Goal: Task Accomplishment & Management: Manage account settings

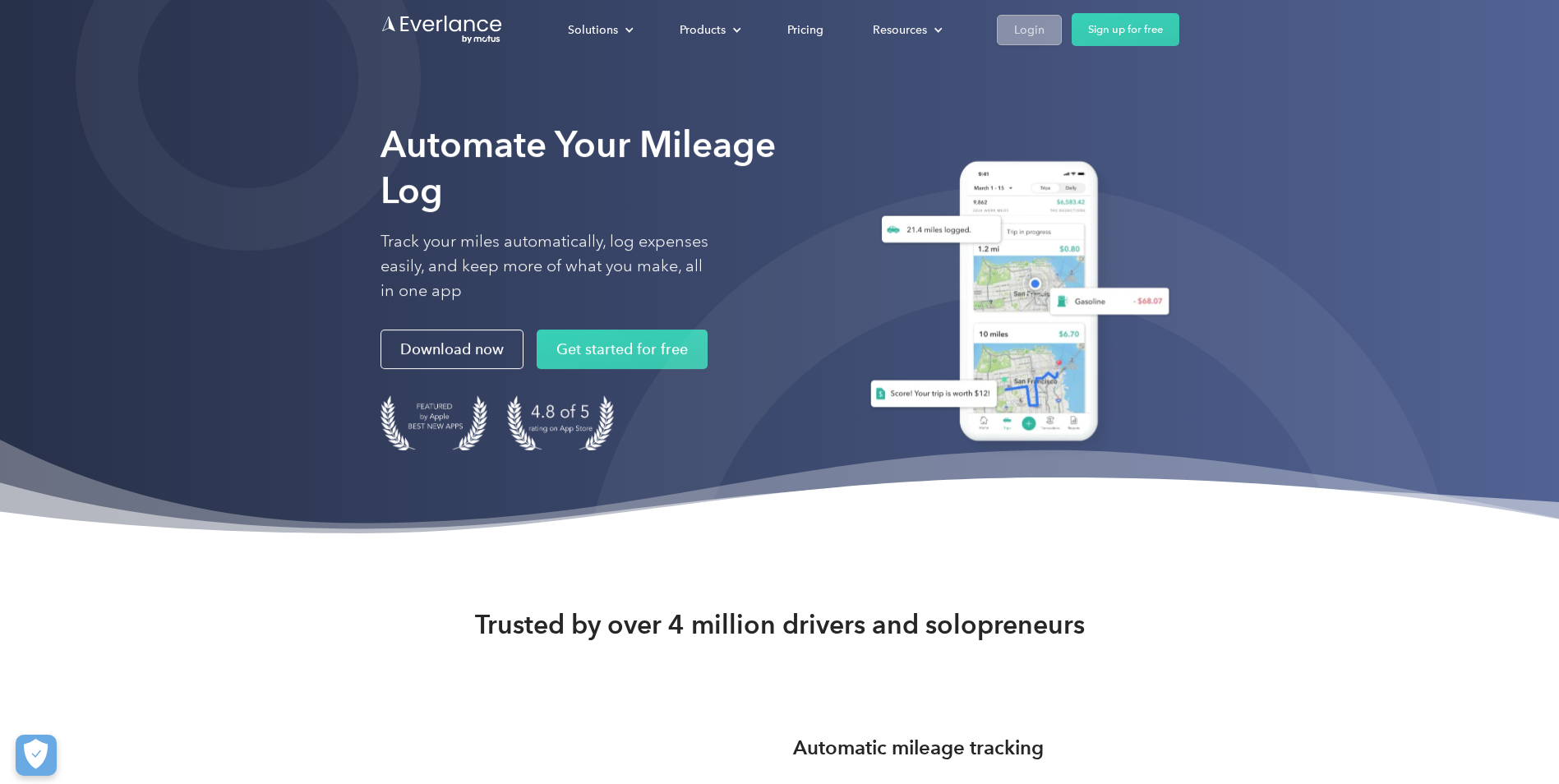
click at [1045, 35] on link "Login" at bounding box center [1029, 30] width 65 height 31
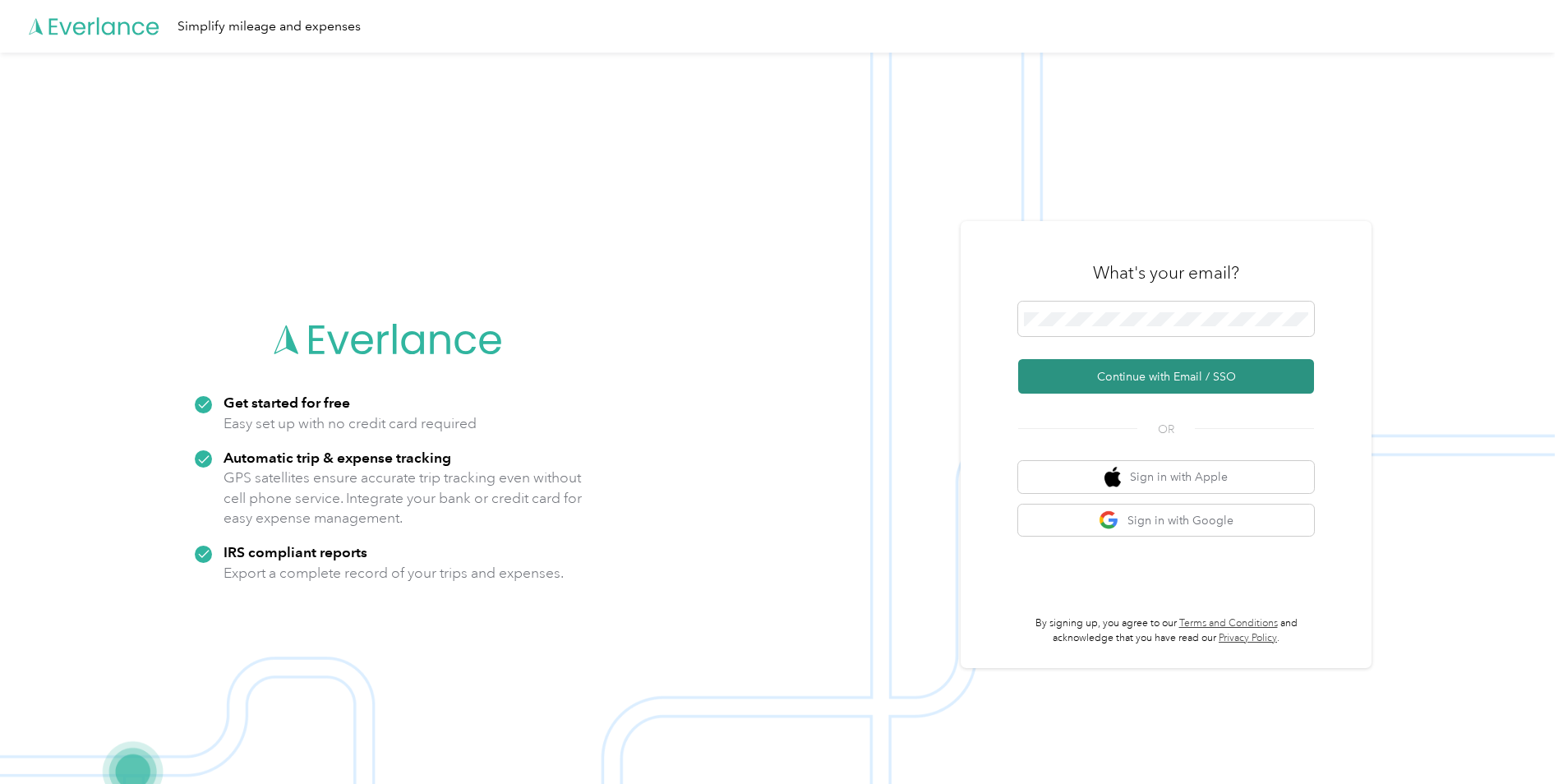
click at [1113, 376] on button "Continue with Email / SSO" at bounding box center [1167, 376] width 296 height 35
click at [1131, 377] on button "Continue with Email / SSO" at bounding box center [1167, 376] width 296 height 35
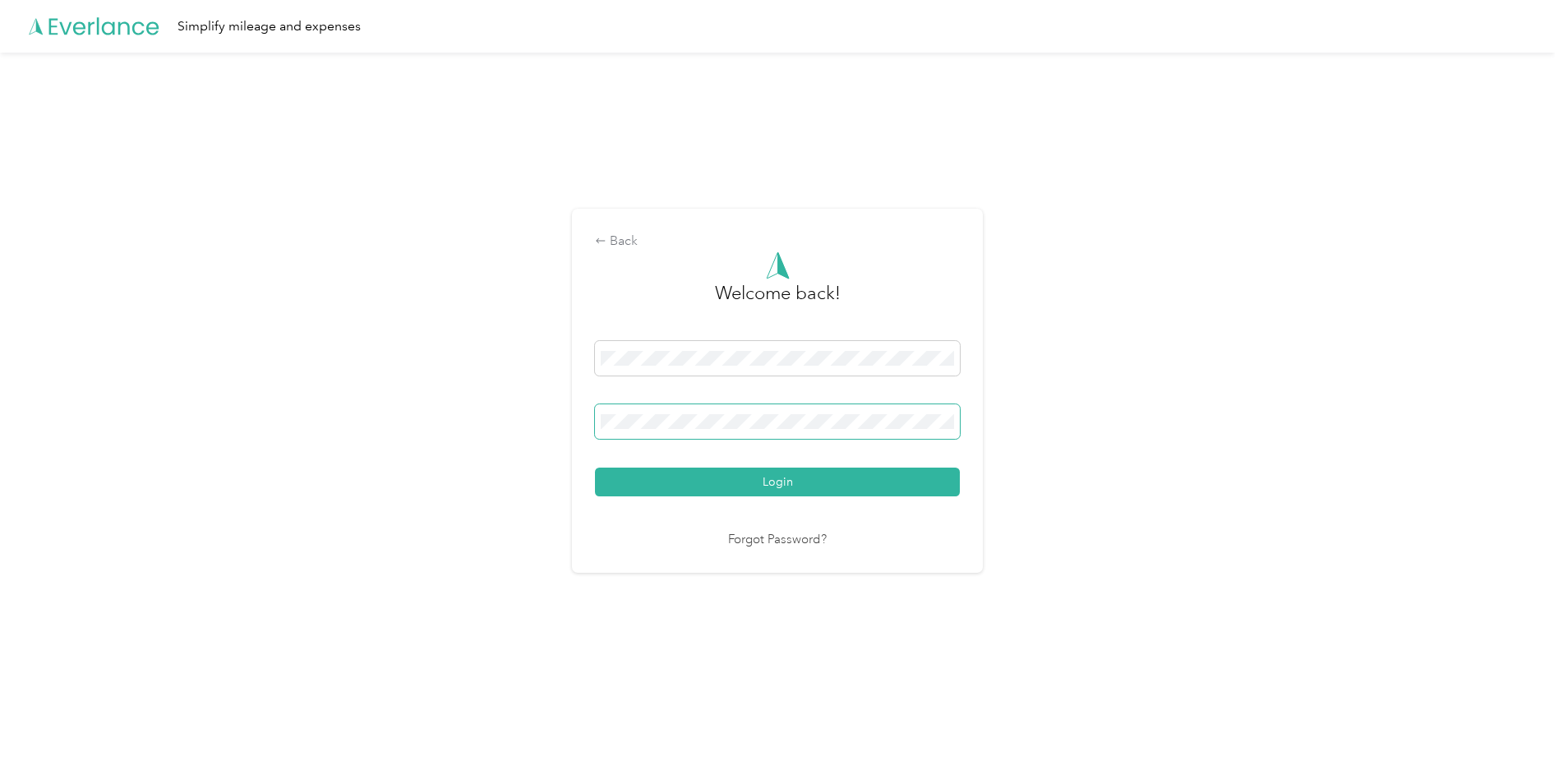
click at [808, 432] on span at bounding box center [777, 421] width 365 height 35
click at [861, 491] on button "Login" at bounding box center [777, 482] width 365 height 29
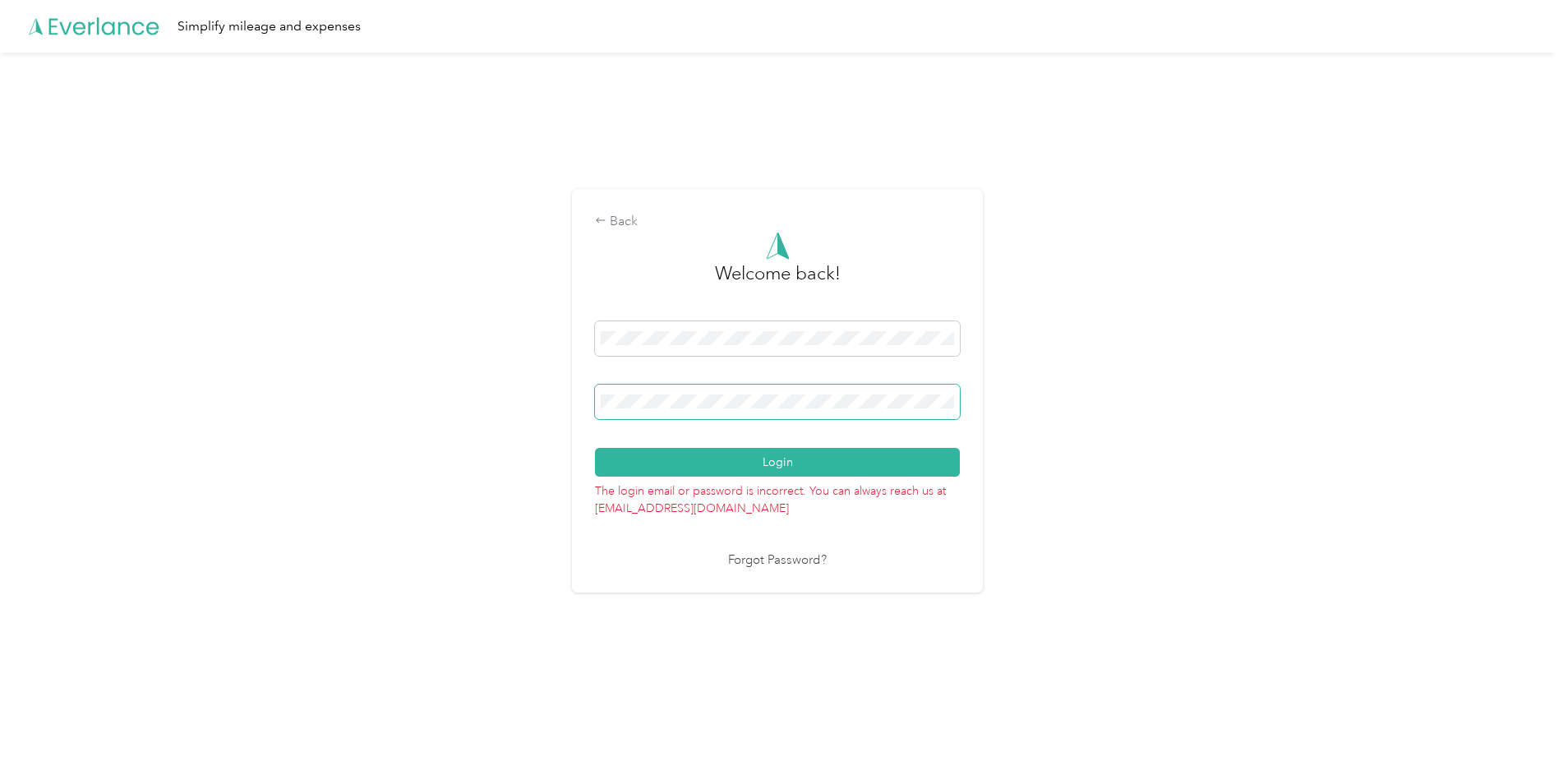
click at [779, 417] on span at bounding box center [777, 401] width 365 height 35
click at [762, 452] on button "Login" at bounding box center [777, 462] width 365 height 29
click at [724, 411] on span at bounding box center [777, 401] width 365 height 35
click at [596, 401] on div "Back Welcome back! Login The login email or password is incorrect. You can alwa…" at bounding box center [777, 390] width 411 height 403
click at [801, 467] on button "Login" at bounding box center [777, 462] width 365 height 29
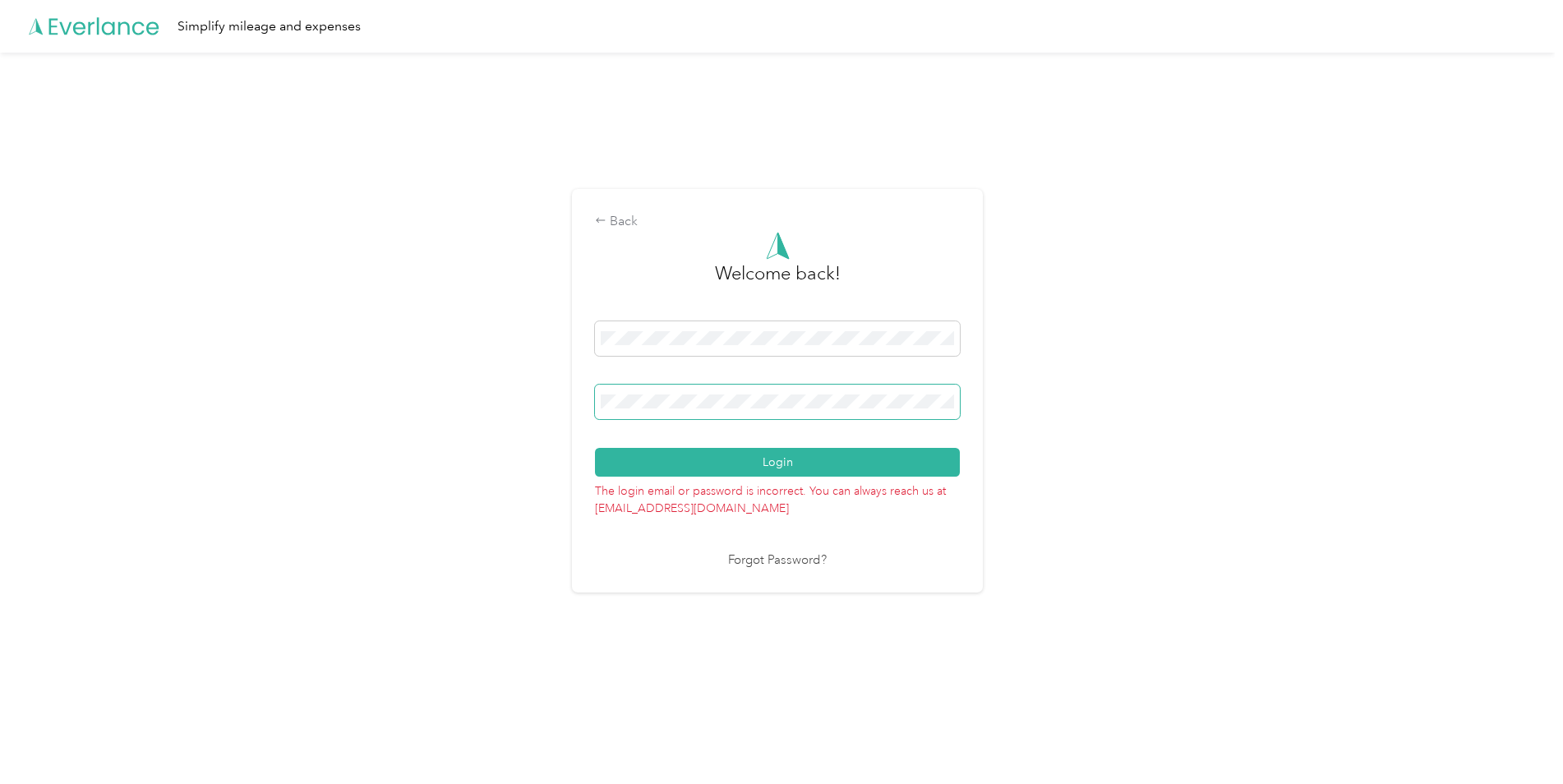
click at [754, 411] on span at bounding box center [777, 401] width 365 height 35
click at [761, 452] on button "Login" at bounding box center [777, 462] width 365 height 29
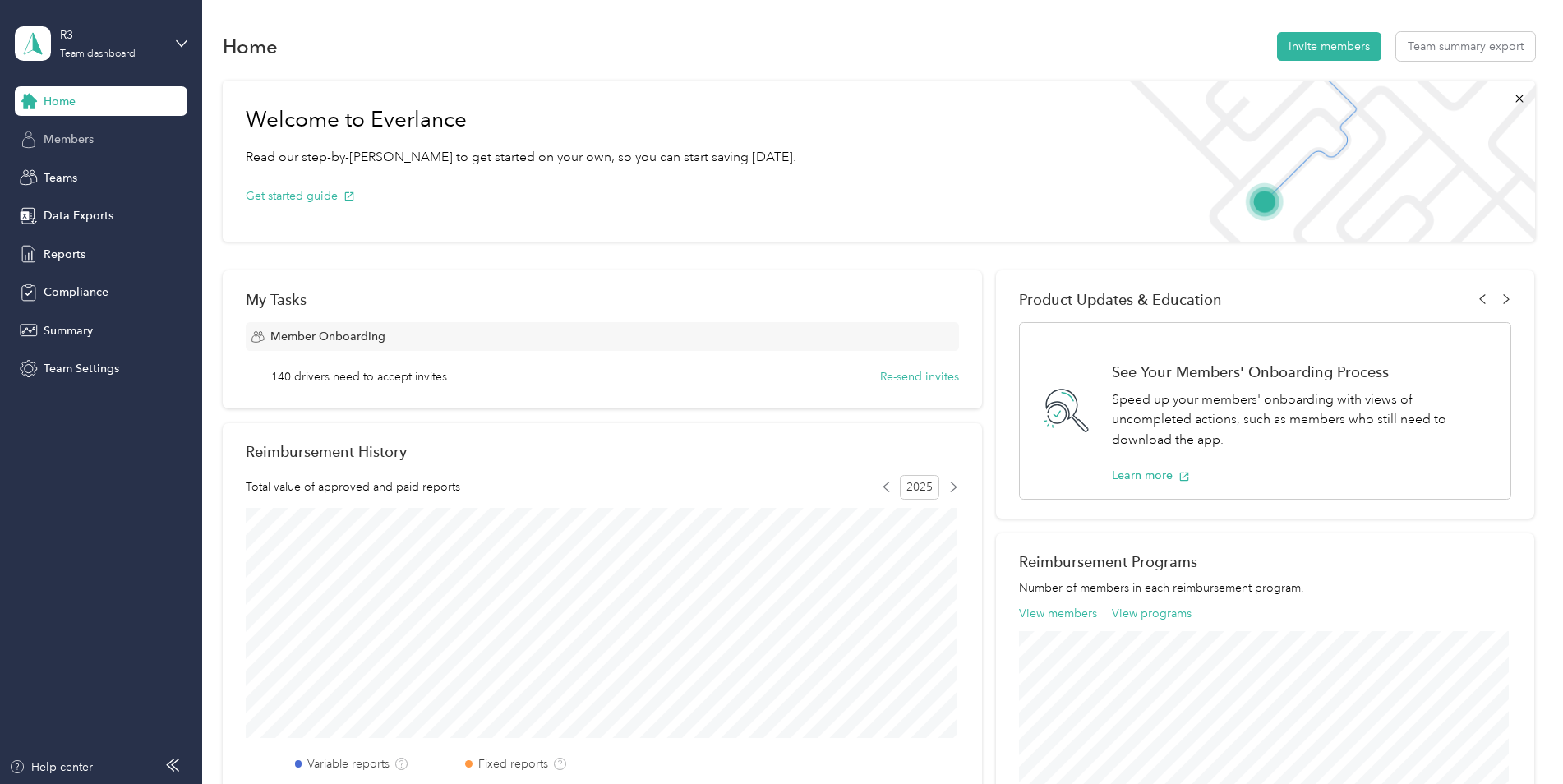
click at [80, 139] on span "Members" at bounding box center [68, 139] width 50 height 17
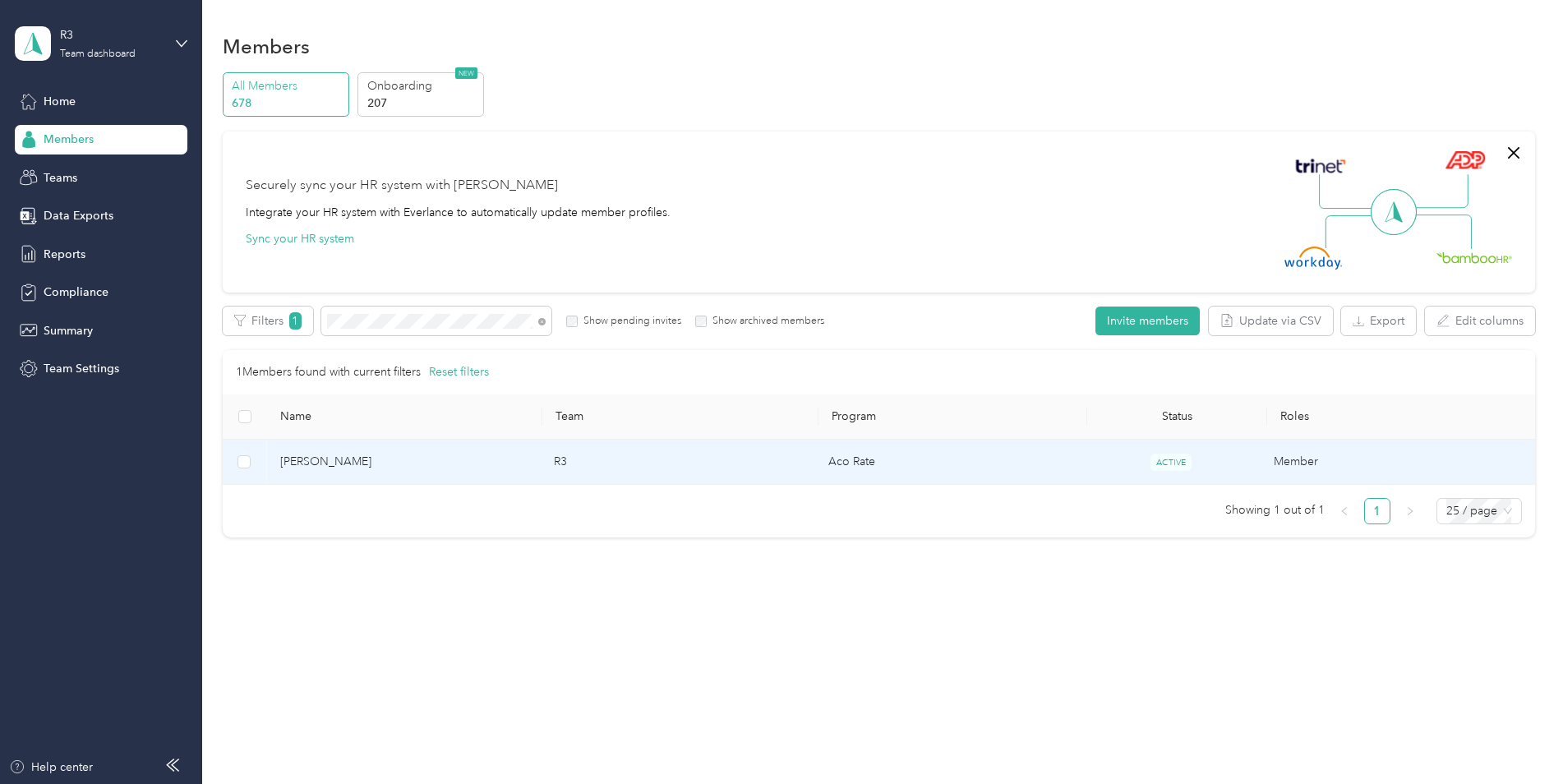
click at [356, 456] on span "[PERSON_NAME]" at bounding box center [404, 461] width 248 height 18
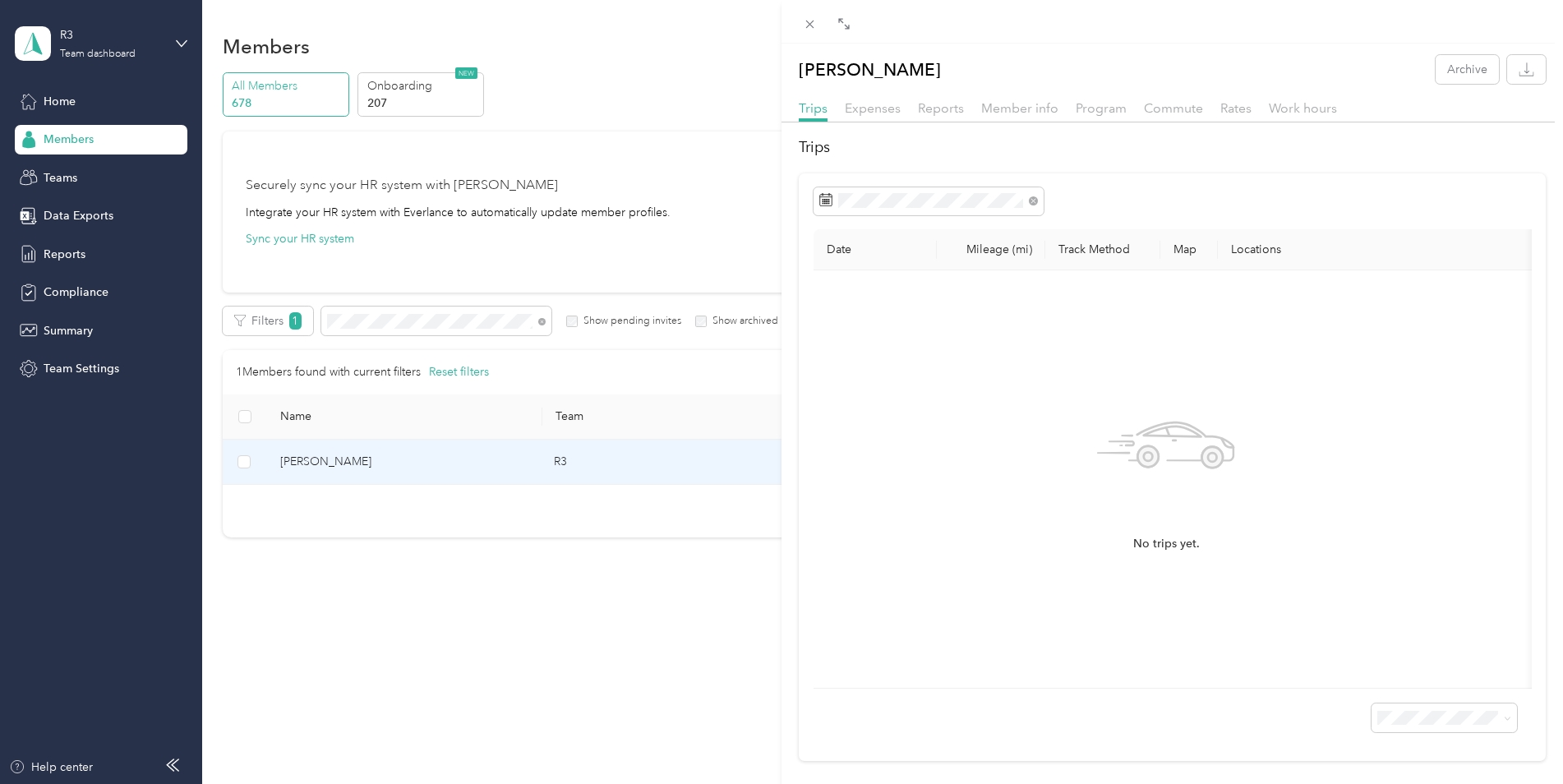
click at [392, 458] on div "[PERSON_NAME] Archive Trips Expenses Reports Member info Program Commute Rates …" at bounding box center [781, 392] width 1563 height 784
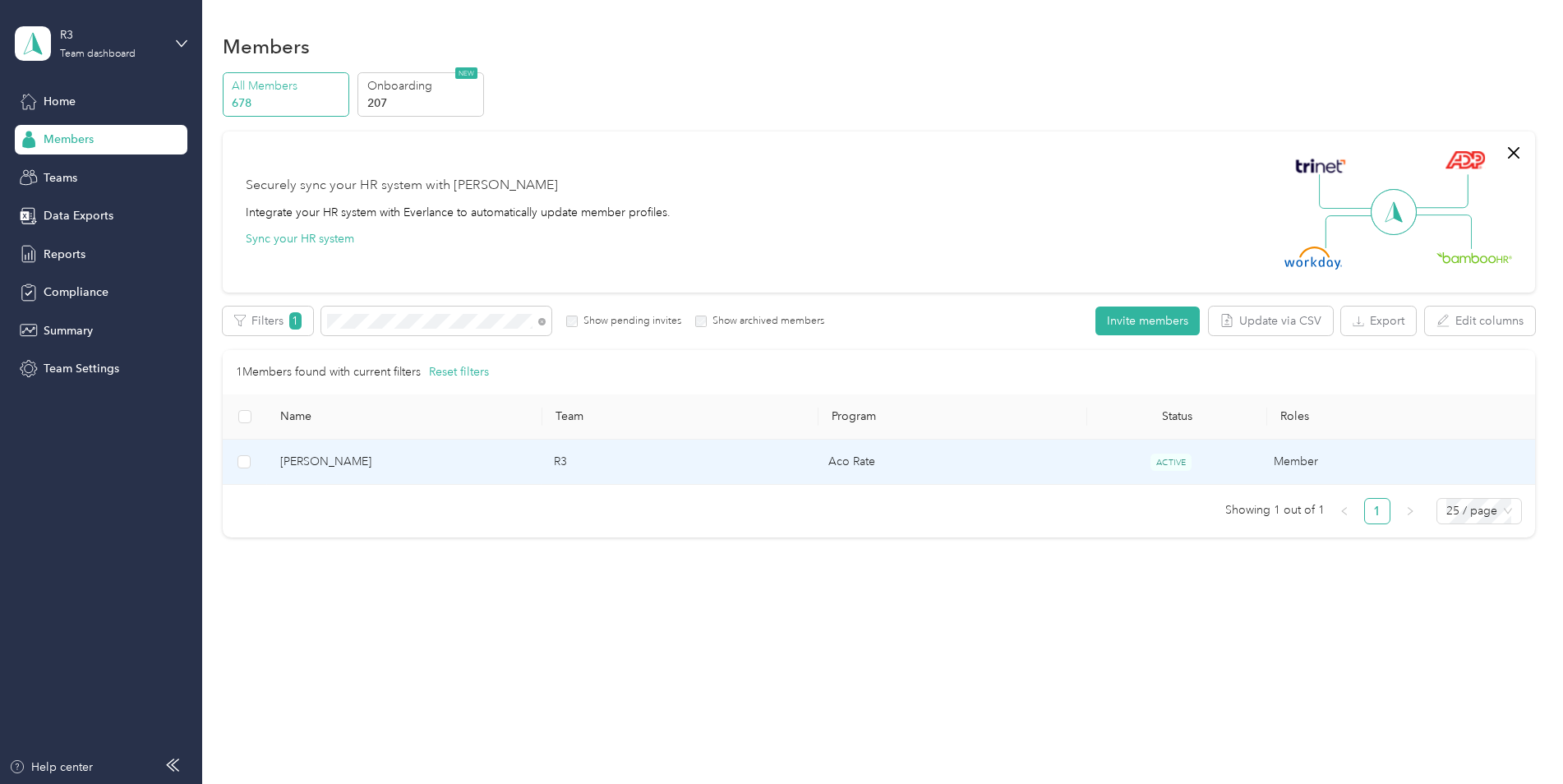
click at [392, 458] on div at bounding box center [781, 392] width 1563 height 784
drag, startPoint x: 390, startPoint y: 463, endPoint x: 342, endPoint y: 457, distance: 48.4
click at [342, 457] on span "[PERSON_NAME]" at bounding box center [404, 461] width 248 height 18
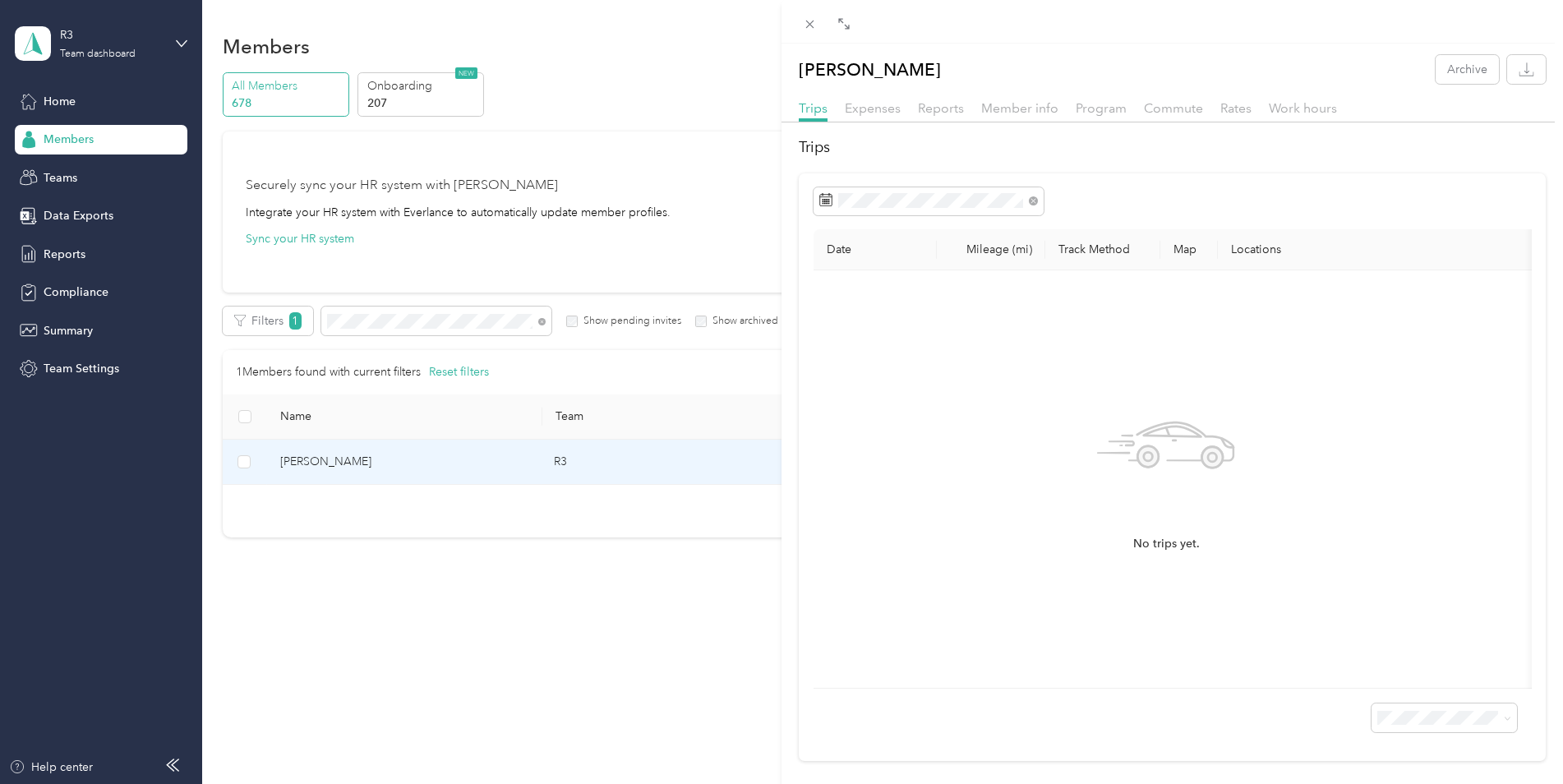
click at [342, 457] on div "[PERSON_NAME] Archive Trips Expenses Reports Member info Program Commute Rates …" at bounding box center [781, 392] width 1563 height 784
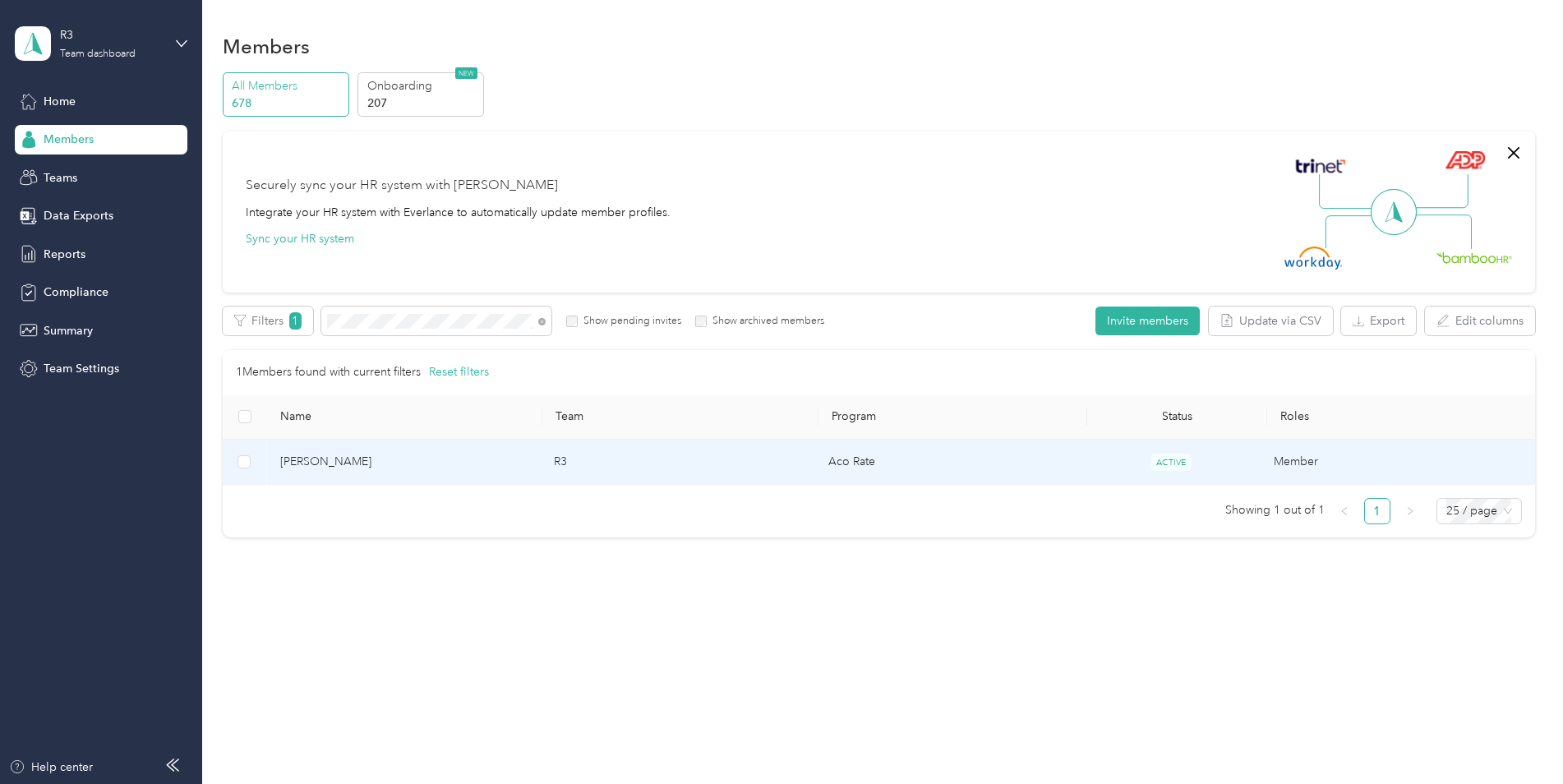
click at [321, 460] on span "[PERSON_NAME]" at bounding box center [404, 461] width 248 height 18
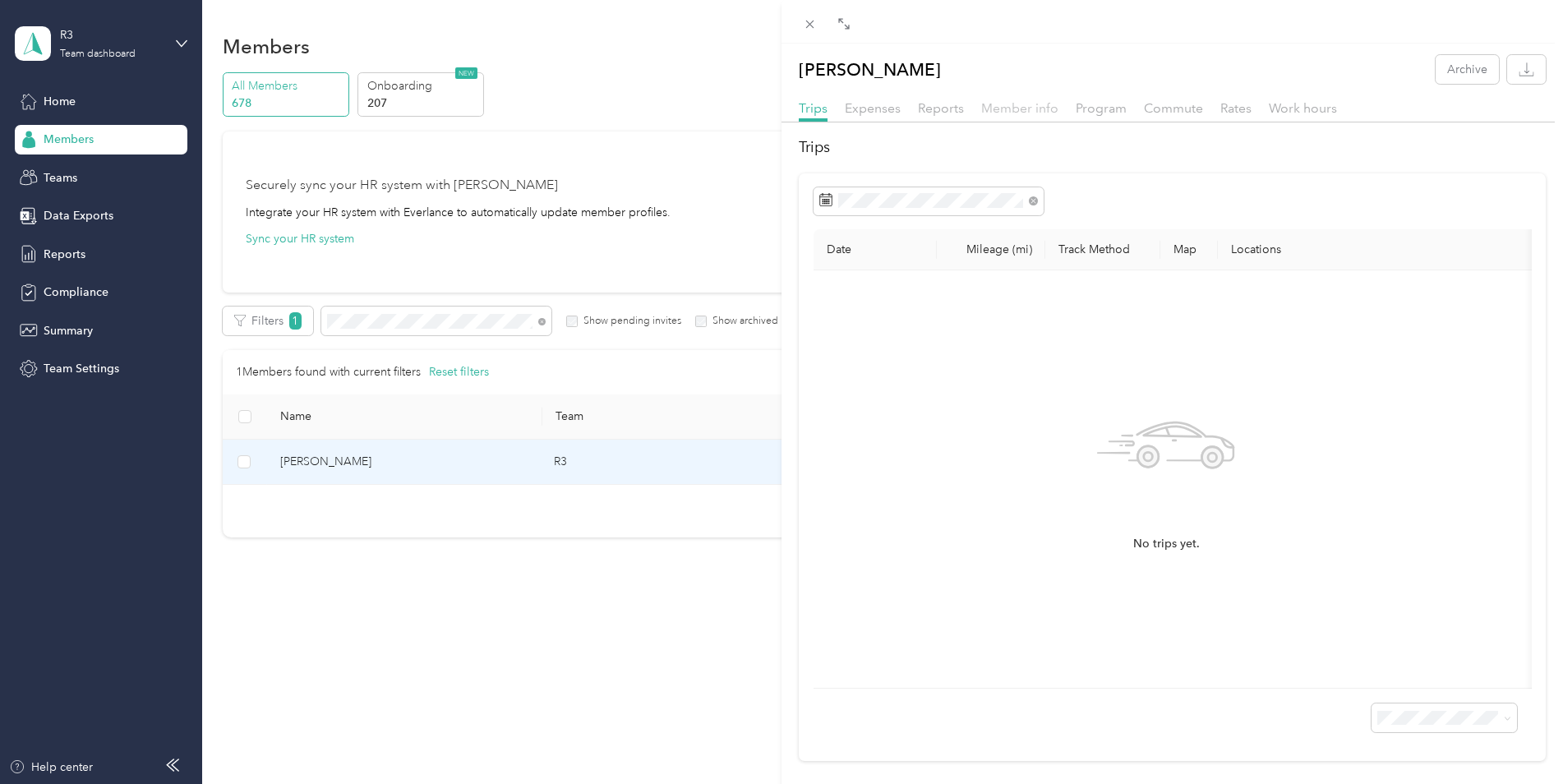
click at [1001, 109] on span "Member info" at bounding box center [1019, 108] width 77 height 15
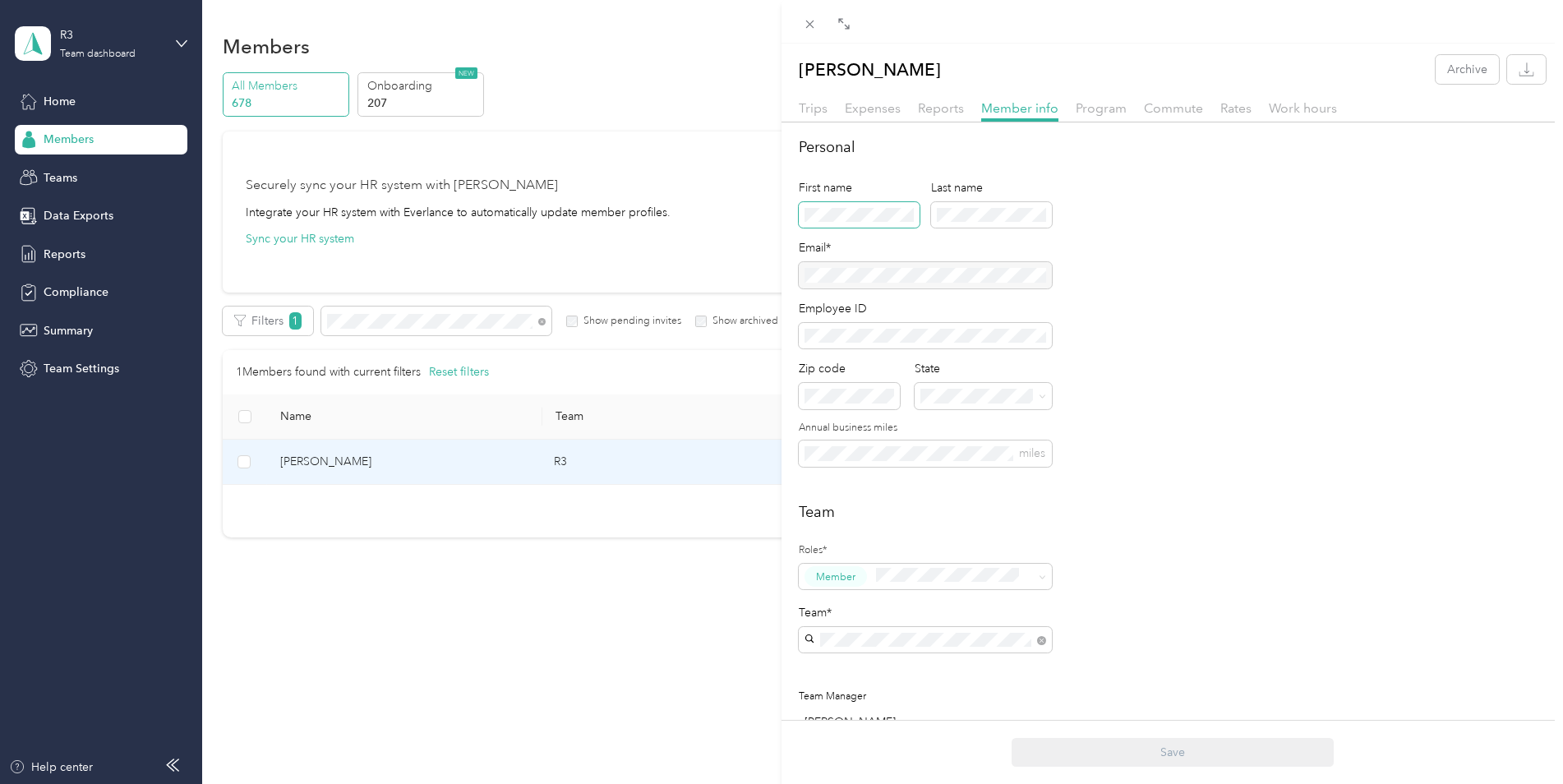
click at [801, 215] on span at bounding box center [859, 215] width 121 height 26
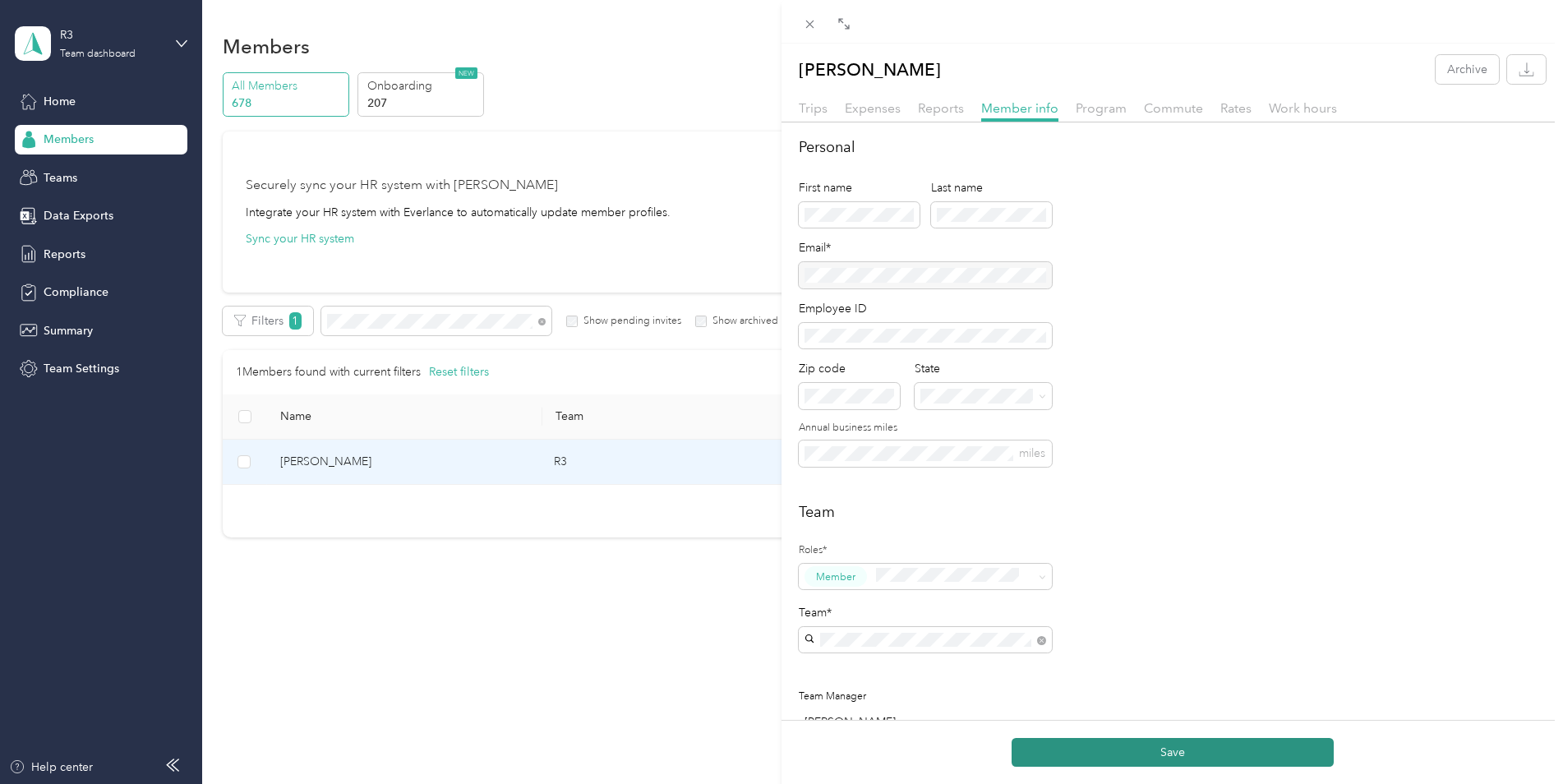
click at [1111, 744] on button "Save" at bounding box center [1172, 752] width 322 height 29
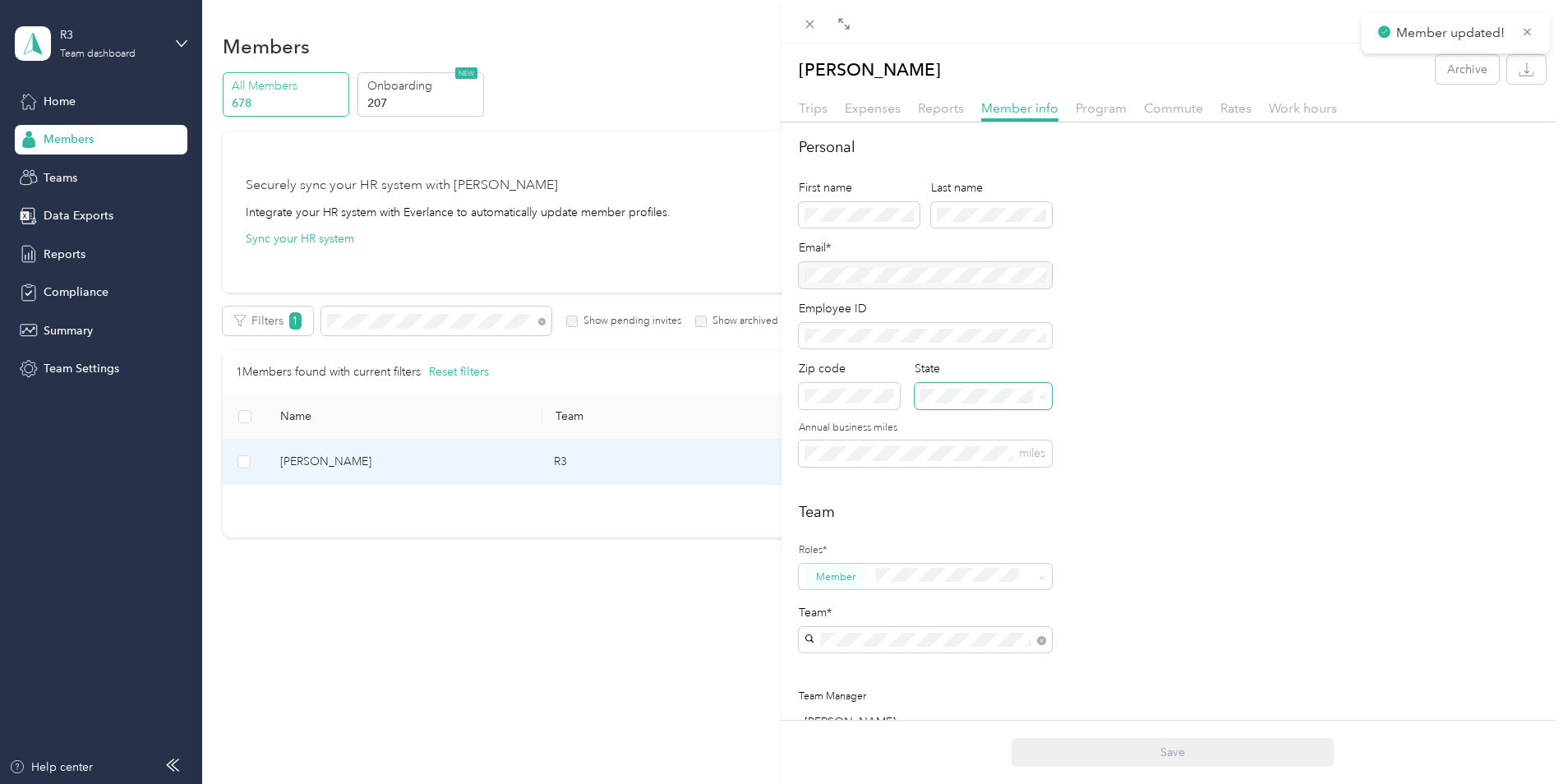
click at [1042, 401] on span at bounding box center [1042, 395] width 8 height 14
click at [1121, 423] on div "Personal First name Last name Email* Employee ID Zip code State Annual business…" at bounding box center [1172, 311] width 747 height 350
click at [1117, 423] on div "Personal First name Last name Email* Employee ID Zip code State Annual business…" at bounding box center [1172, 311] width 747 height 350
click at [1216, 351] on div "Personal First name Last name Email* Employee ID Zip code State Annual business…" at bounding box center [1172, 311] width 747 height 350
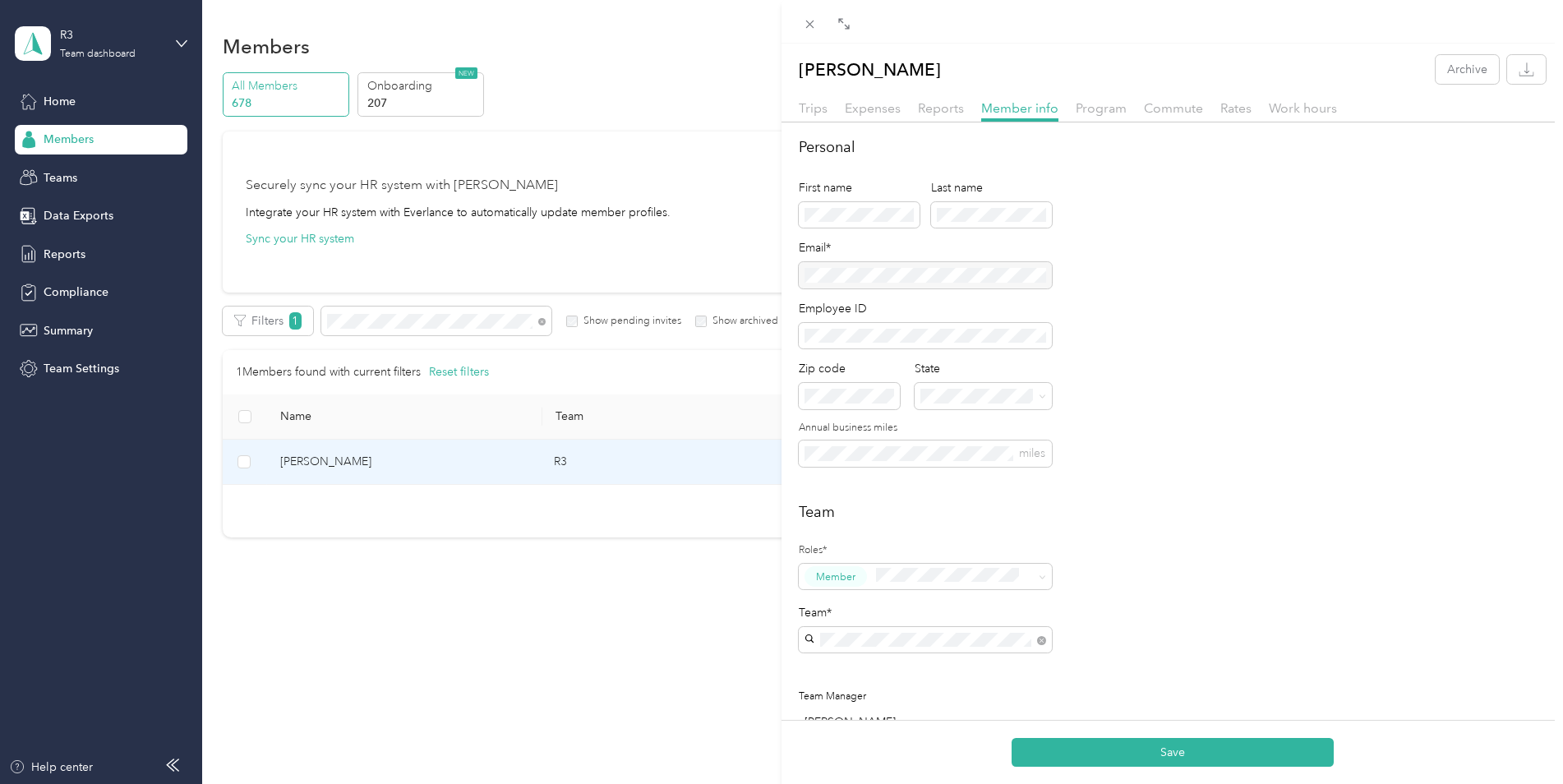
click at [1098, 536] on div "Team Roles* Member Team* Team Manager [PERSON_NAME] [PERSON_NAME] [PERSON_NAME]…" at bounding box center [1172, 685] width 747 height 367
click at [1073, 509] on h2 "Team" at bounding box center [1172, 512] width 747 height 22
click at [1042, 399] on icon at bounding box center [1042, 396] width 8 height 8
click at [960, 559] on div "MO [US_STATE]" at bounding box center [985, 556] width 118 height 37
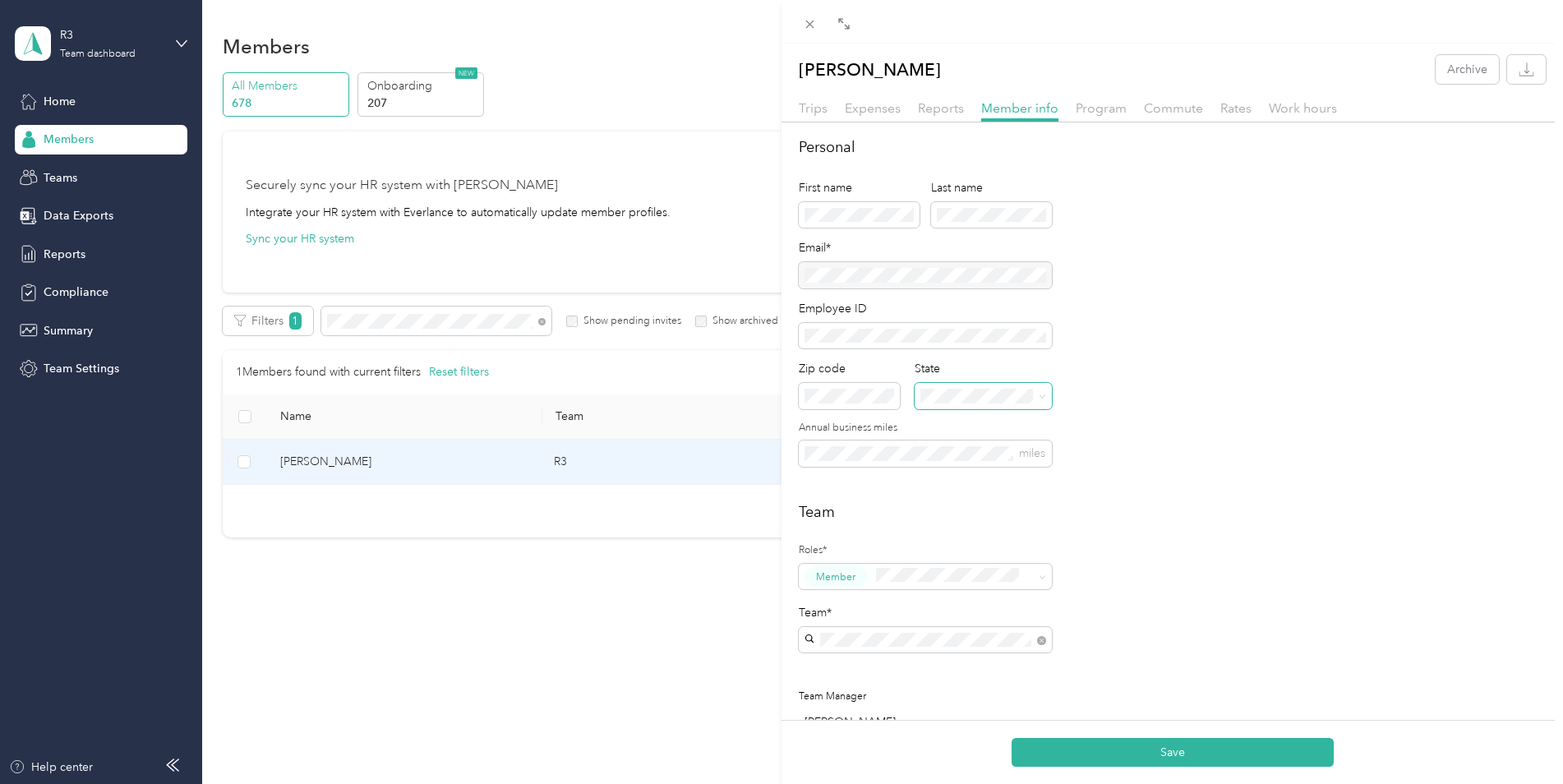
click at [1126, 458] on div "Personal First name Last name Email* Employee ID Zip code State Annual business…" at bounding box center [1172, 311] width 747 height 350
click at [1208, 446] on div "Personal First name Last name Email* Employee ID Zip code State Annual business…" at bounding box center [1172, 311] width 747 height 350
click at [1184, 507] on h2 "Team" at bounding box center [1172, 512] width 747 height 22
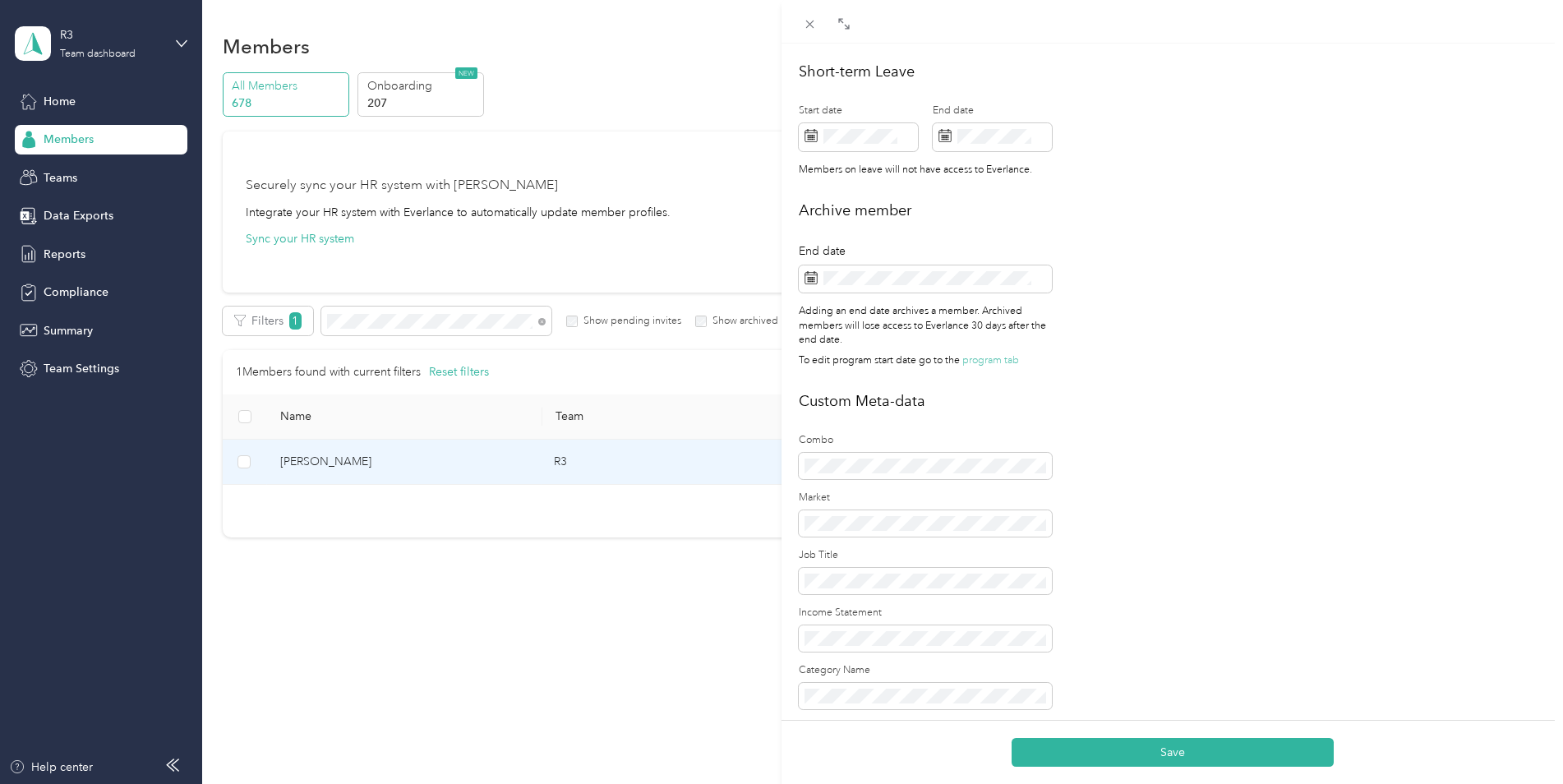
scroll to position [904, 0]
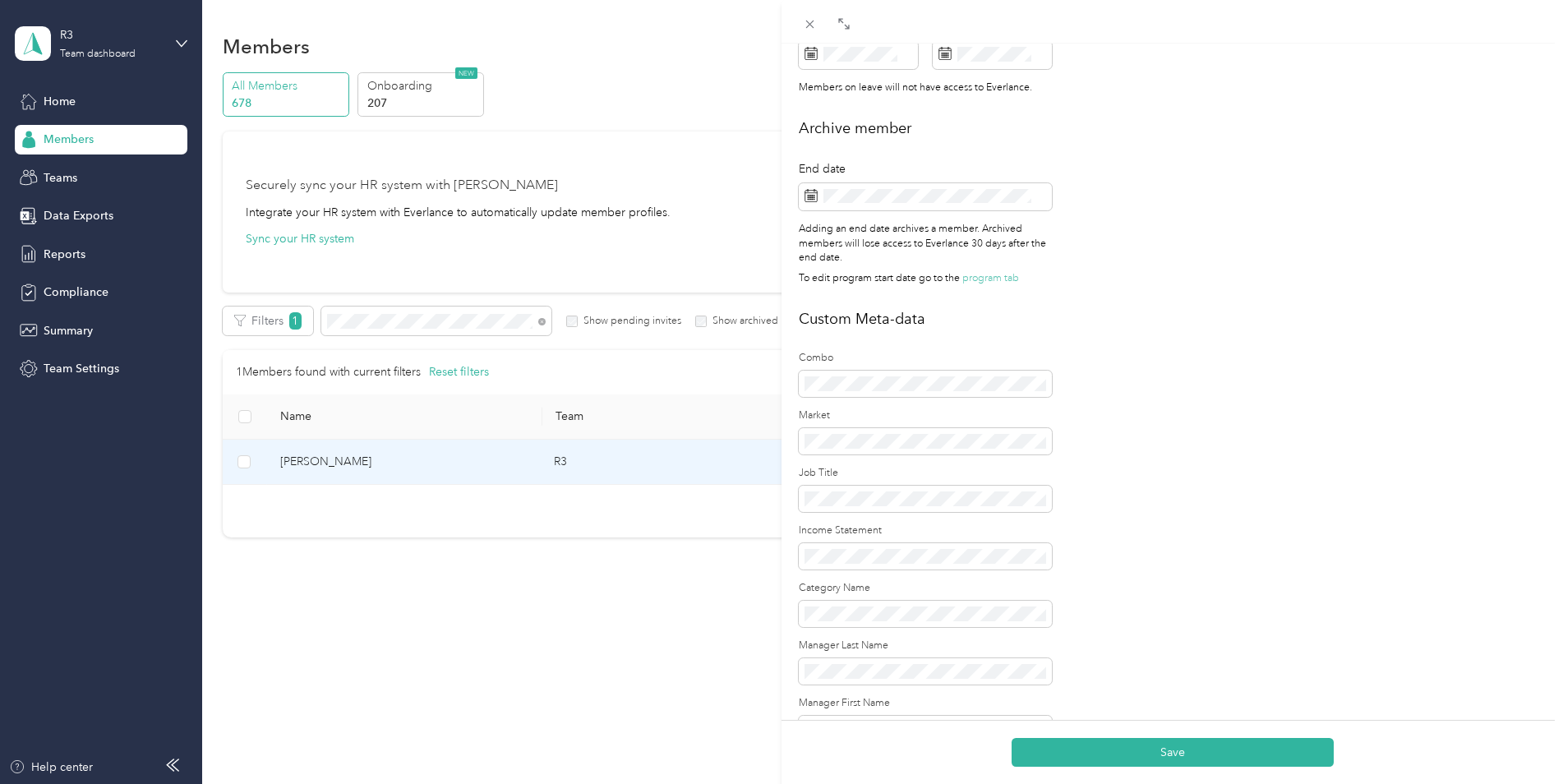
click at [1118, 325] on h2 "Custom Meta-data" at bounding box center [1172, 319] width 747 height 22
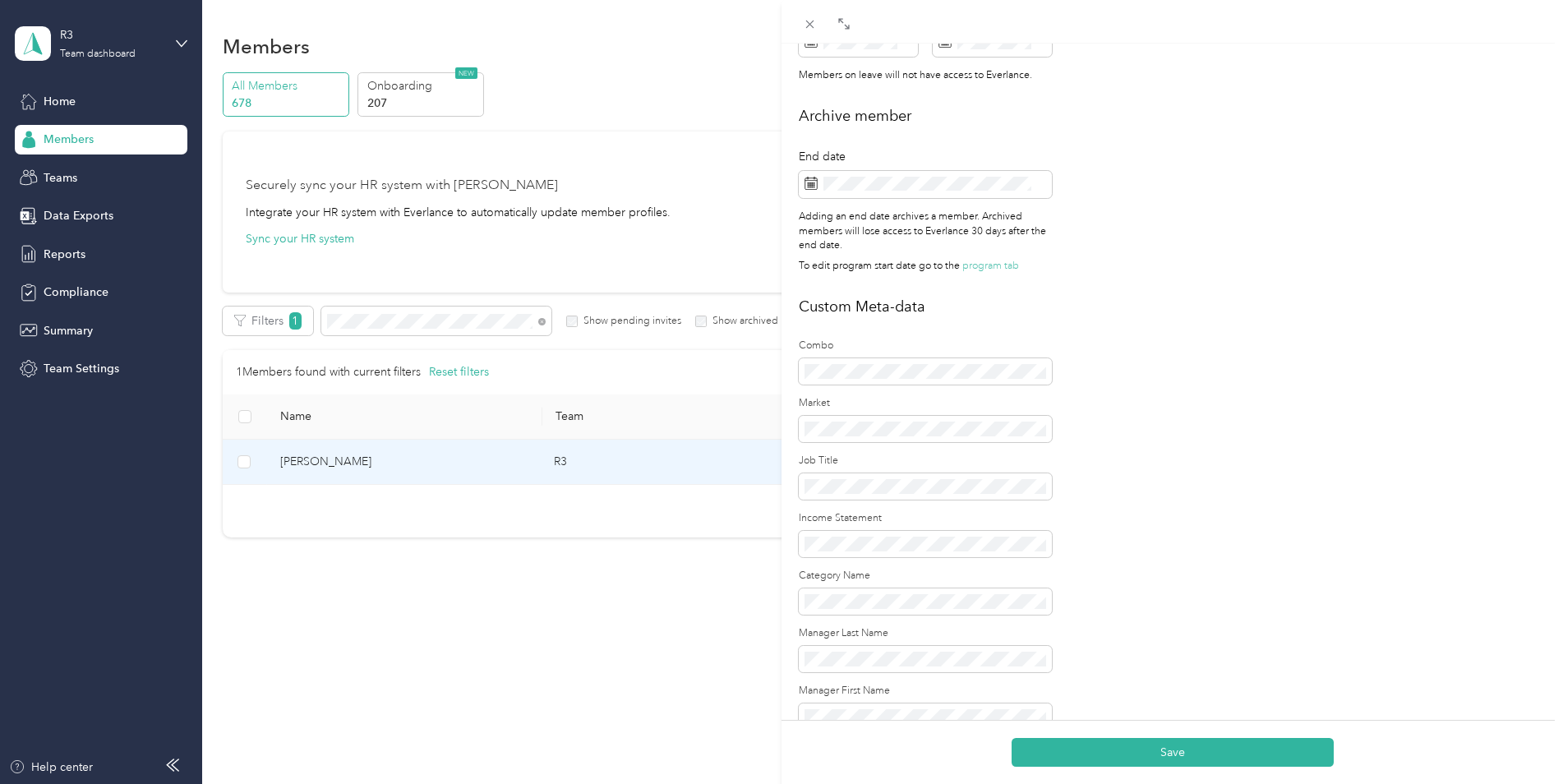
scroll to position [907, 0]
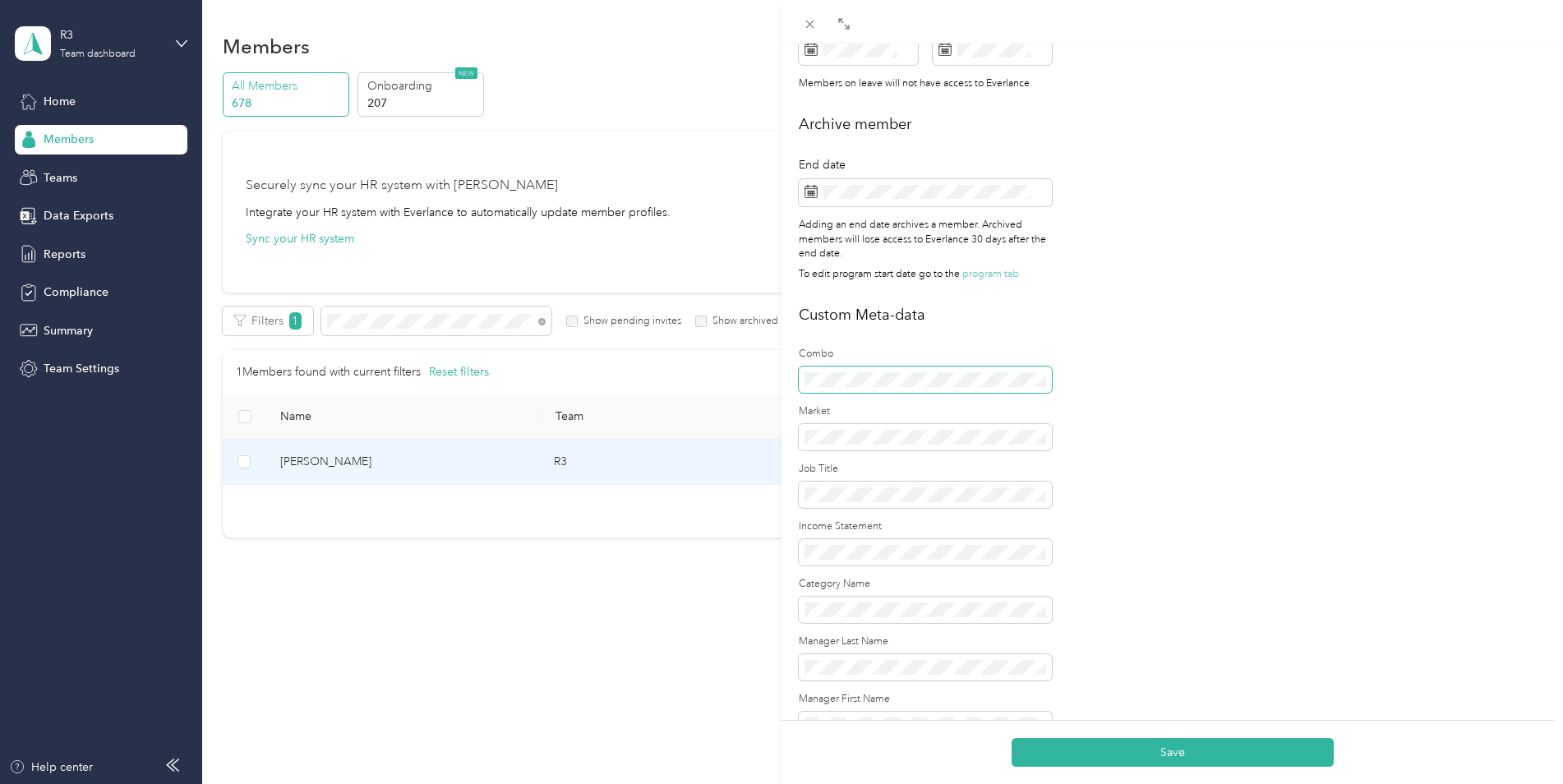
click at [798, 374] on div "Personal First name Last name Email* Employee ID Zip code State Annual business…" at bounding box center [1172, 252] width 782 height 2046
click at [1116, 404] on div "Custom Meta-data Combo Market Job Title Income Statement Category Name Manager …" at bounding box center [1172, 789] width 747 height 971
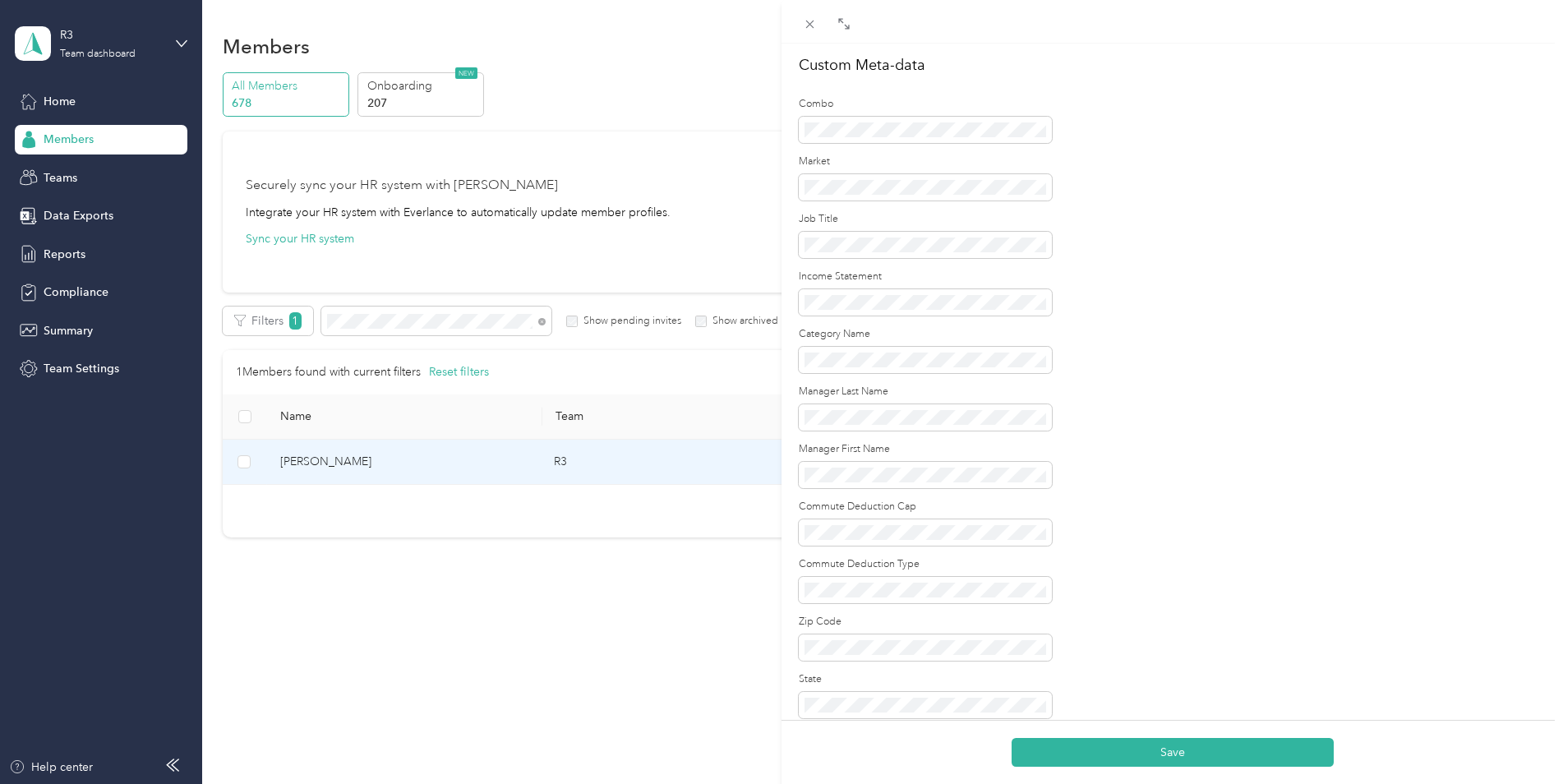
scroll to position [1154, 0]
click at [798, 421] on div "Personal First name Last name Email* Employee ID Zip code State Annual business…" at bounding box center [1172, 5] width 782 height 2046
drag, startPoint x: 798, startPoint y: 421, endPoint x: 1156, endPoint y: 383, distance: 360.0
click at [1156, 383] on div "Custom Meta-data Combo Market Job Title Income Statement Category Name Manager …" at bounding box center [1172, 543] width 747 height 971
click at [975, 410] on span at bounding box center [926, 420] width 254 height 26
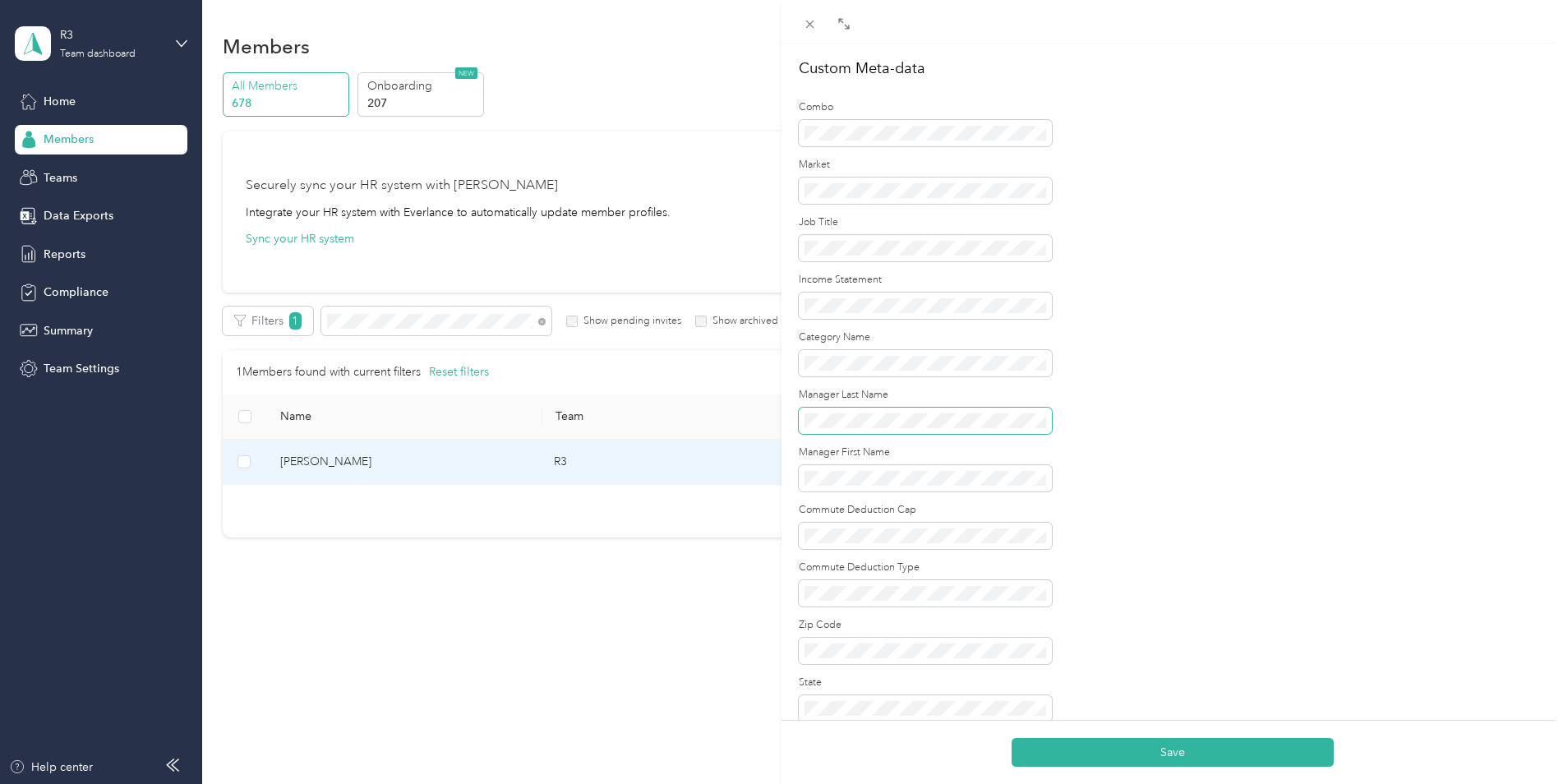
click at [826, 429] on span at bounding box center [926, 420] width 254 height 26
click at [1149, 440] on div "Custom Meta-data Combo Market Job Title Income Statement Category Name Manager …" at bounding box center [1172, 543] width 747 height 971
click at [801, 421] on span at bounding box center [926, 420] width 254 height 26
click at [1113, 475] on div "Custom Meta-data Combo Market Job Title Income Statement Category Name Manager …" at bounding box center [1172, 543] width 747 height 971
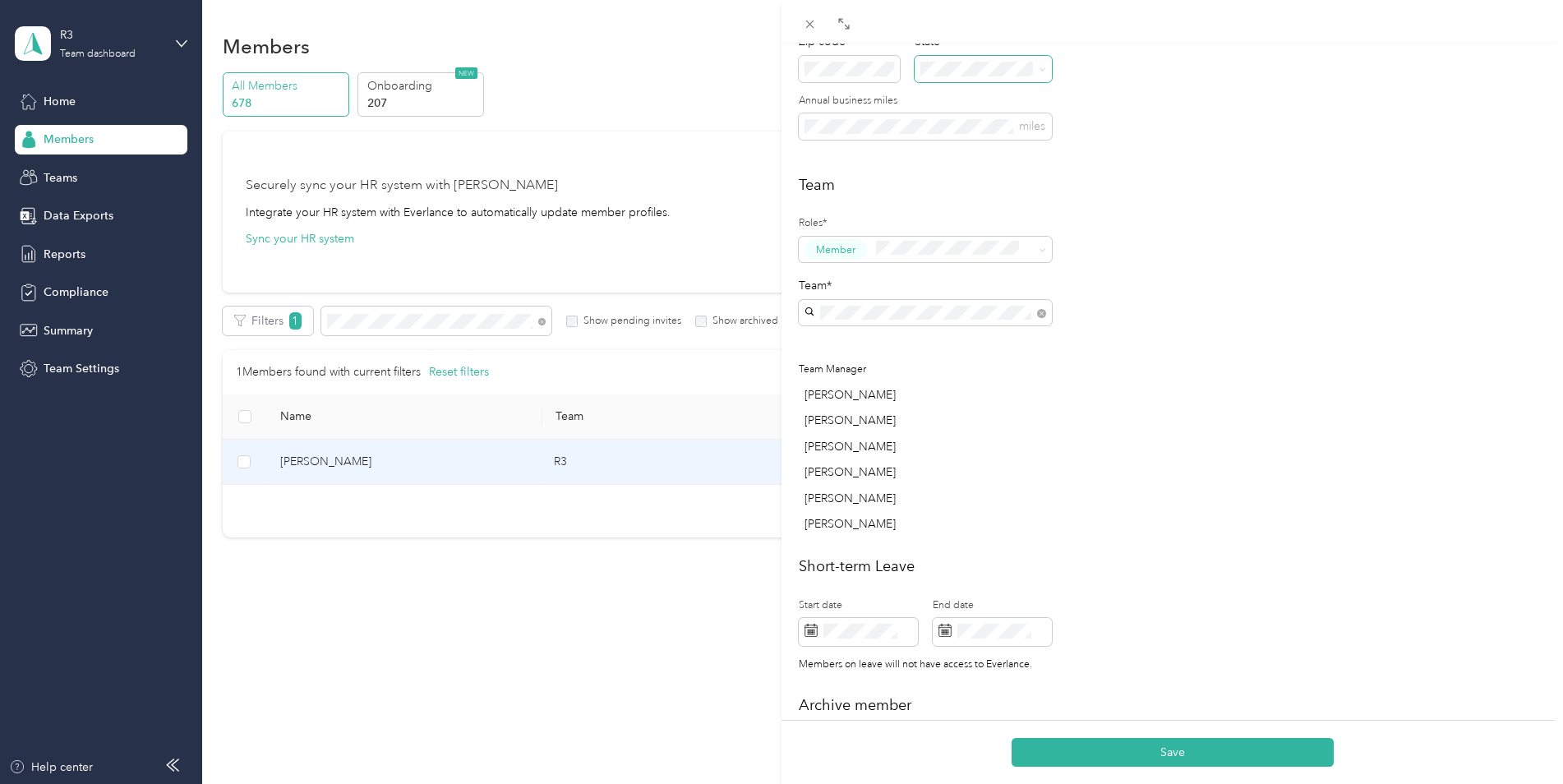
scroll to position [0, 0]
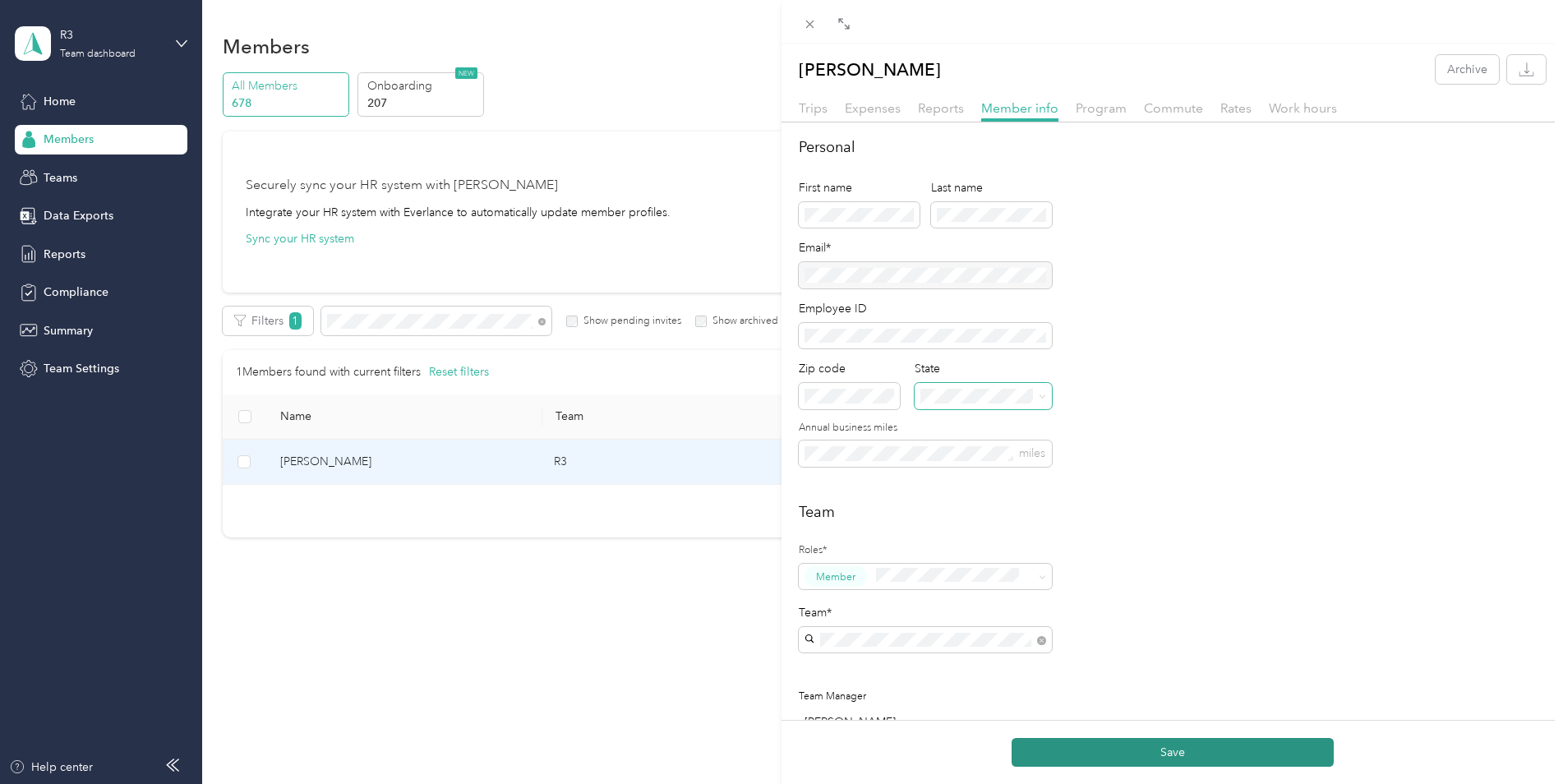
click at [1154, 752] on button "Save" at bounding box center [1172, 752] width 322 height 29
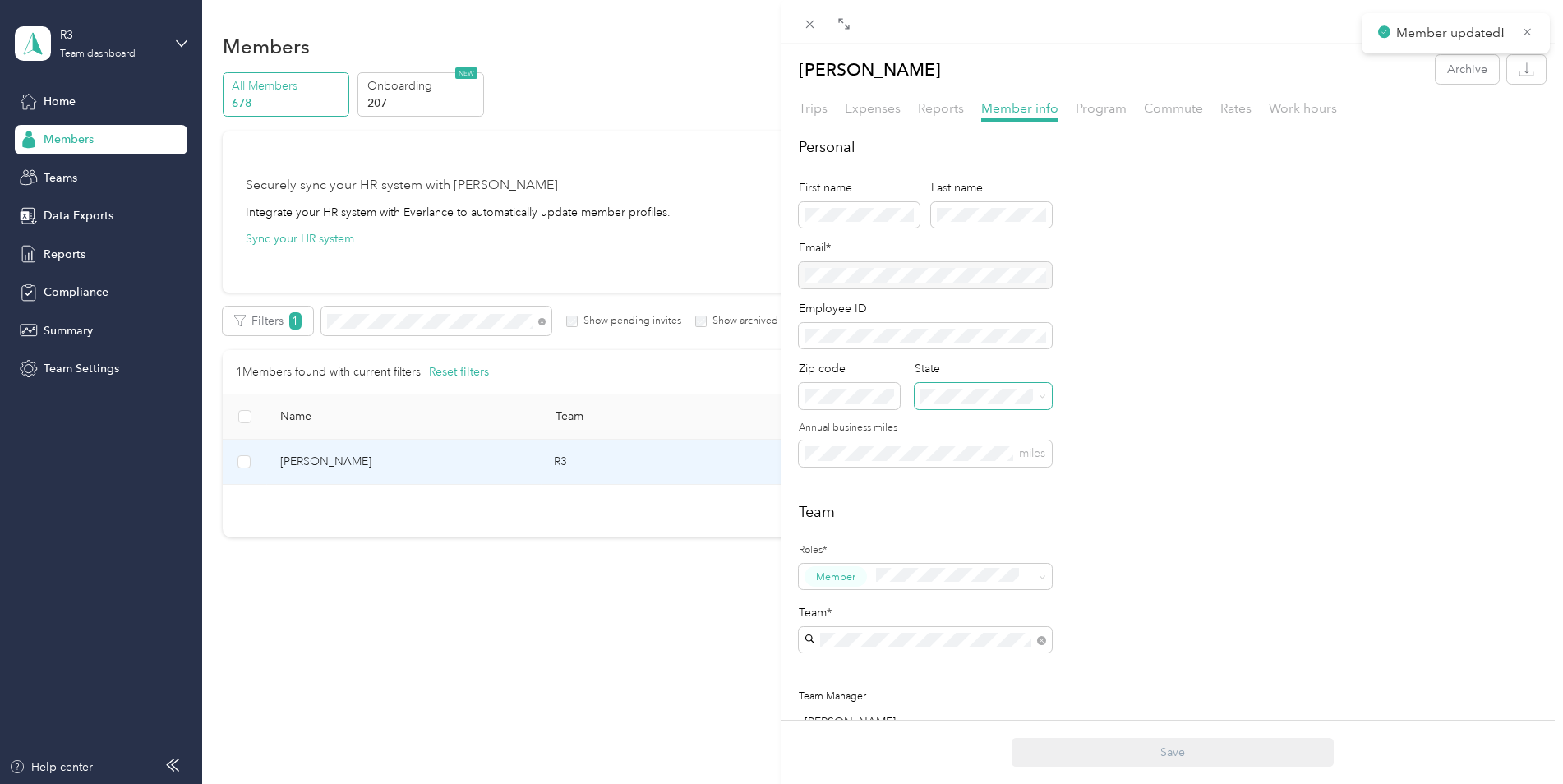
click at [1172, 505] on h2 "Team" at bounding box center [1172, 512] width 747 height 22
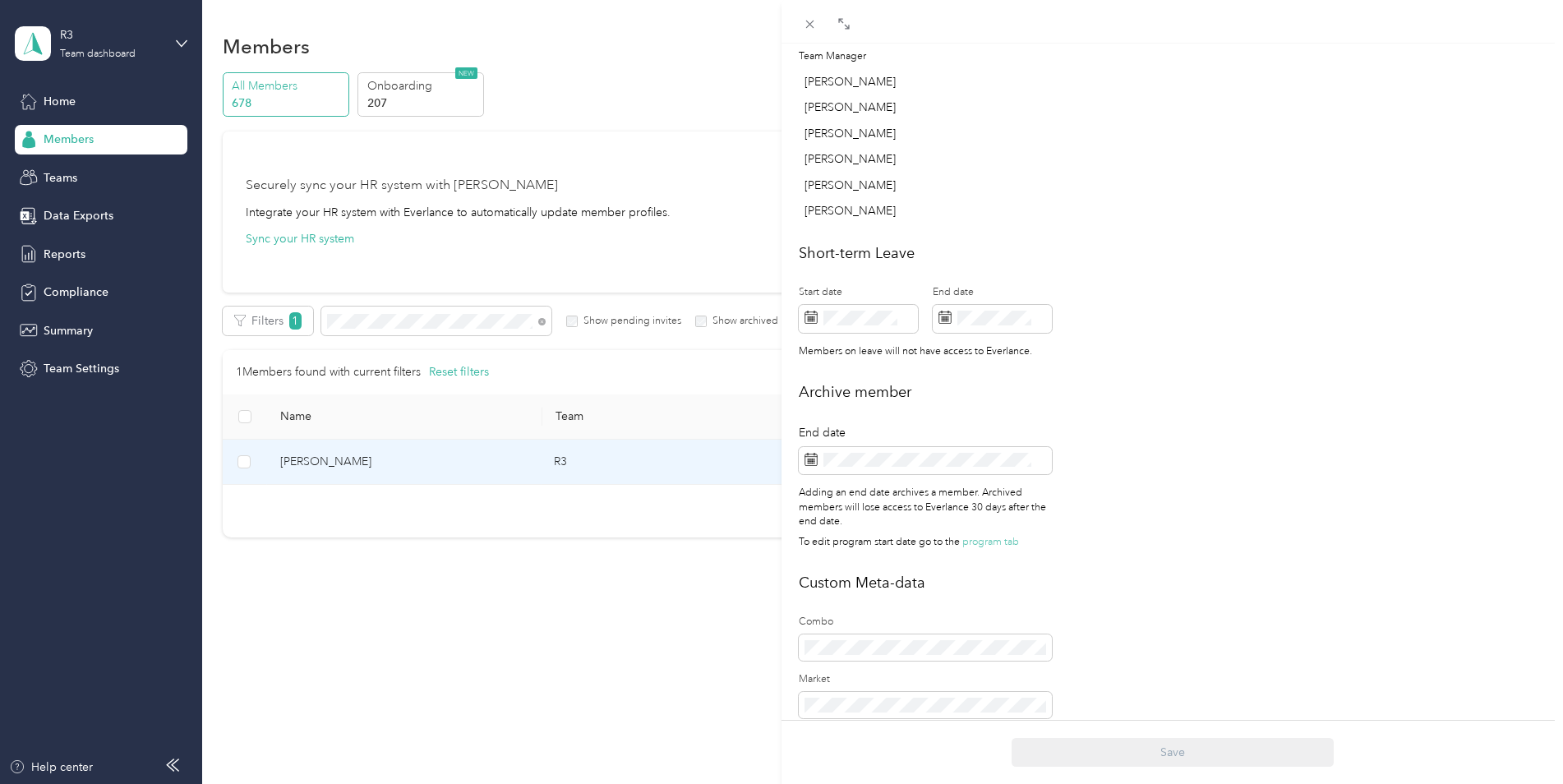
scroll to position [739, 0]
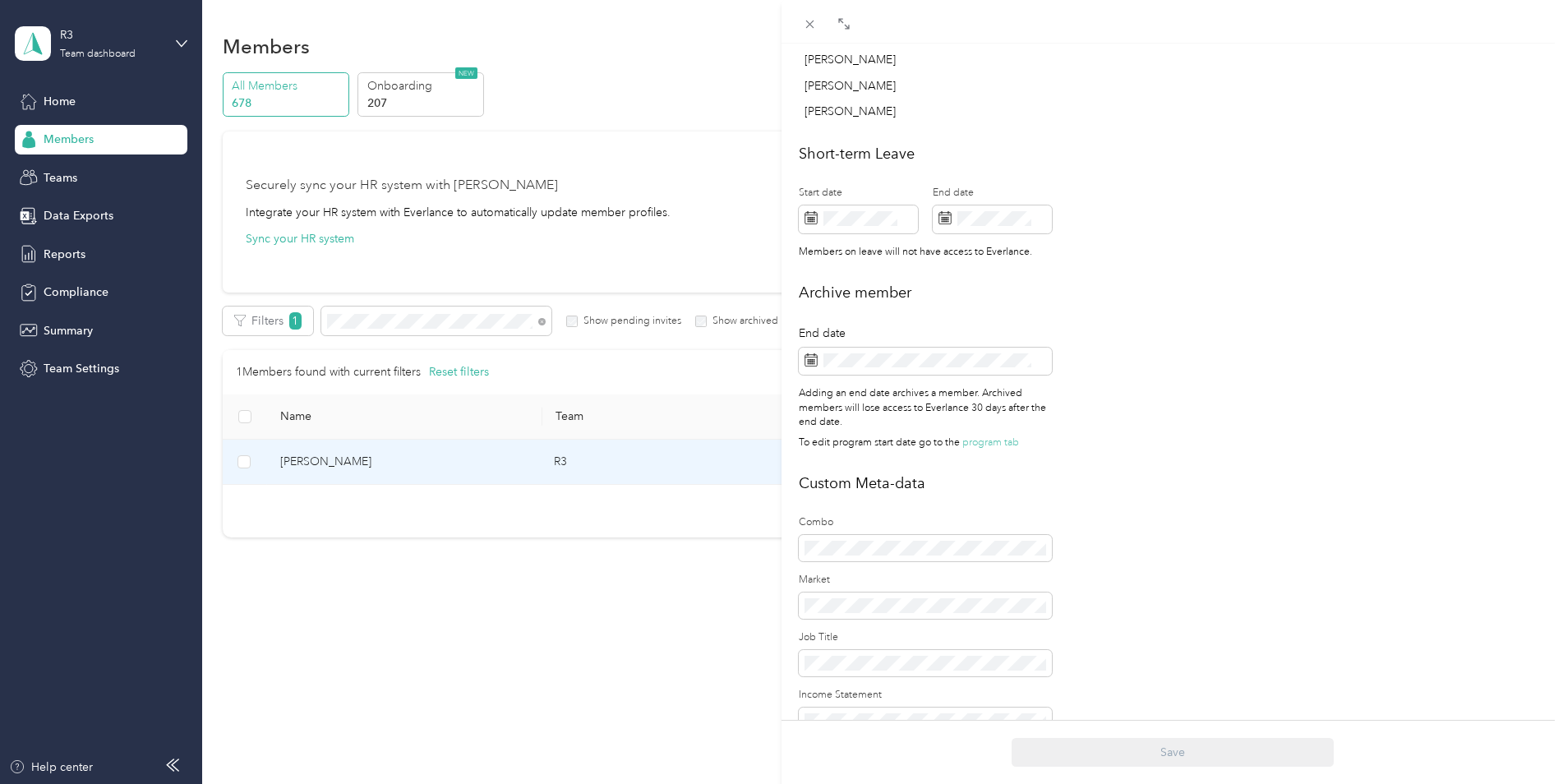
click at [992, 446] on span "program tab" at bounding box center [990, 442] width 57 height 12
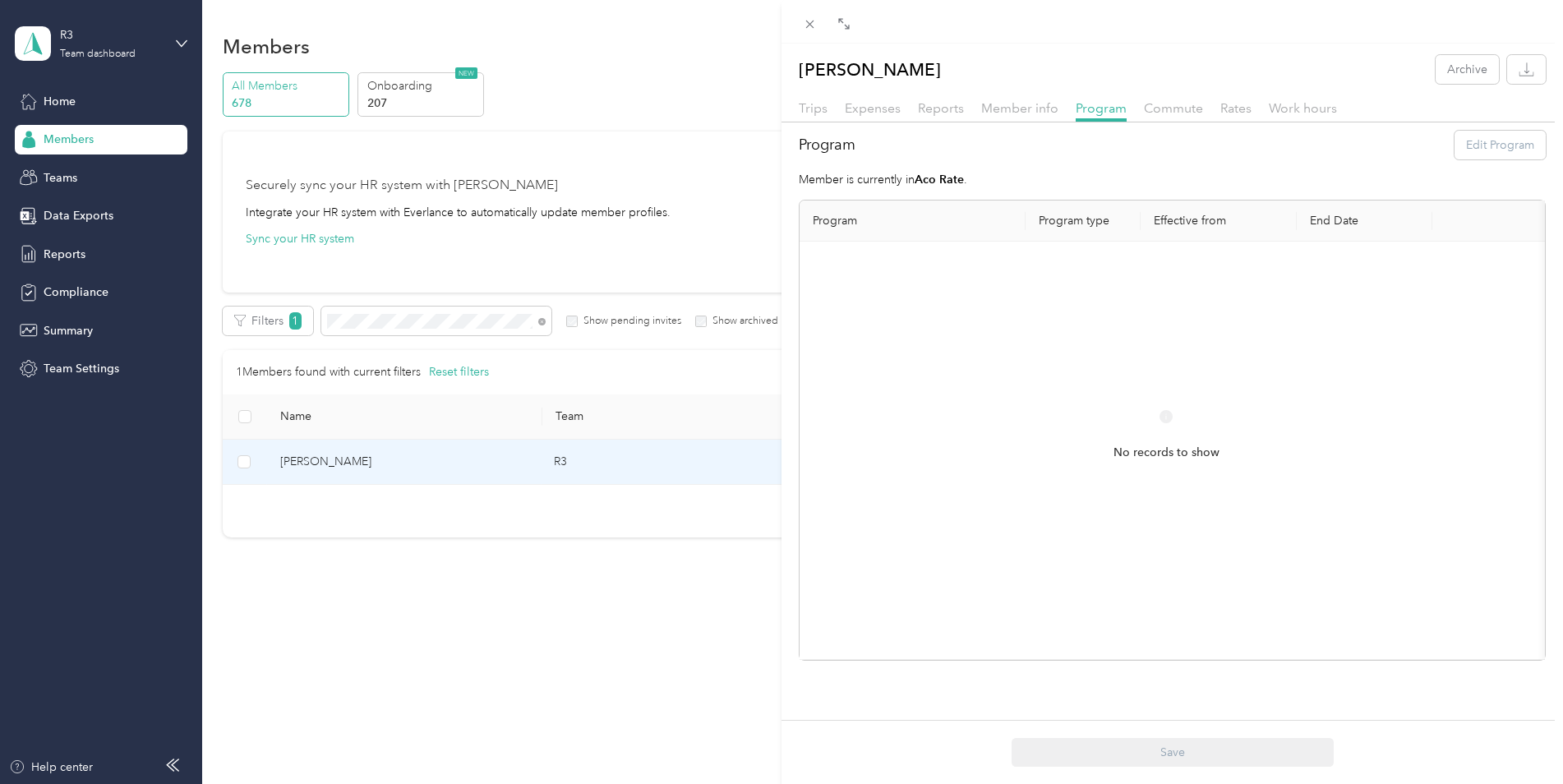
click at [1003, 383] on div "No records to show" at bounding box center [1166, 450] width 707 height 391
click at [930, 164] on div "Program Edit Program Member is currently in Aco Rate . Program Program type Eff…" at bounding box center [1172, 395] width 782 height 530
drag, startPoint x: 966, startPoint y: 177, endPoint x: 800, endPoint y: 144, distance: 169.2
click at [800, 144] on div "Program Edit Program Member is currently in Aco Rate . Program Program type Eff…" at bounding box center [1172, 395] width 782 height 530
drag, startPoint x: 800, startPoint y: 144, endPoint x: 839, endPoint y: 156, distance: 40.8
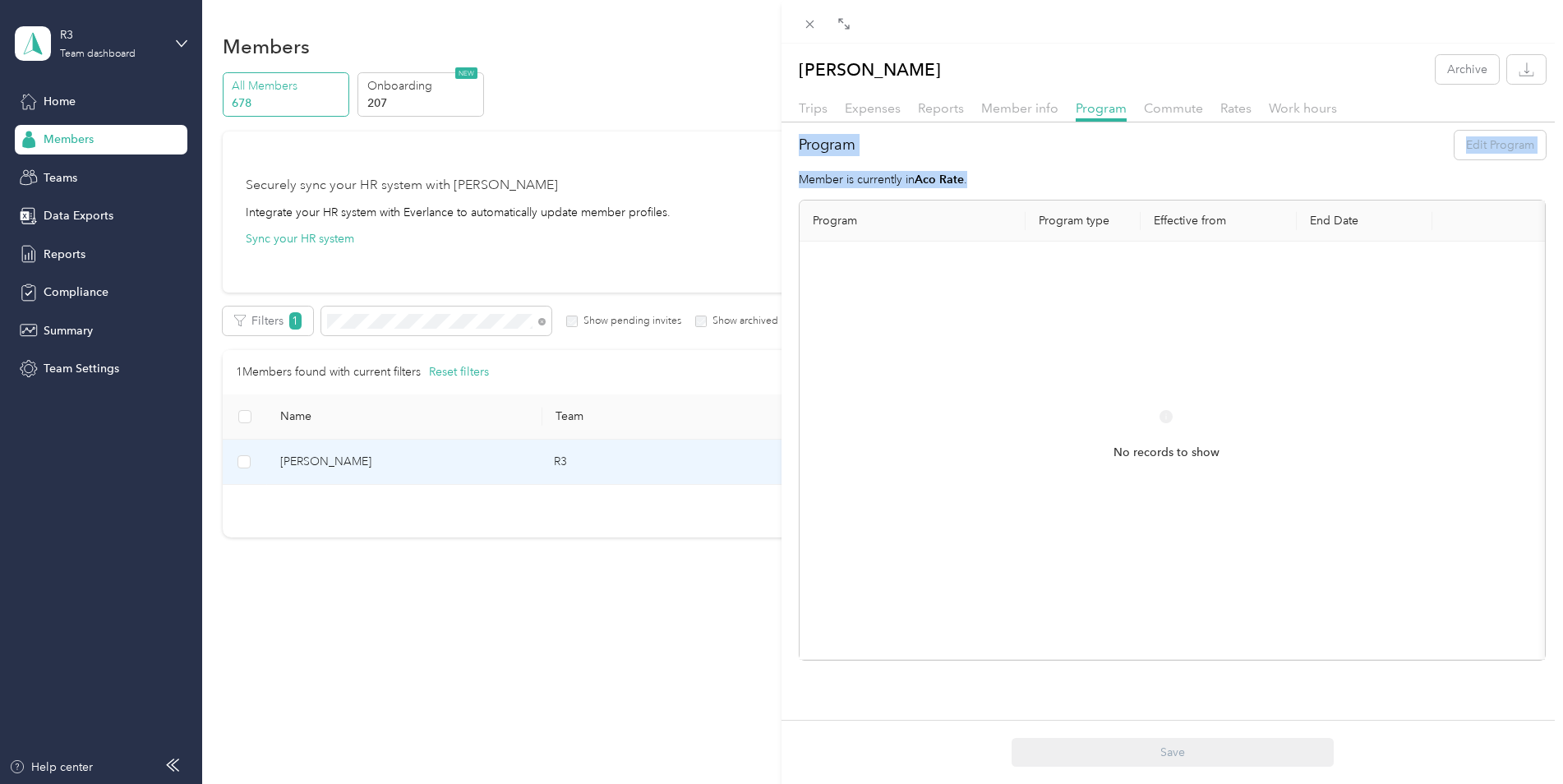
click at [839, 156] on h2 "Program" at bounding box center [827, 145] width 57 height 22
click at [1213, 153] on div "Program Edit Program" at bounding box center [1172, 145] width 747 height 29
click at [1176, 110] on span "Commute" at bounding box center [1174, 108] width 60 height 15
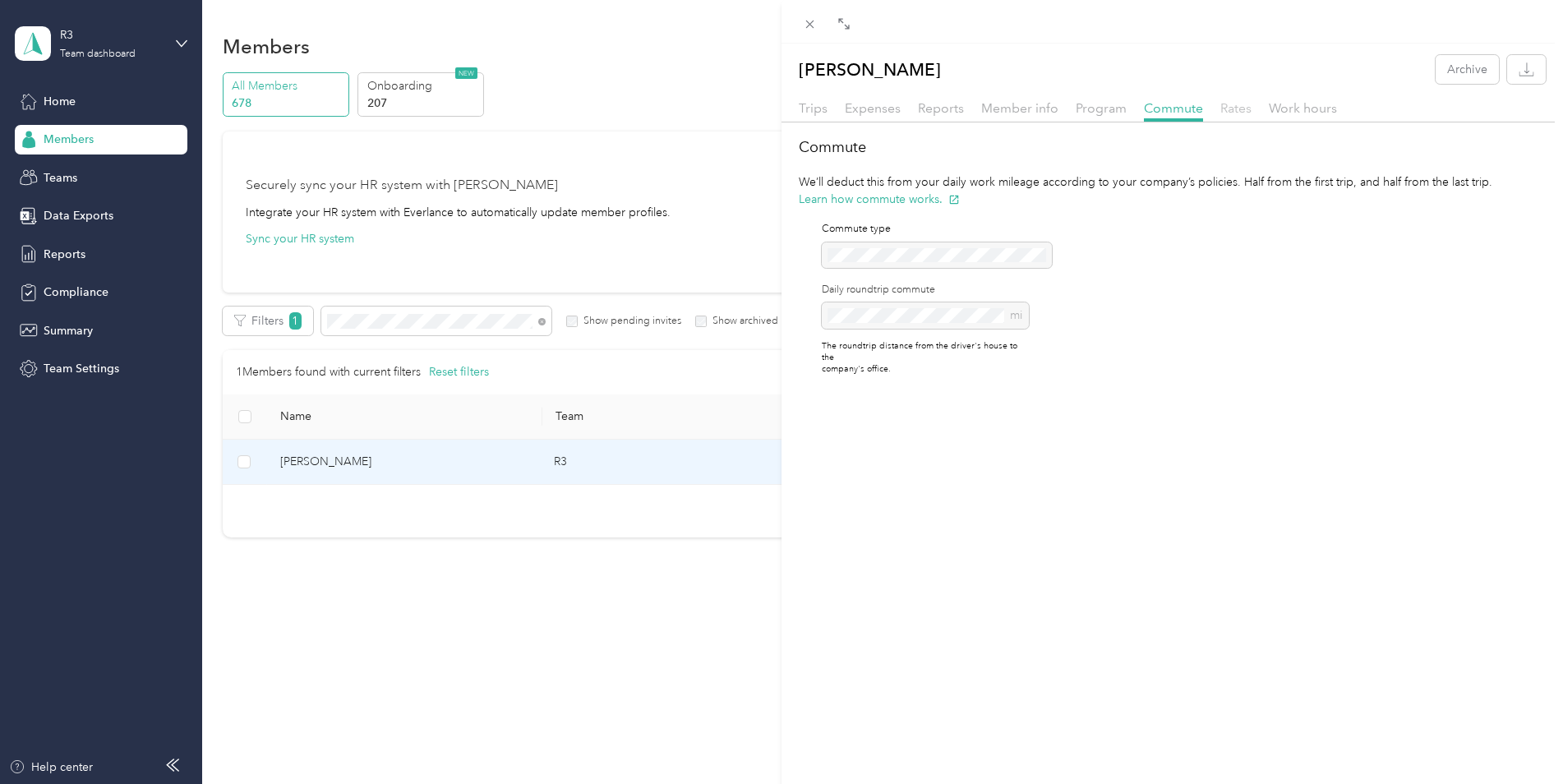
click at [1239, 113] on span "Rates" at bounding box center [1236, 108] width 31 height 15
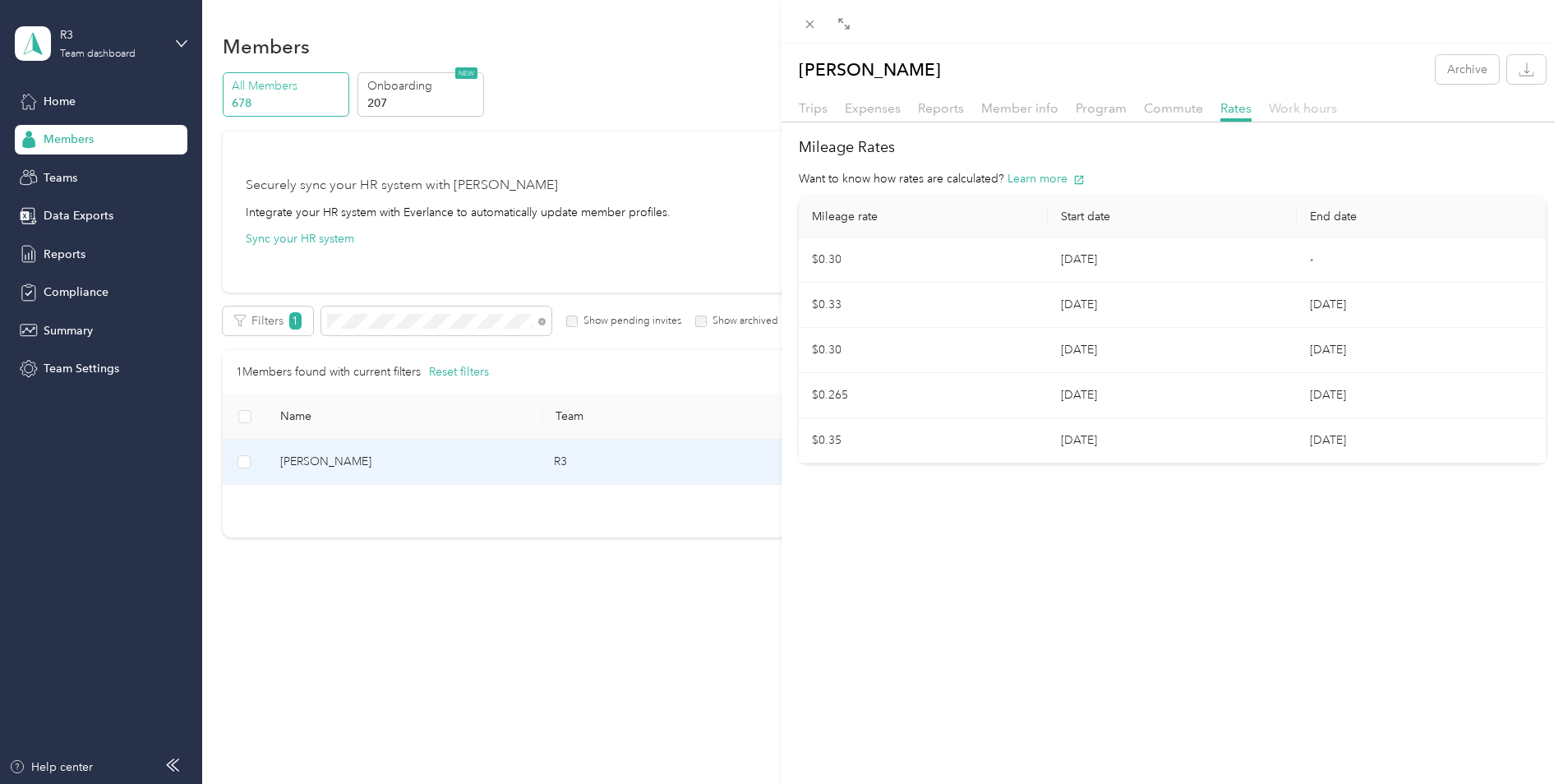
click at [1302, 105] on span "Work hours" at bounding box center [1303, 108] width 68 height 15
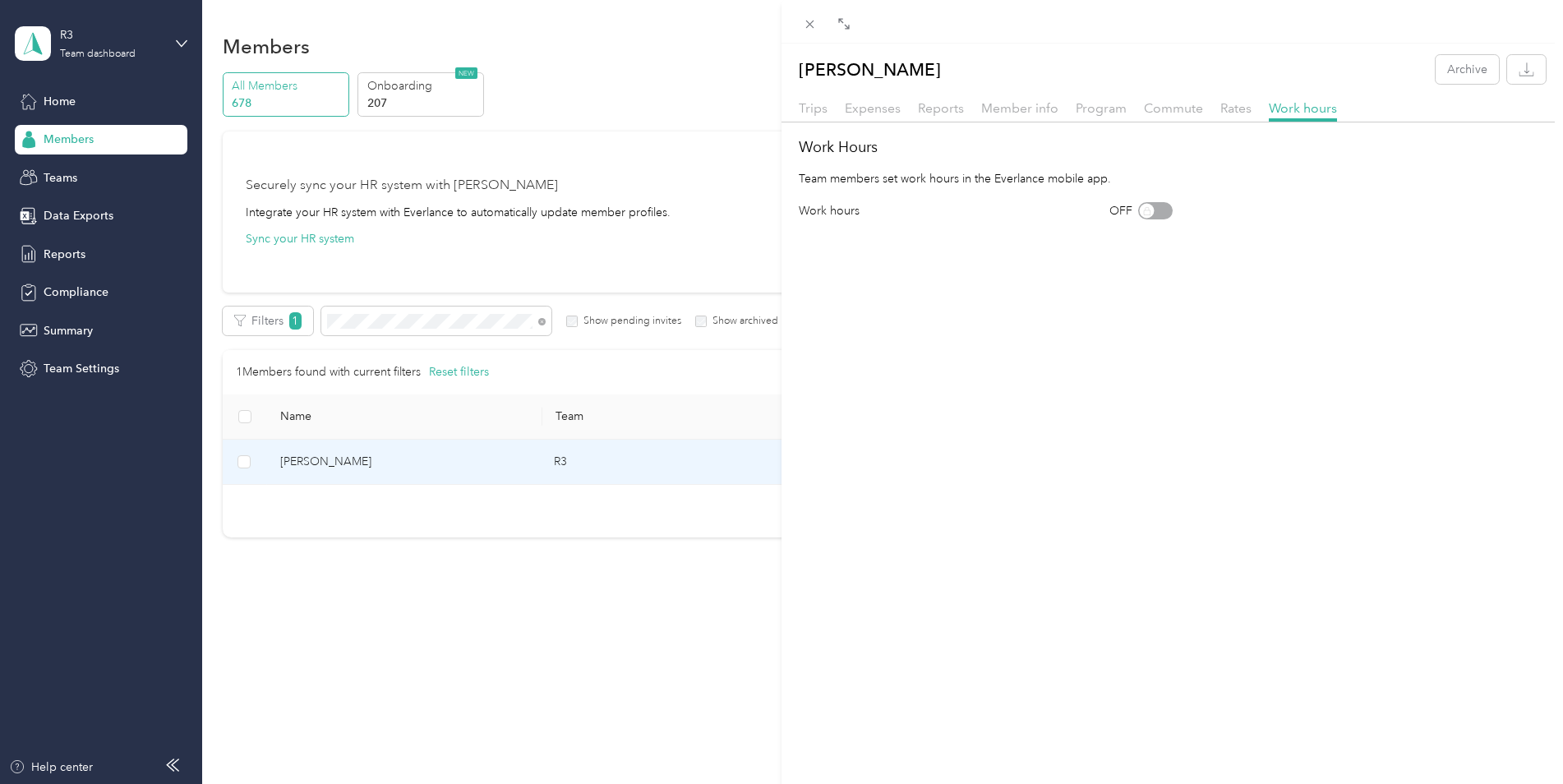
click at [832, 114] on div "Trips Expenses Reports Member info Program Commute Rates Work hours" at bounding box center [1172, 111] width 782 height 24
click at [823, 111] on span "Trips" at bounding box center [813, 108] width 29 height 15
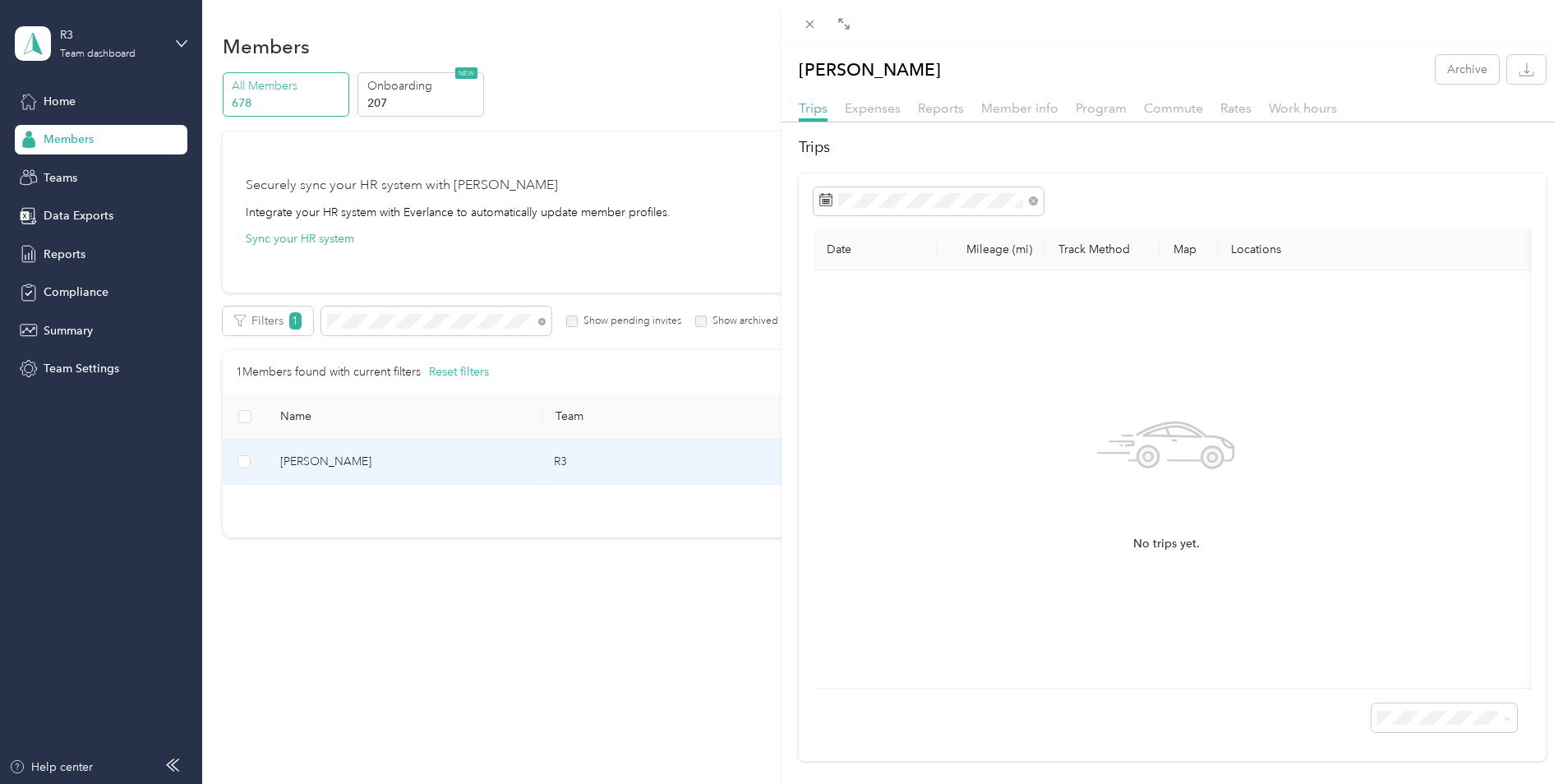
click at [876, 99] on div "Expenses" at bounding box center [873, 109] width 56 height 20
click at [949, 109] on span "Reports" at bounding box center [941, 108] width 46 height 15
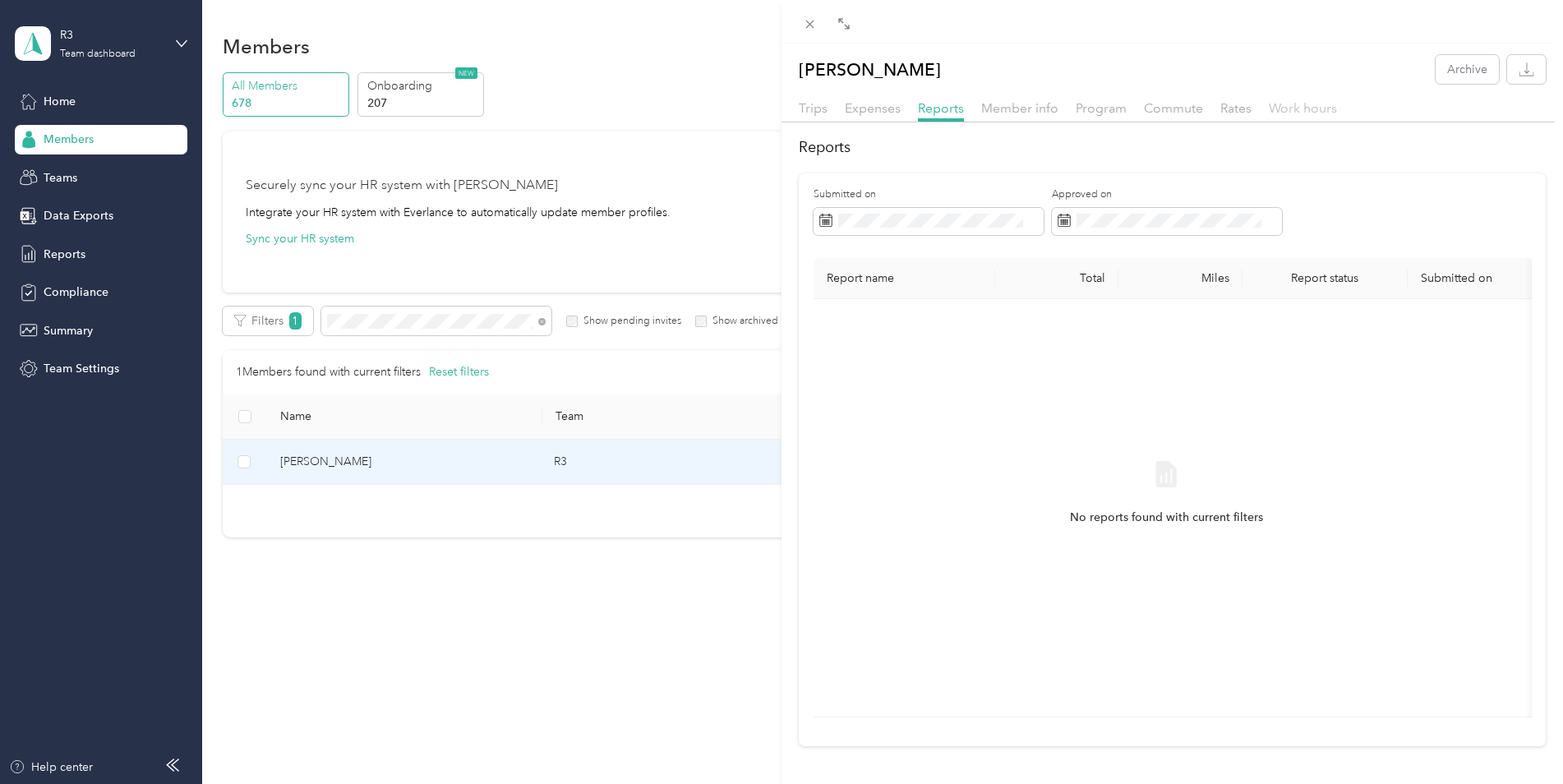
click at [1292, 106] on span "Work hours" at bounding box center [1303, 108] width 68 height 15
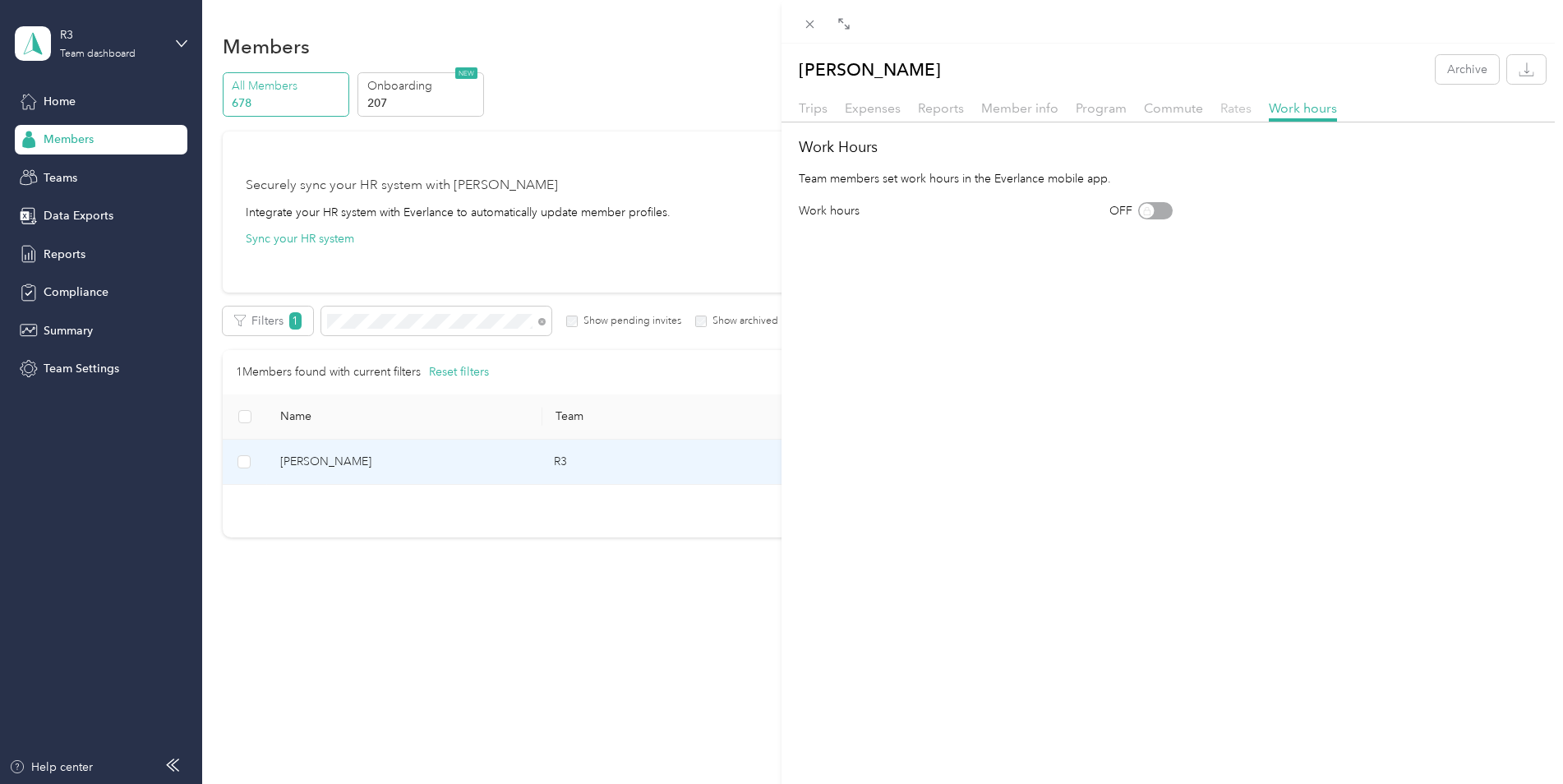
click at [1224, 106] on span "Rates" at bounding box center [1236, 108] width 31 height 15
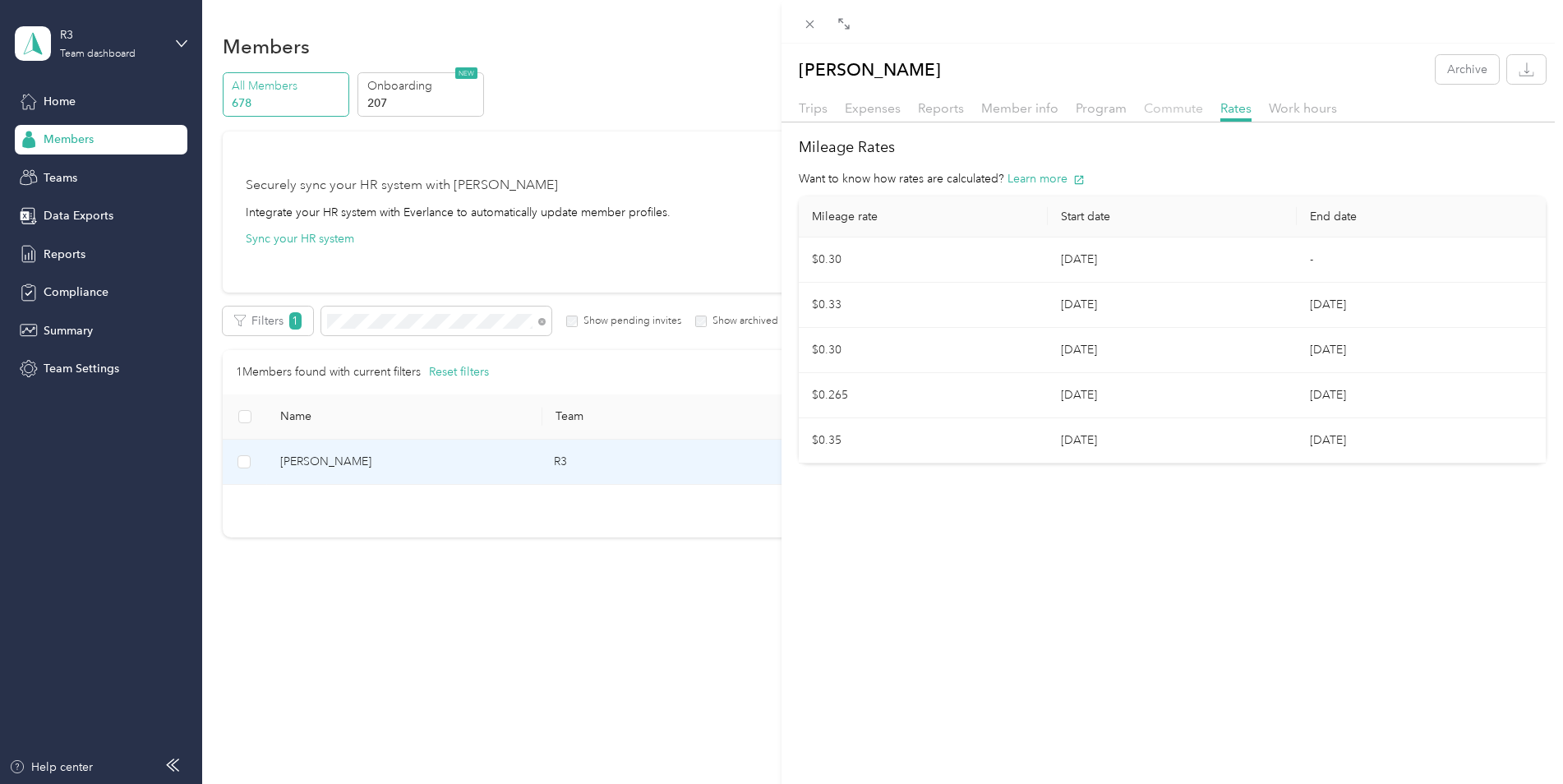
click at [1192, 106] on span "Commute" at bounding box center [1174, 108] width 60 height 15
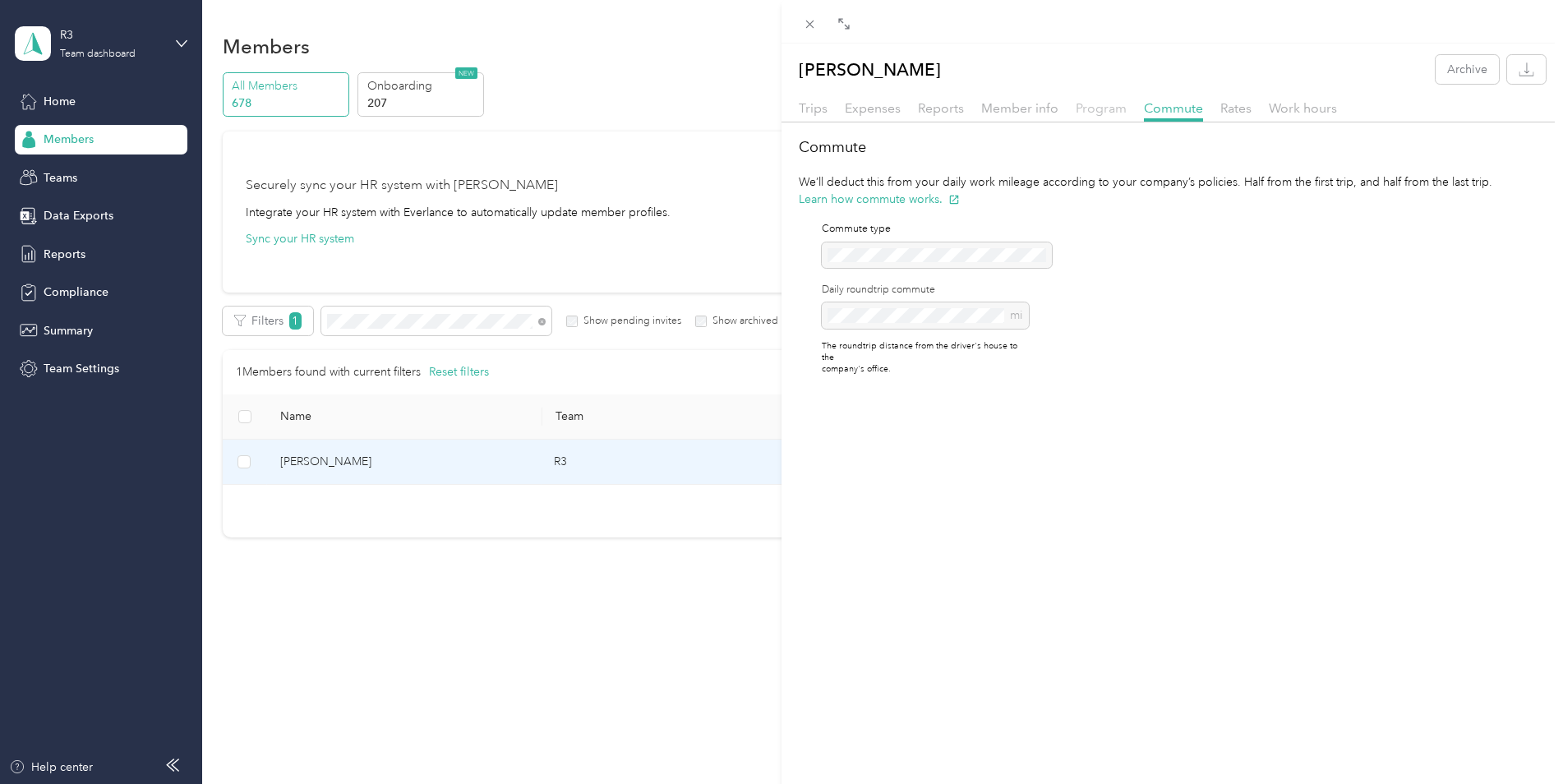
click at [1088, 108] on span "Program" at bounding box center [1101, 108] width 51 height 15
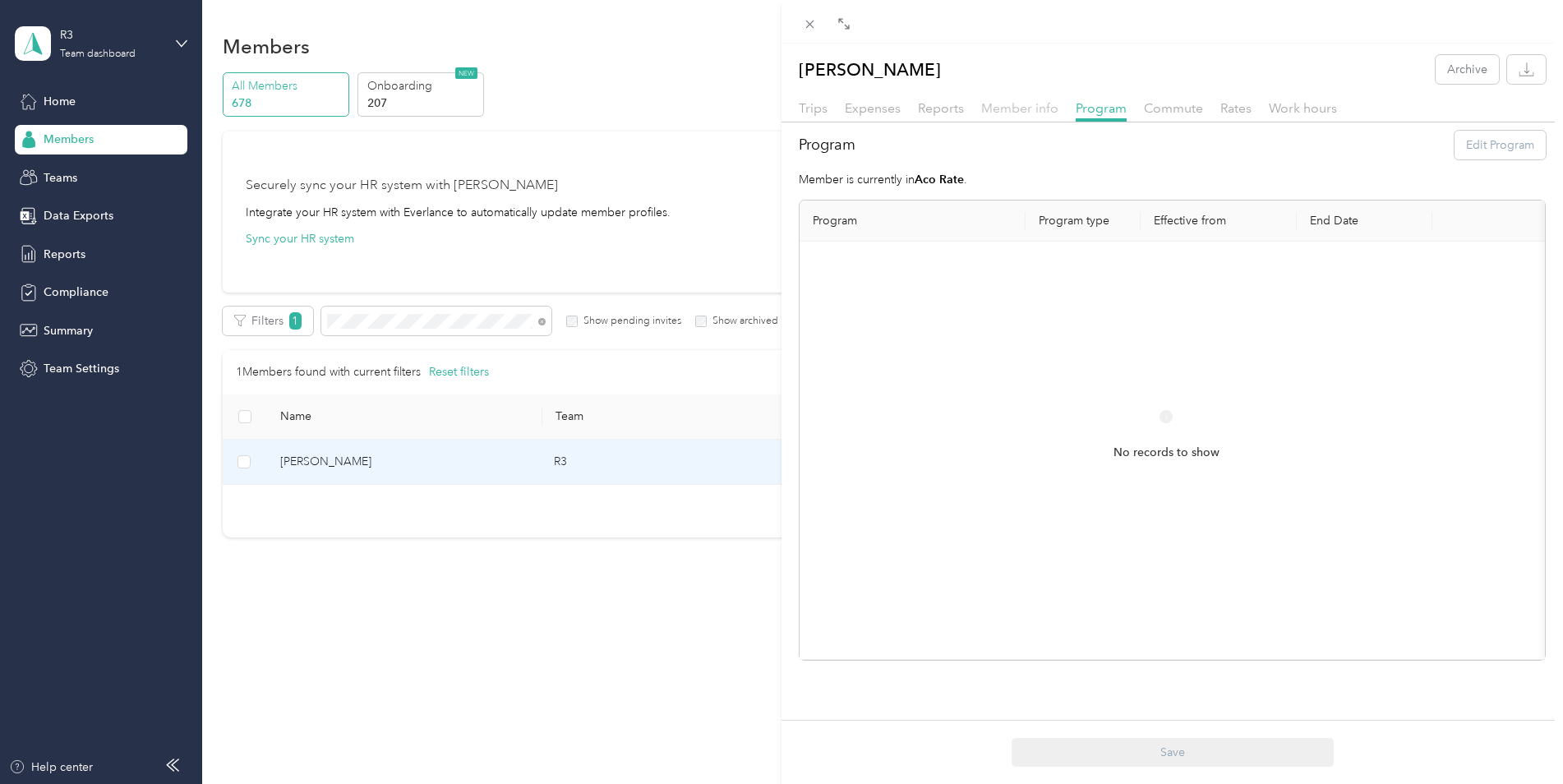
click at [1014, 108] on span "Member info" at bounding box center [1019, 108] width 77 height 15
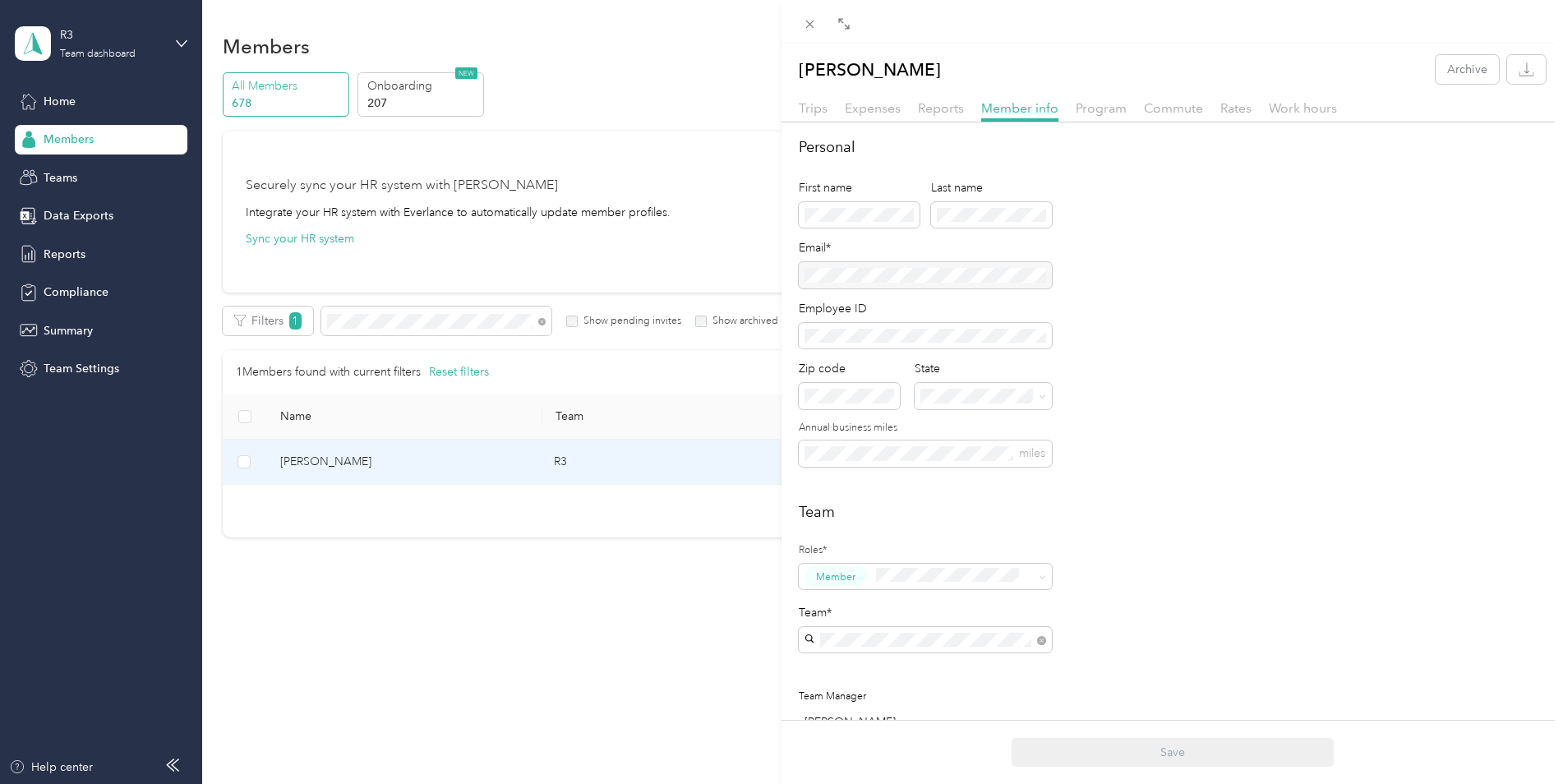
click at [1088, 117] on div "Program" at bounding box center [1101, 109] width 51 height 20
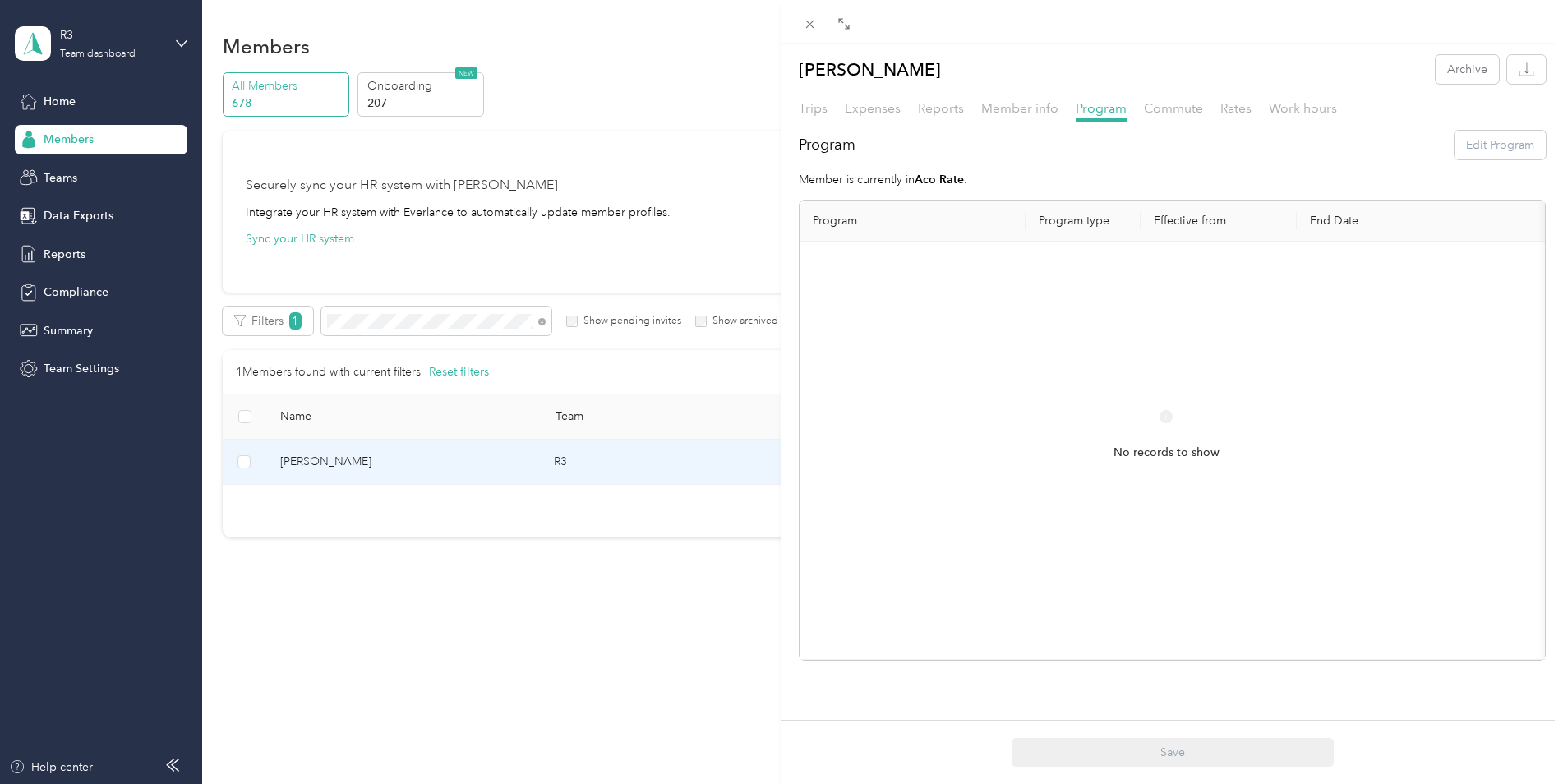
click at [984, 332] on div "No records to show" at bounding box center [1166, 450] width 707 height 391
click at [974, 174] on p "Member is currently in Aco Rate ." at bounding box center [1172, 179] width 747 height 17
click at [938, 182] on strong "Aco Rate" at bounding box center [939, 179] width 49 height 14
click at [1224, 109] on span "Rates" at bounding box center [1236, 108] width 31 height 15
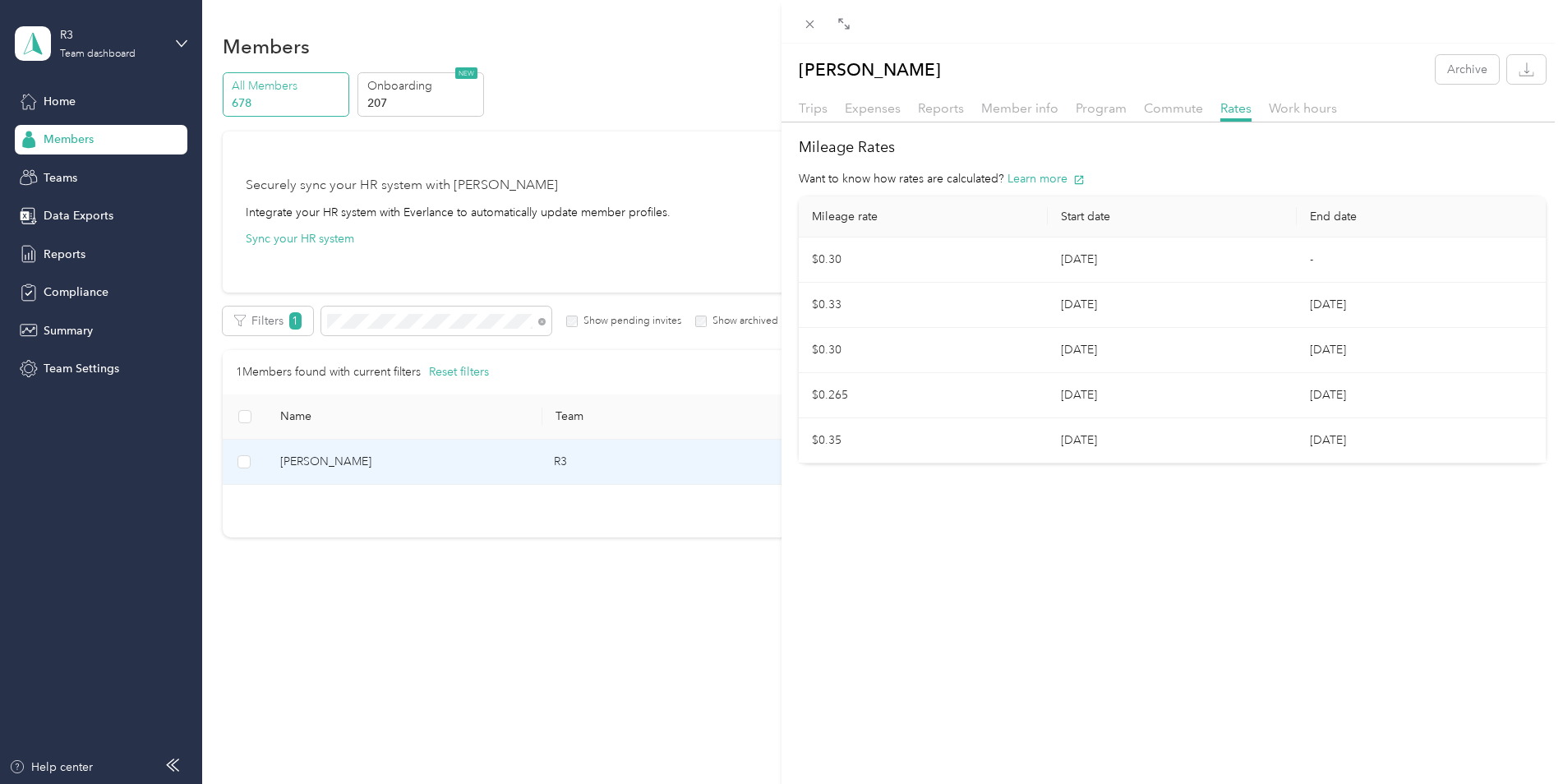
click at [1169, 116] on div "Commute" at bounding box center [1174, 109] width 60 height 20
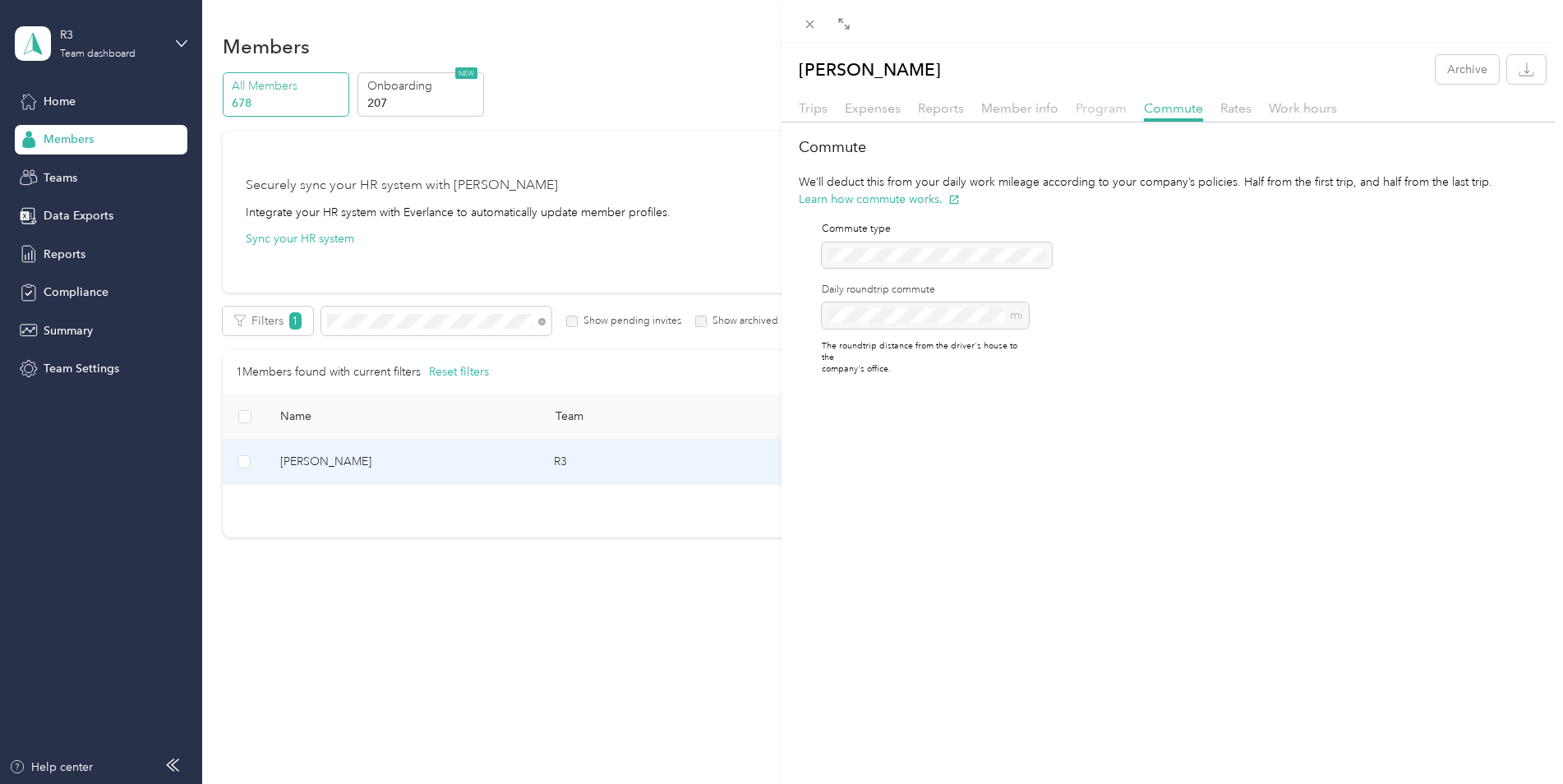
click at [1086, 108] on span "Program" at bounding box center [1101, 108] width 51 height 15
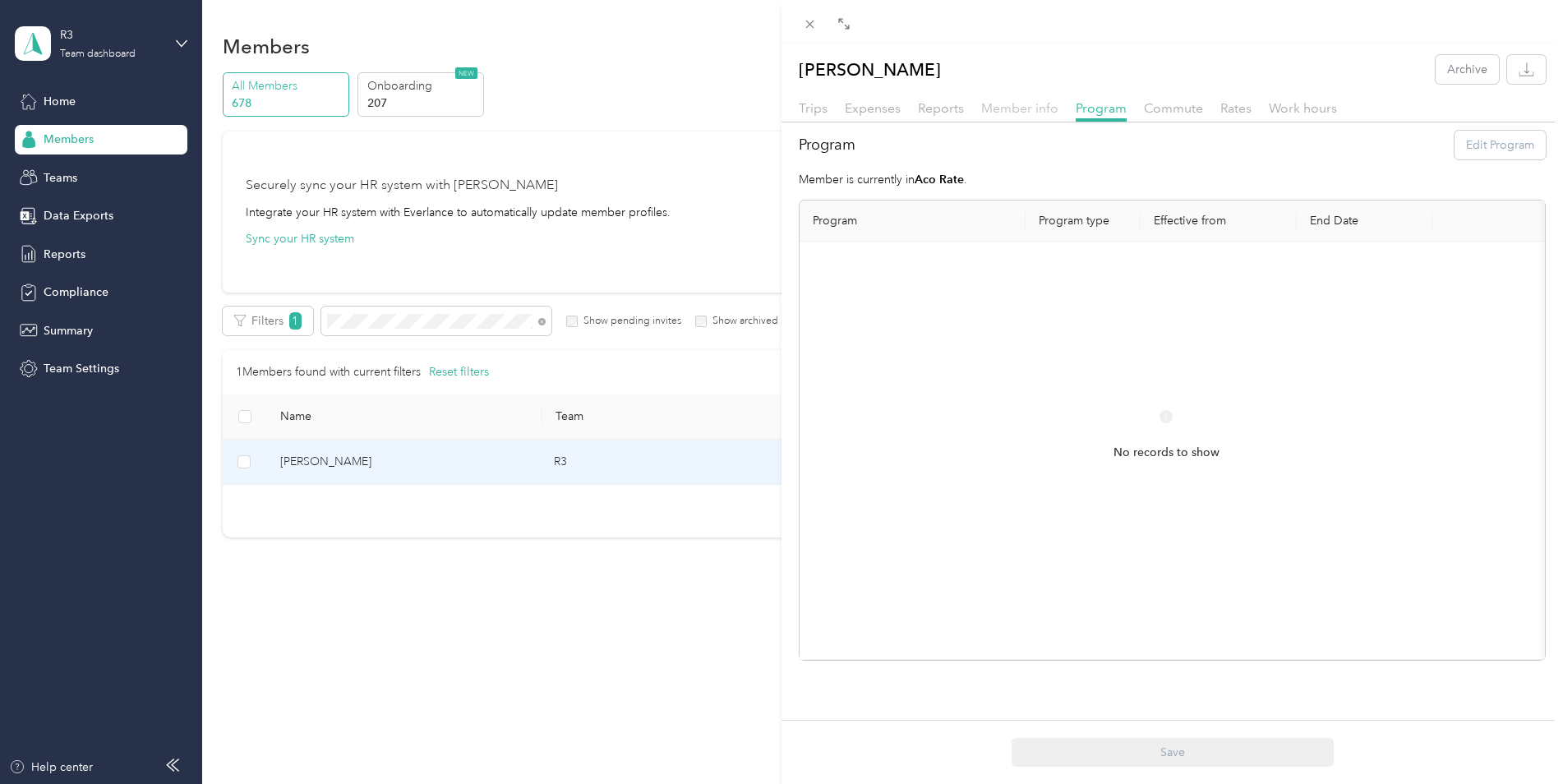
click at [1037, 105] on span "Member info" at bounding box center [1019, 108] width 77 height 15
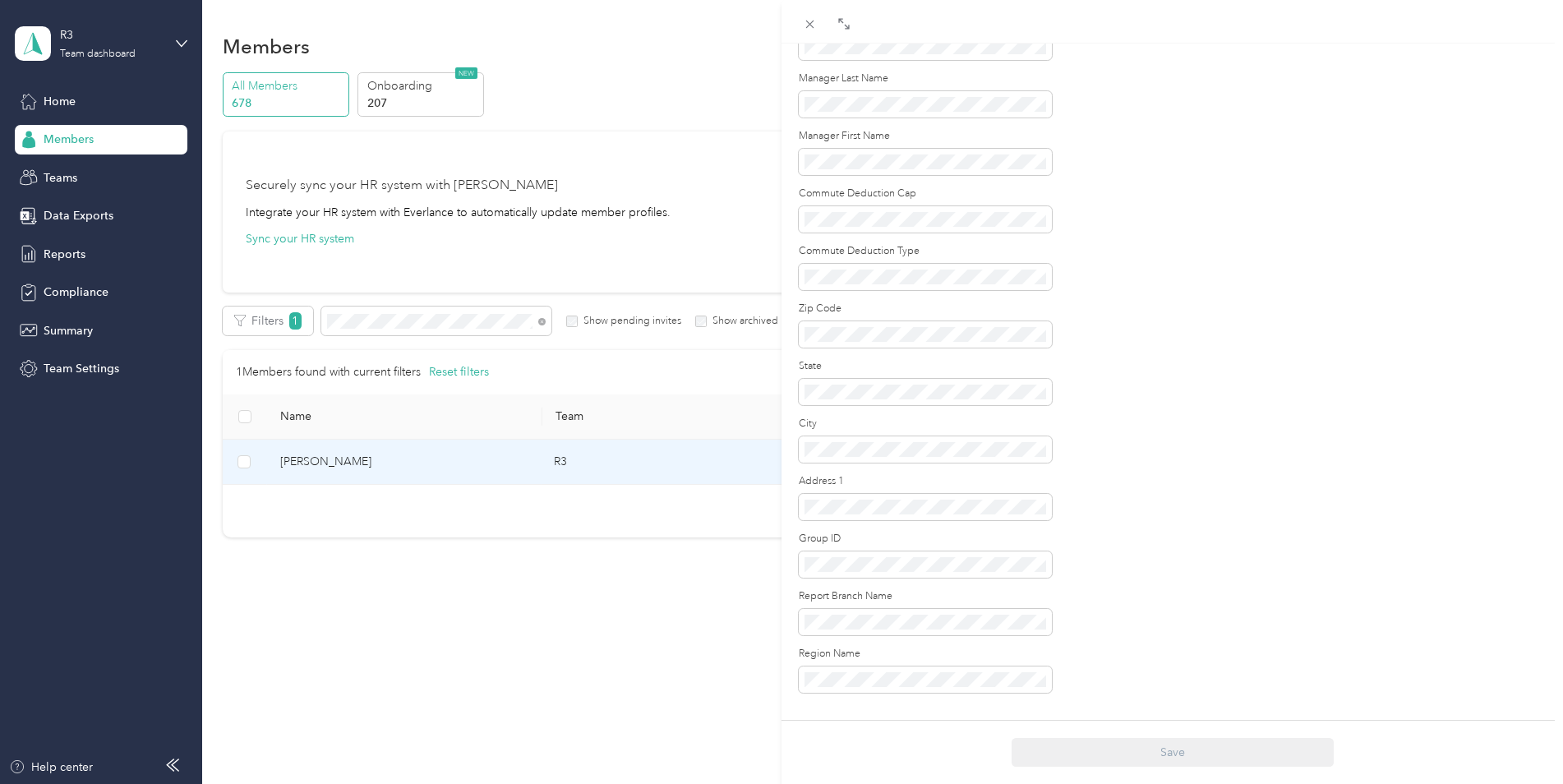
scroll to position [1483, 0]
click at [647, 578] on div "[PERSON_NAME] Archive Trips Expenses Reports Member info Program Commute Rates …" at bounding box center [781, 392] width 1563 height 784
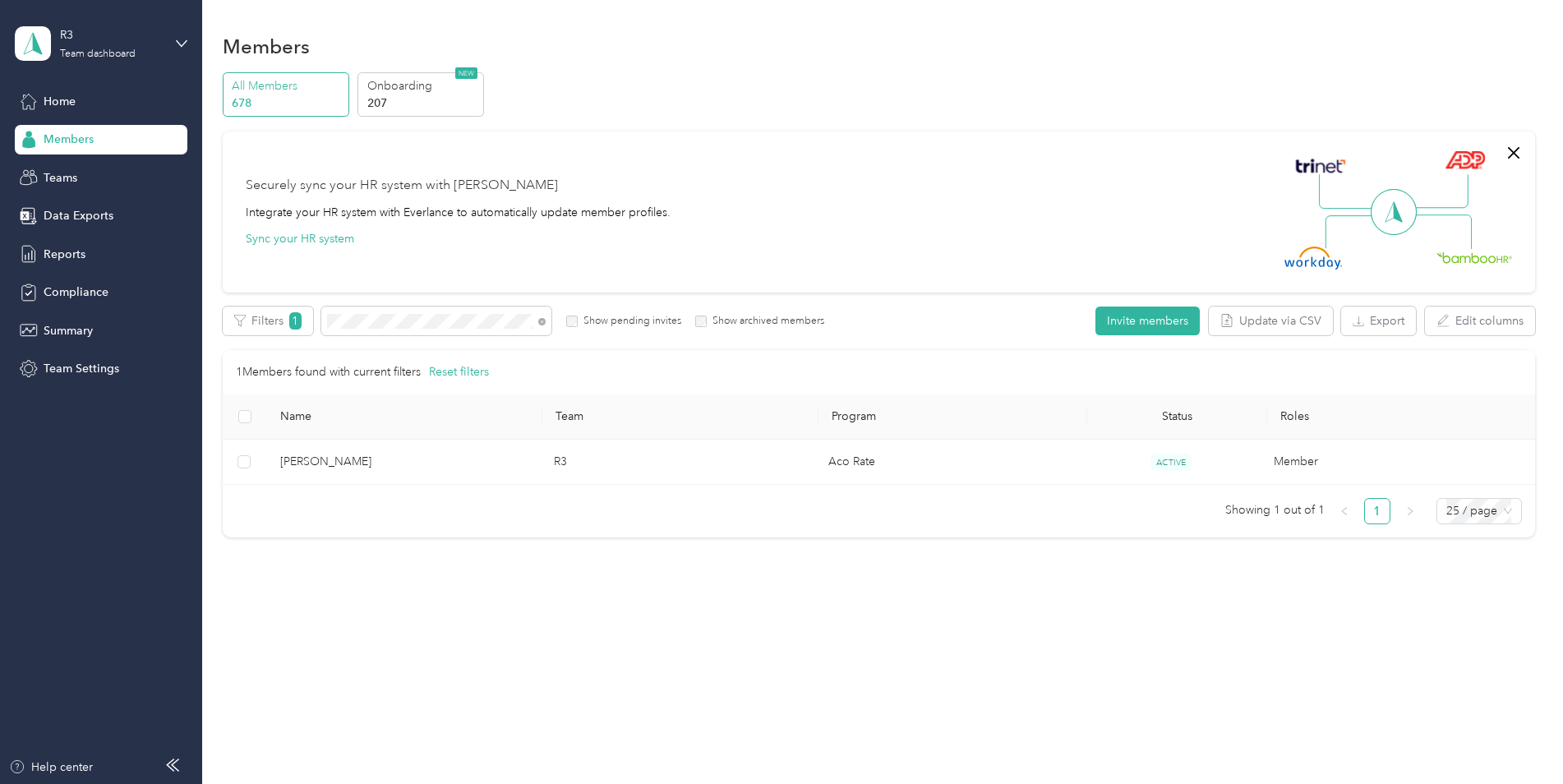
scroll to position [1337, 0]
click at [288, 236] on button "Sync your HR system" at bounding box center [300, 238] width 109 height 17
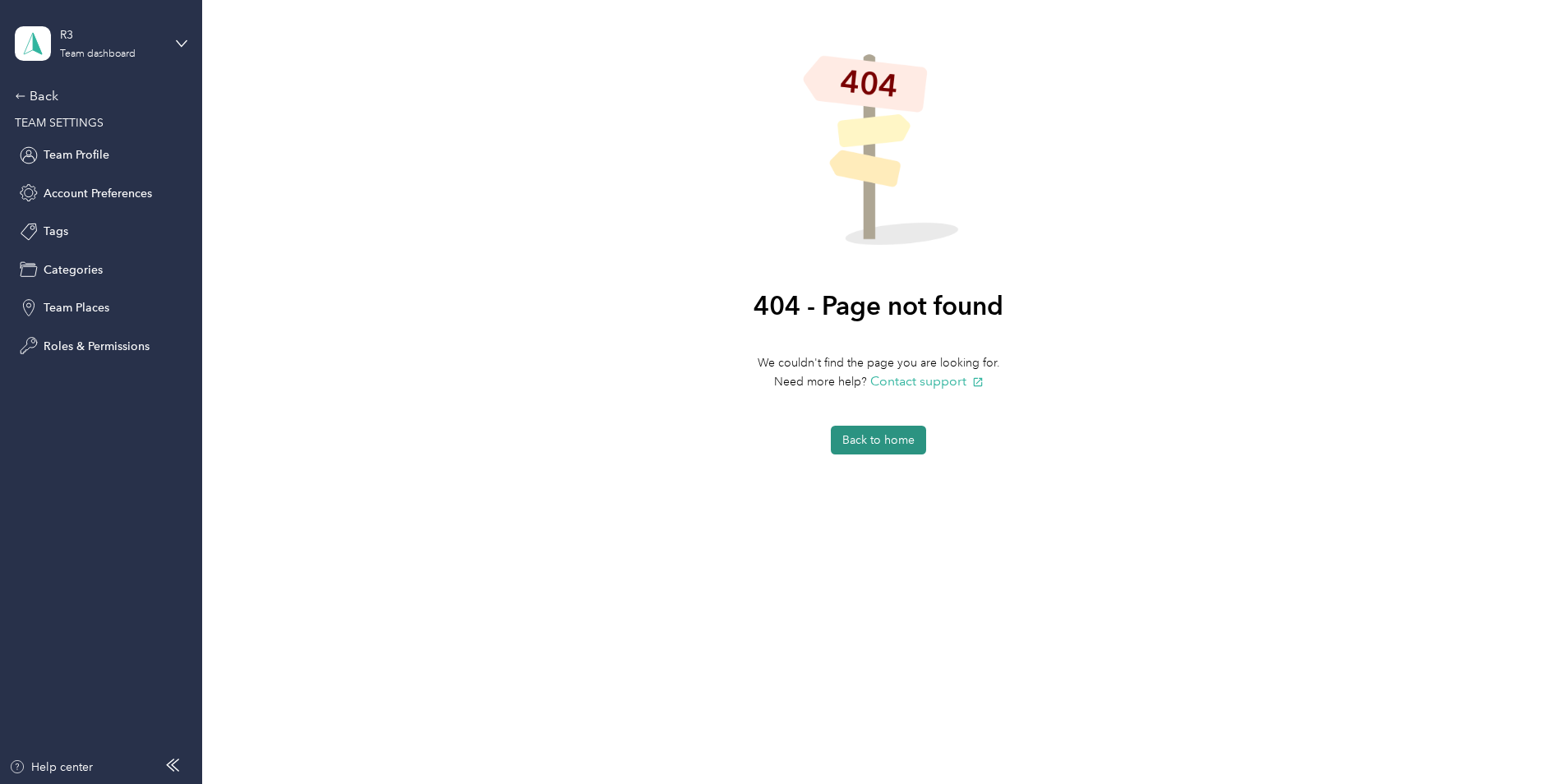
click at [904, 435] on button "Back to home" at bounding box center [879, 440] width 95 height 29
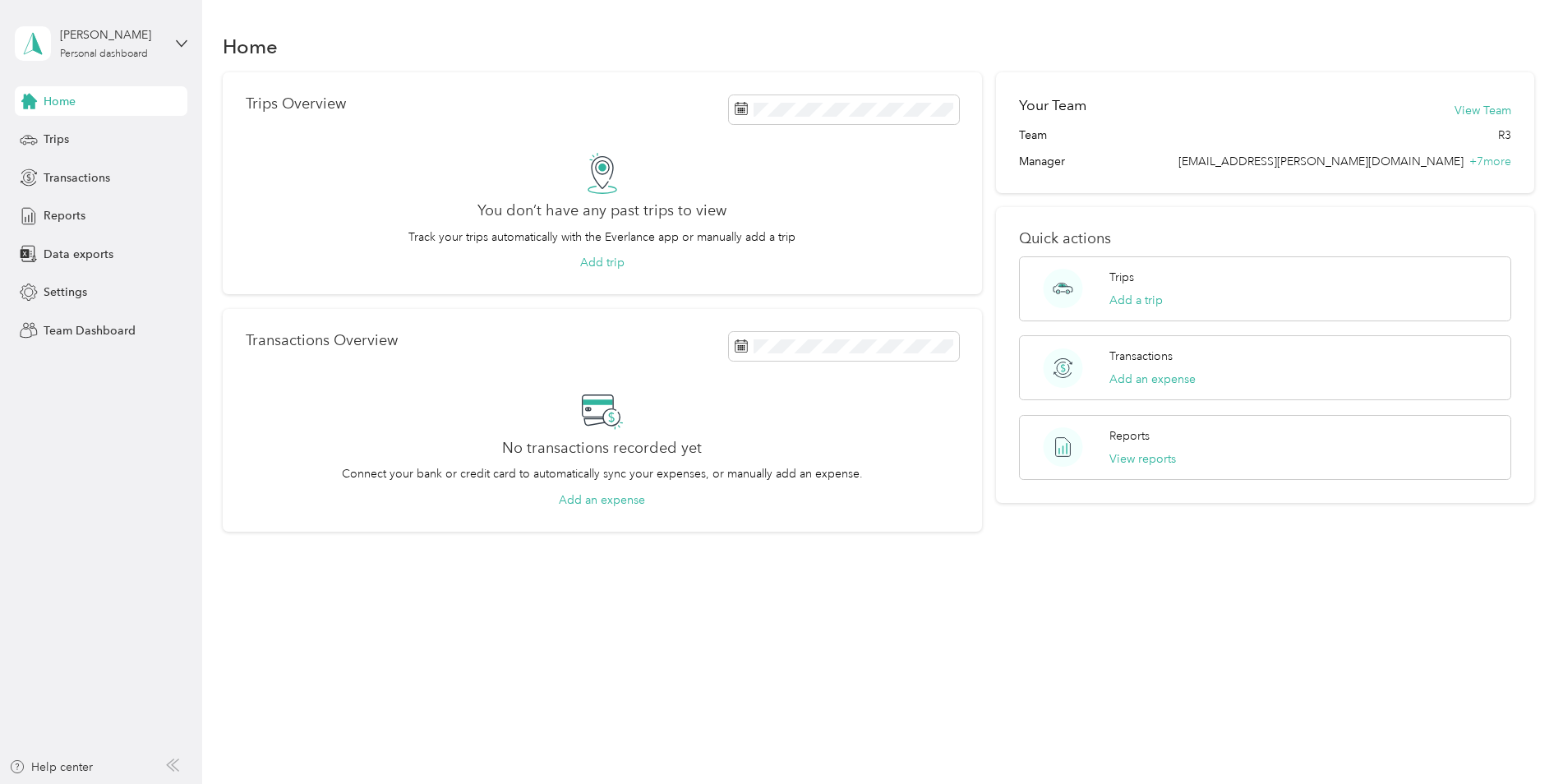
click at [115, 389] on aside "[PERSON_NAME] Personal dashboard Home Trips Transactions Reports Data exports S…" at bounding box center [101, 392] width 203 height 784
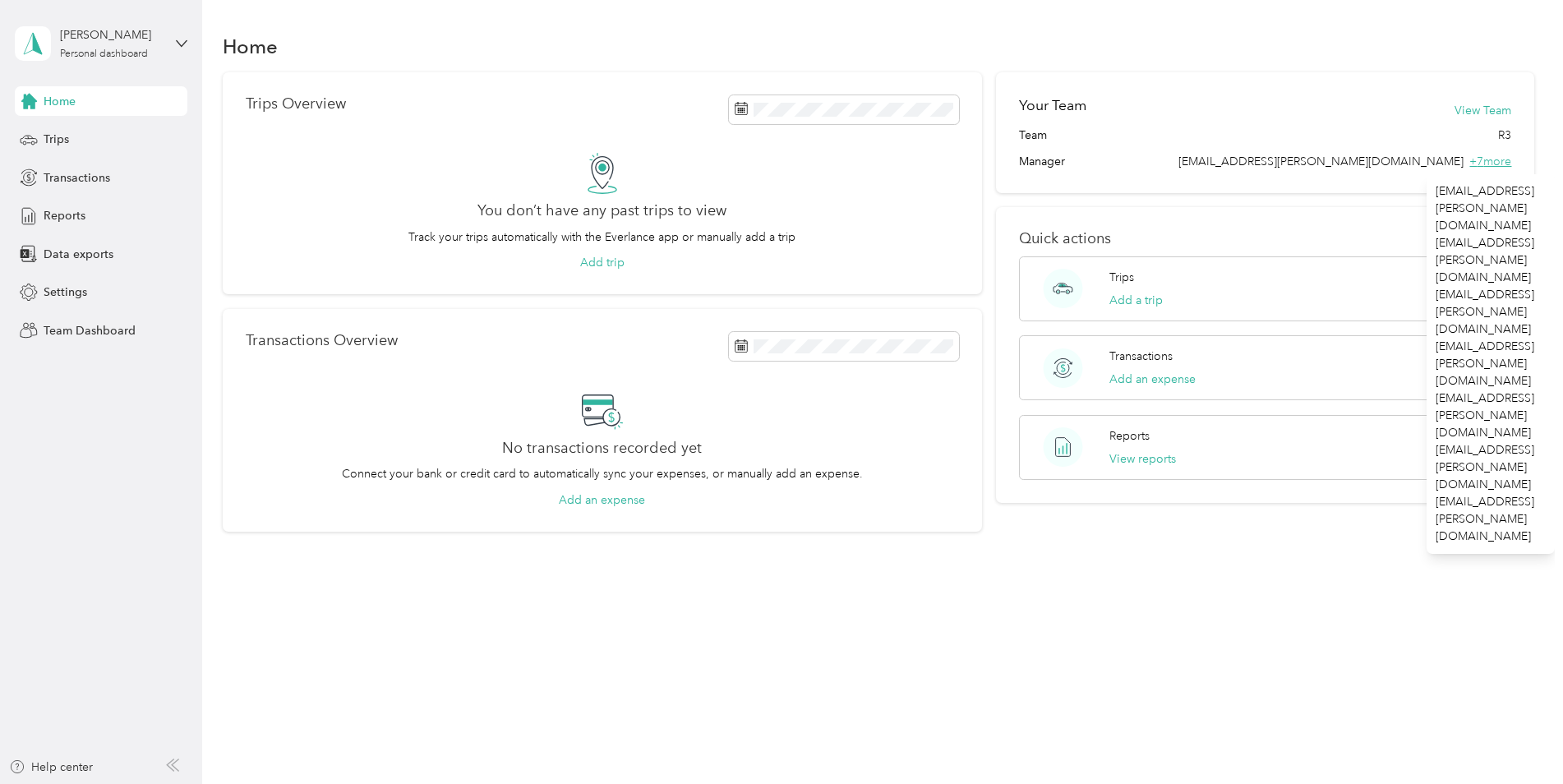
click at [1511, 159] on span "+ 7 more" at bounding box center [1490, 162] width 42 height 14
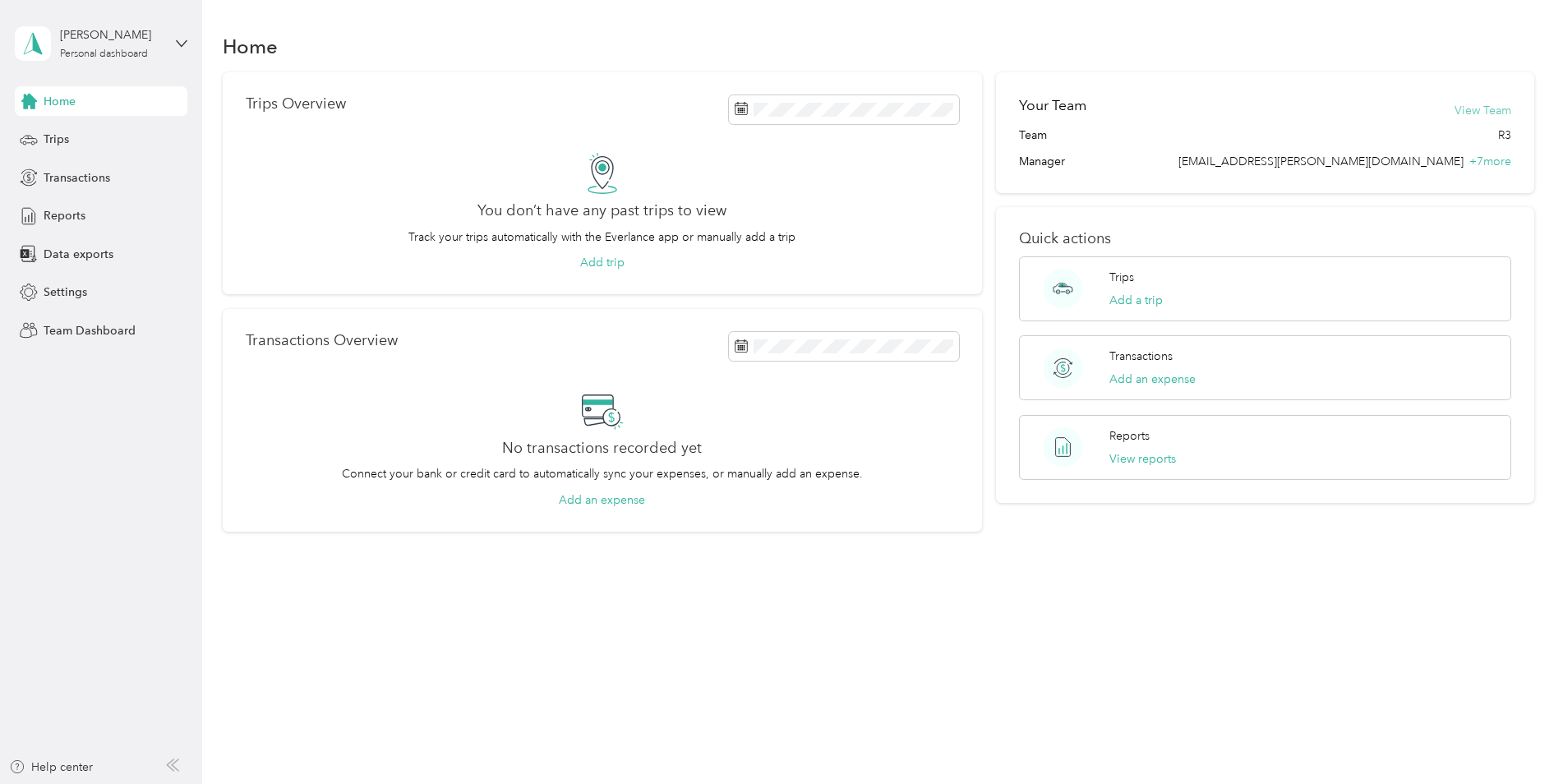
click at [1501, 106] on button "View Team" at bounding box center [1483, 111] width 57 height 17
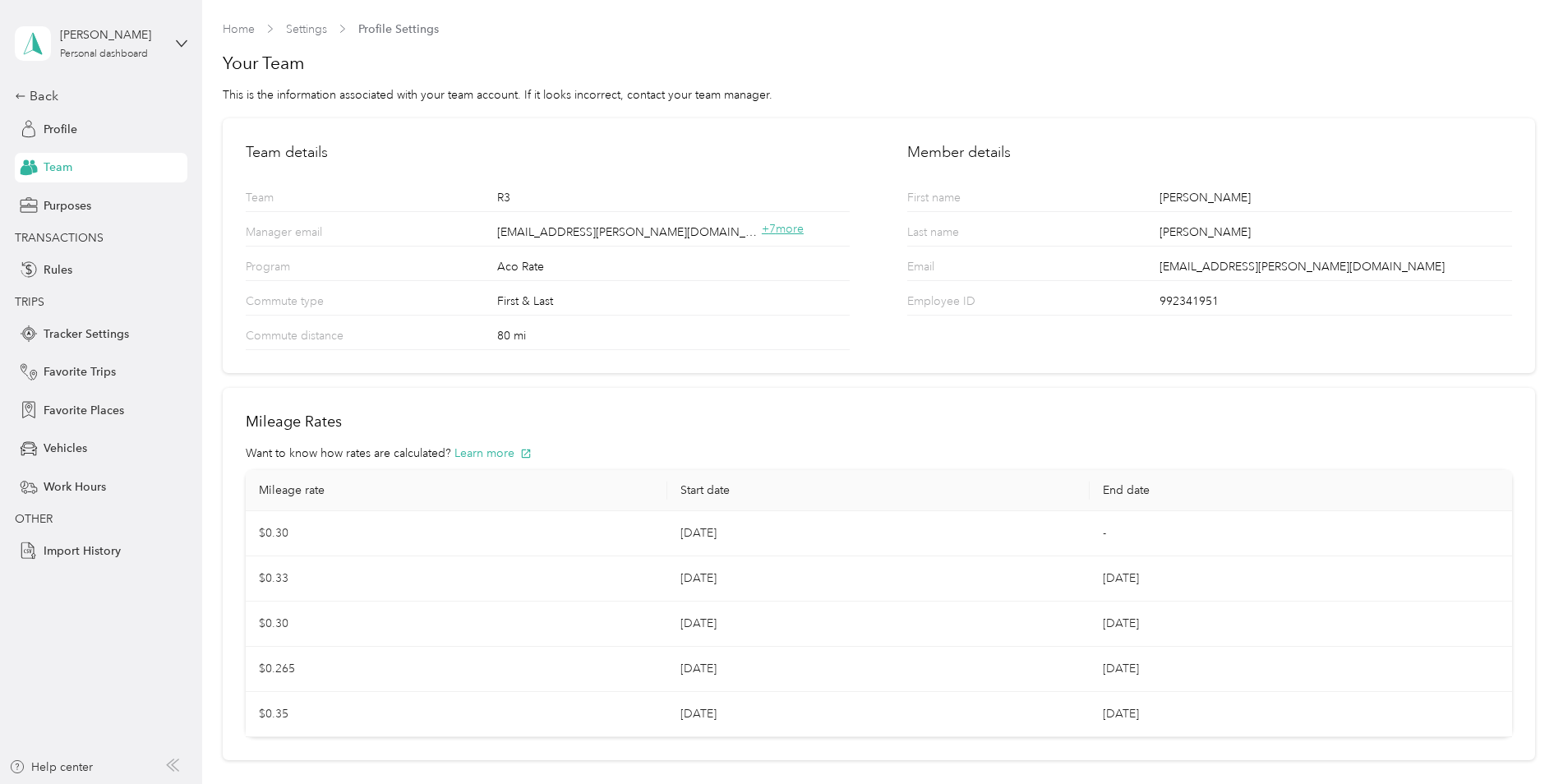
click at [781, 225] on span "+ 7 more" at bounding box center [782, 229] width 42 height 14
click at [679, 405] on div "Mileage Rates Want to know how rates are calculated? Learn more Mileage rate St…" at bounding box center [879, 574] width 1313 height 373
click at [373, 392] on div "Mileage Rates Want to know how rates are calculated? Learn more Mileage rate St…" at bounding box center [879, 574] width 1313 height 373
click at [66, 136] on span "Profile" at bounding box center [60, 129] width 34 height 17
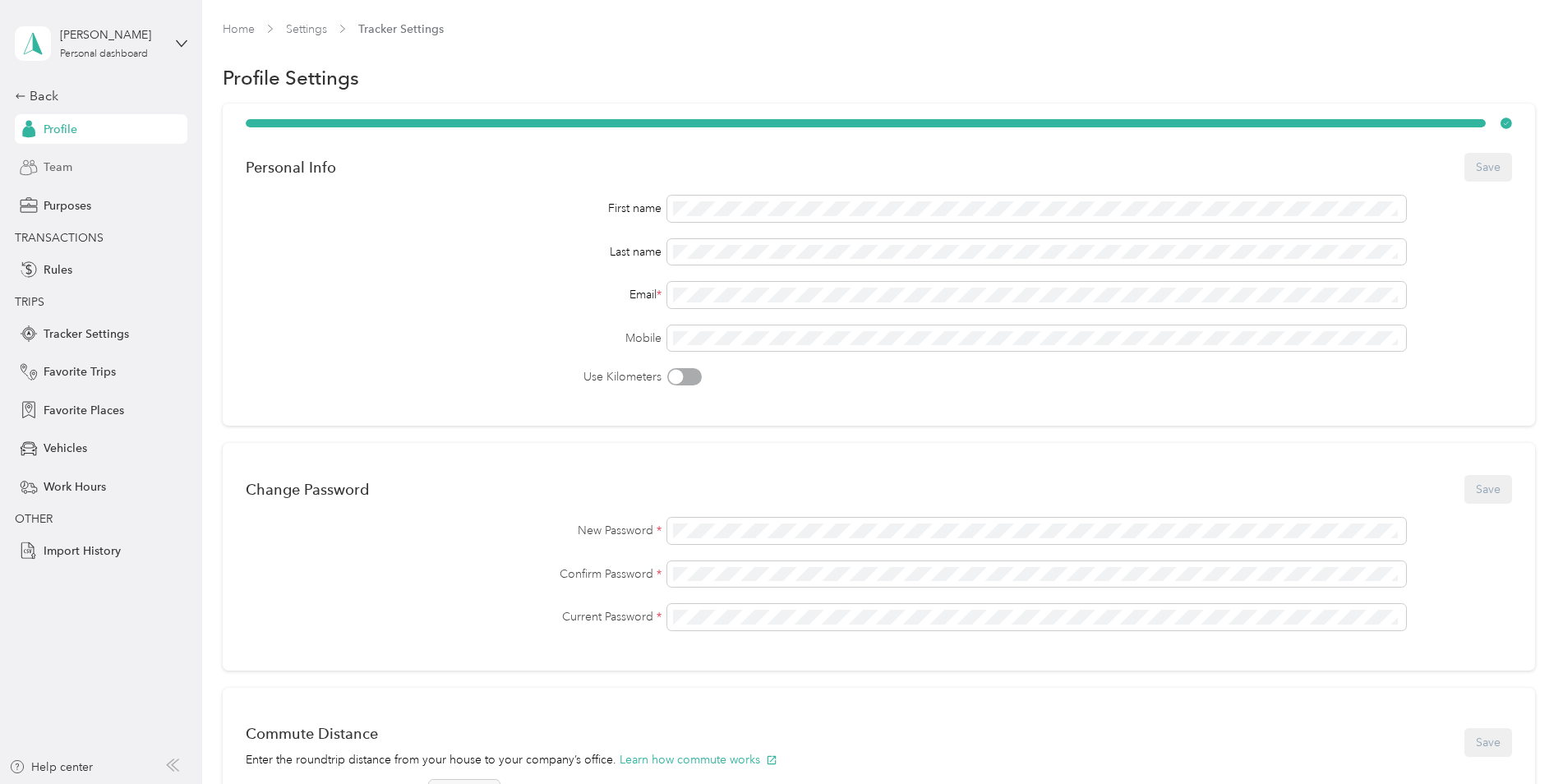
click at [74, 169] on div "Team" at bounding box center [100, 168] width 173 height 30
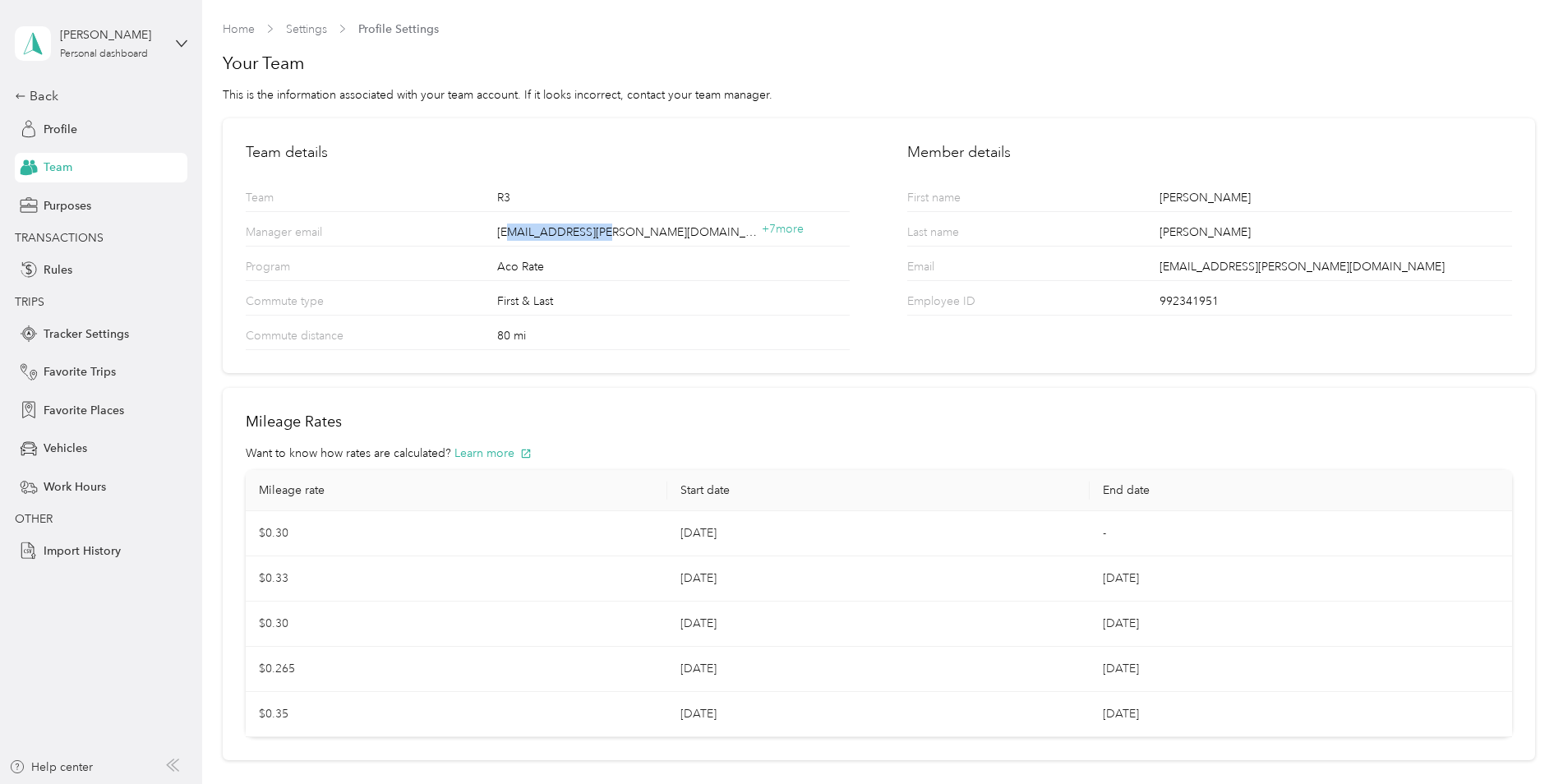
drag, startPoint x: 514, startPoint y: 236, endPoint x: 609, endPoint y: 235, distance: 95.0
click at [609, 235] on span "[EMAIL_ADDRESS][PERSON_NAME][DOMAIN_NAME]" at bounding box center [629, 232] width 265 height 17
drag, startPoint x: 609, startPoint y: 235, endPoint x: 471, endPoint y: 236, distance: 138.0
click at [471, 236] on div "Manager email [EMAIL_ADDRESS][PERSON_NAME][DOMAIN_NAME] + 7 more" at bounding box center [548, 229] width 604 height 35
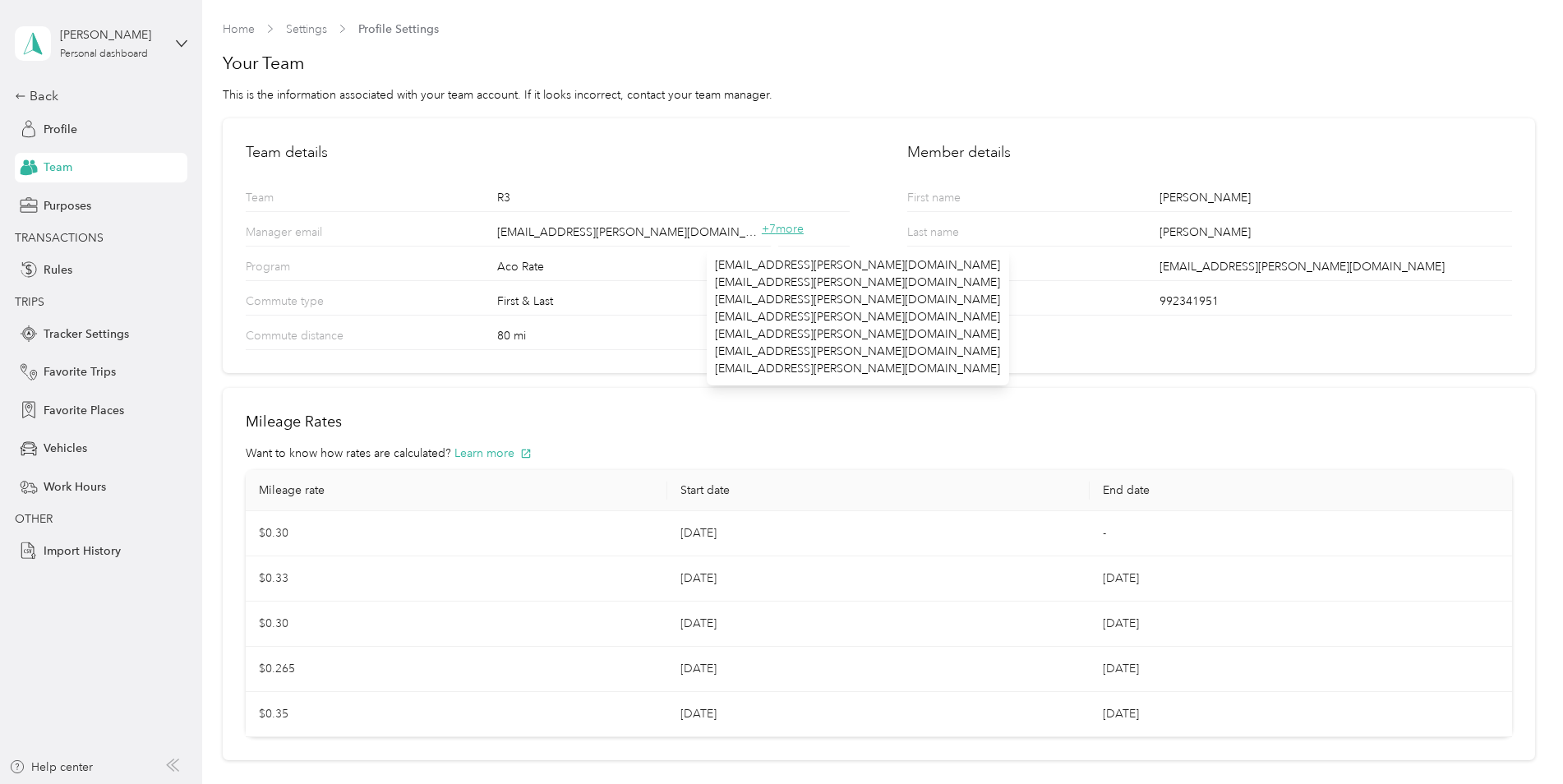
click at [797, 230] on span "+ 7 more" at bounding box center [782, 229] width 42 height 14
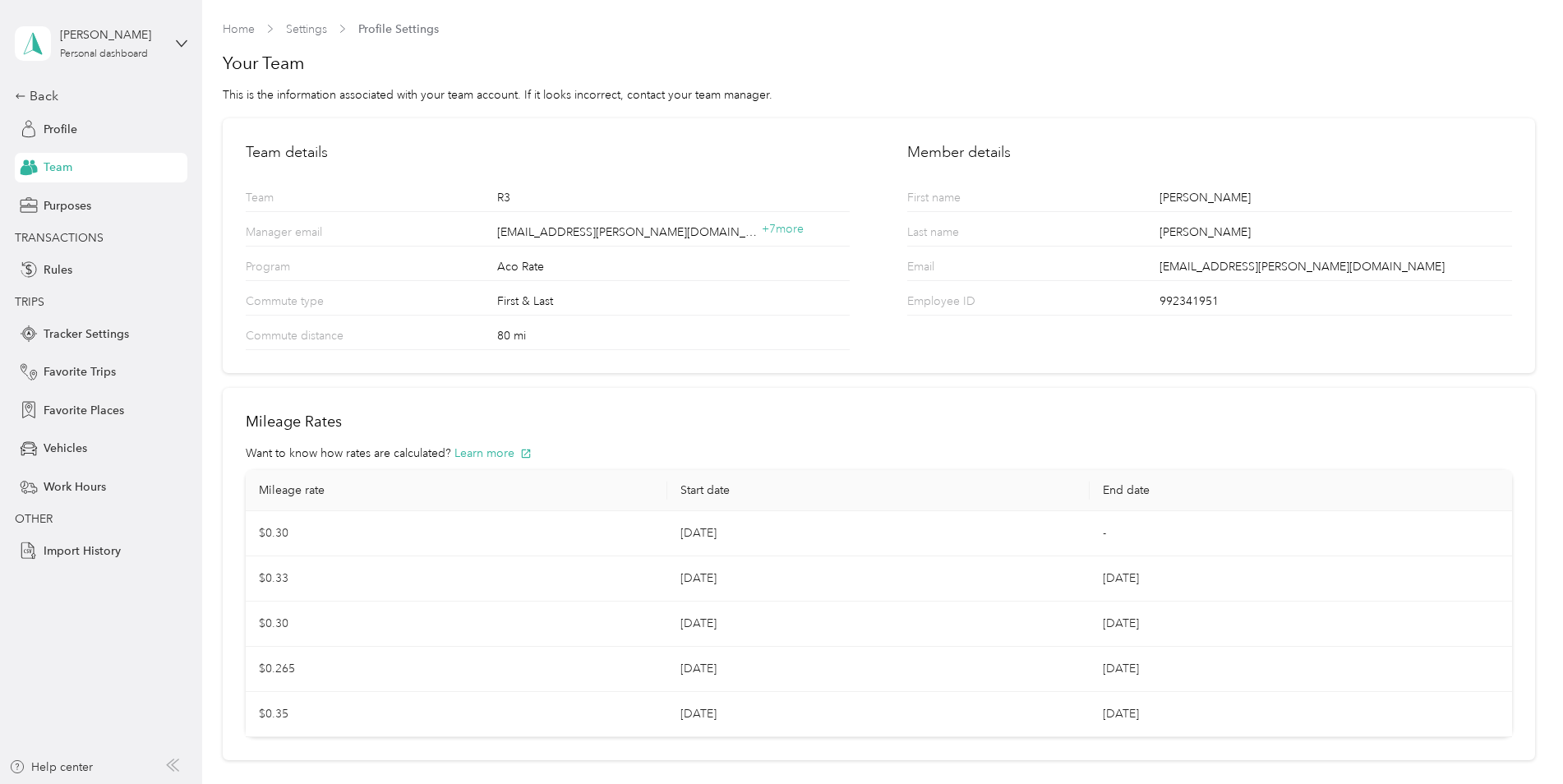
click at [425, 183] on div "Team R3" at bounding box center [548, 195] width 604 height 35
click at [71, 128] on span "Profile" at bounding box center [60, 129] width 34 height 17
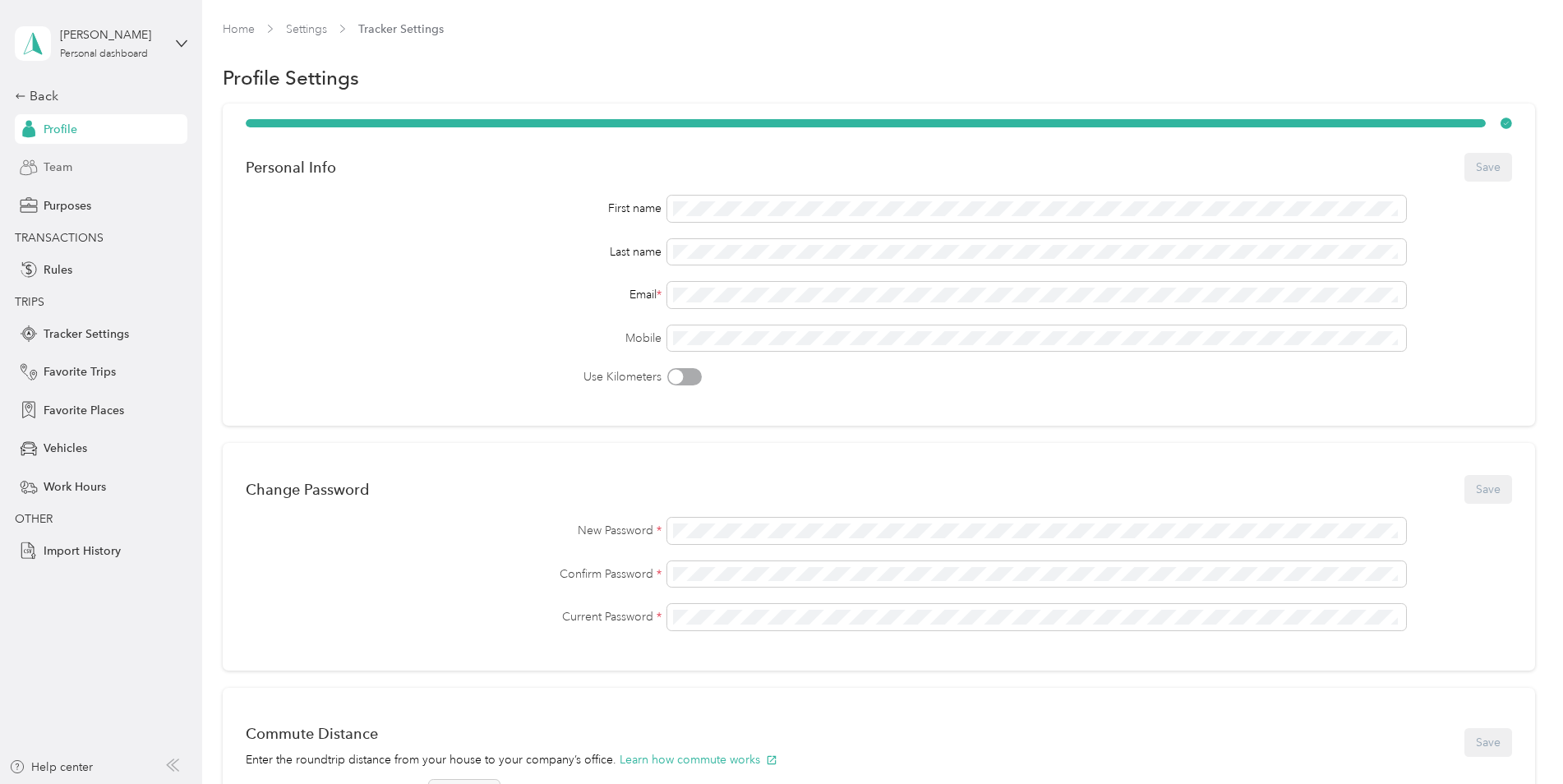
click at [55, 172] on span "Team" at bounding box center [58, 167] width 29 height 17
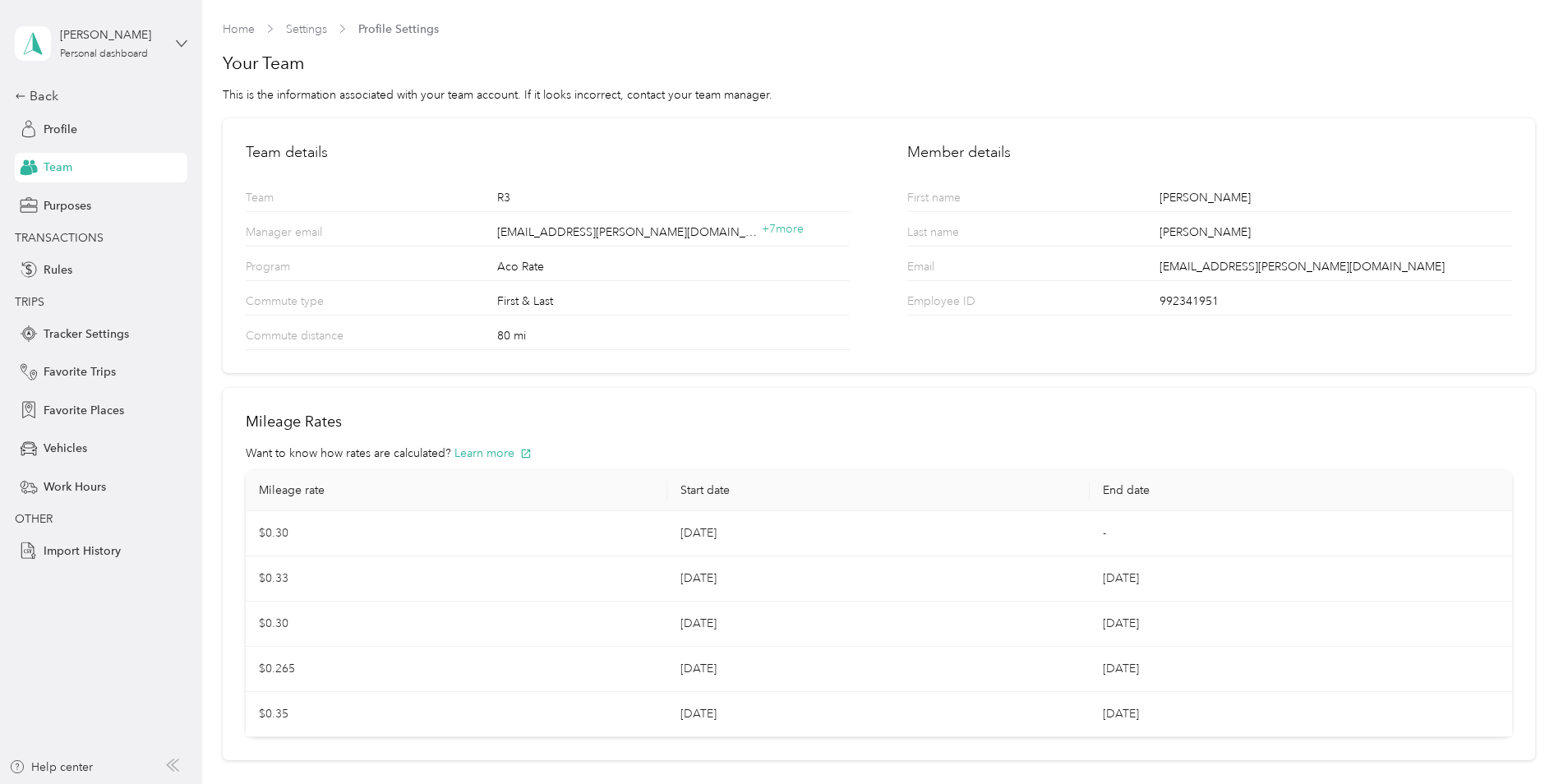
click at [178, 46] on icon at bounding box center [182, 43] width 12 height 12
click at [100, 135] on div "Team dashboard" at bounding box center [234, 126] width 416 height 29
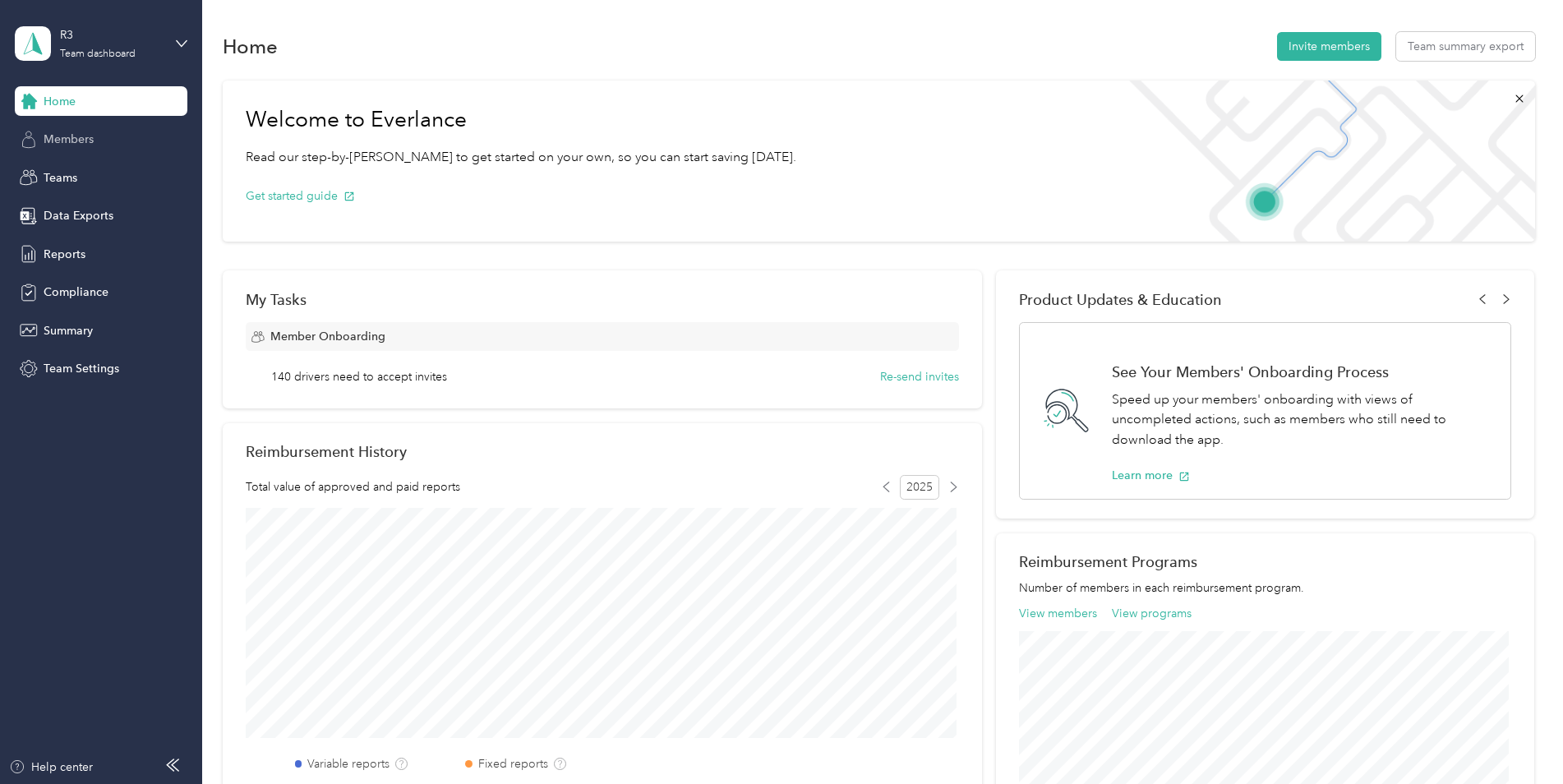
click at [84, 137] on span "Members" at bounding box center [68, 139] width 50 height 17
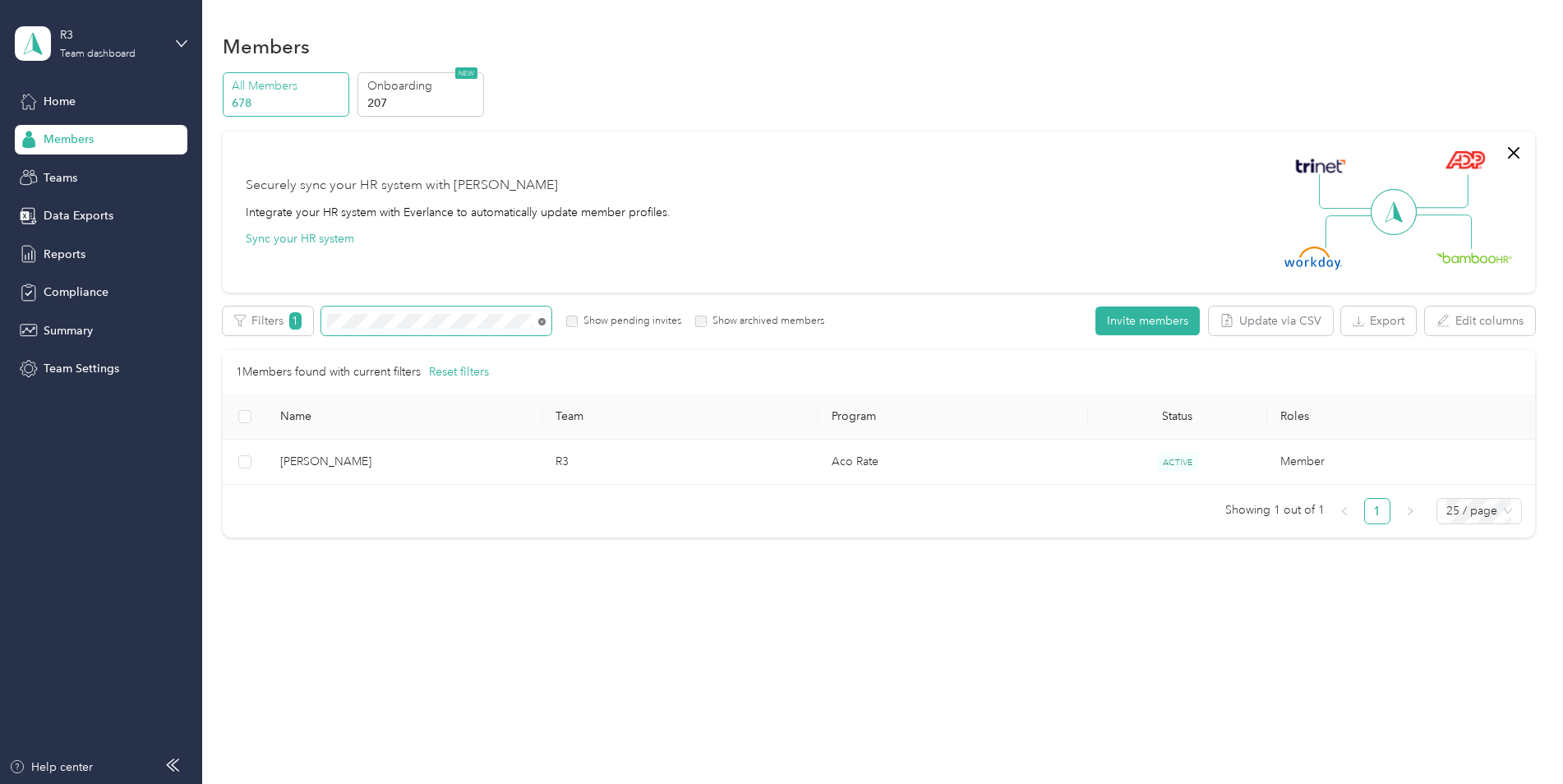
click at [539, 322] on icon at bounding box center [542, 321] width 8 height 8
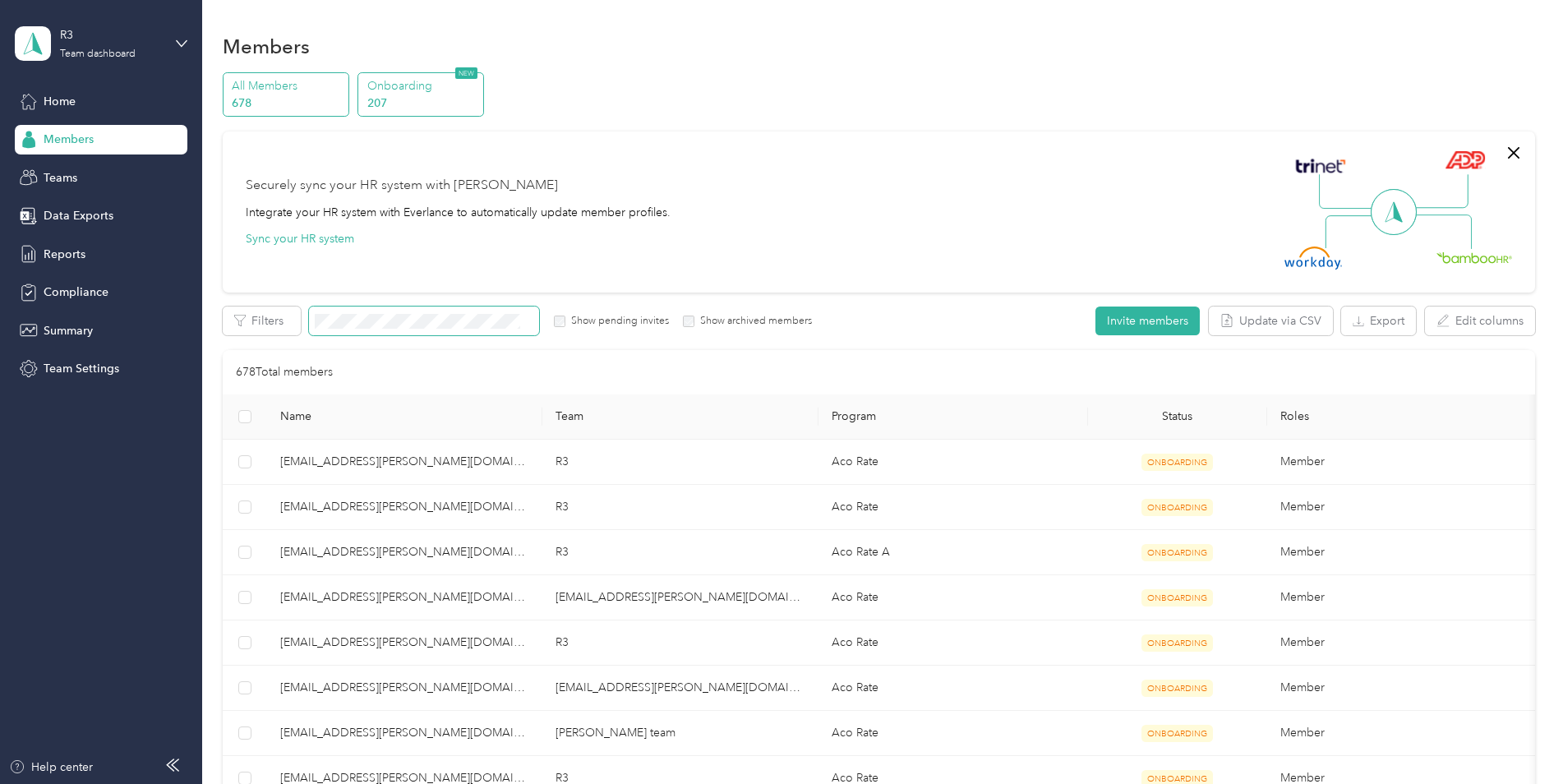
click at [385, 90] on p "Onboarding" at bounding box center [423, 86] width 111 height 17
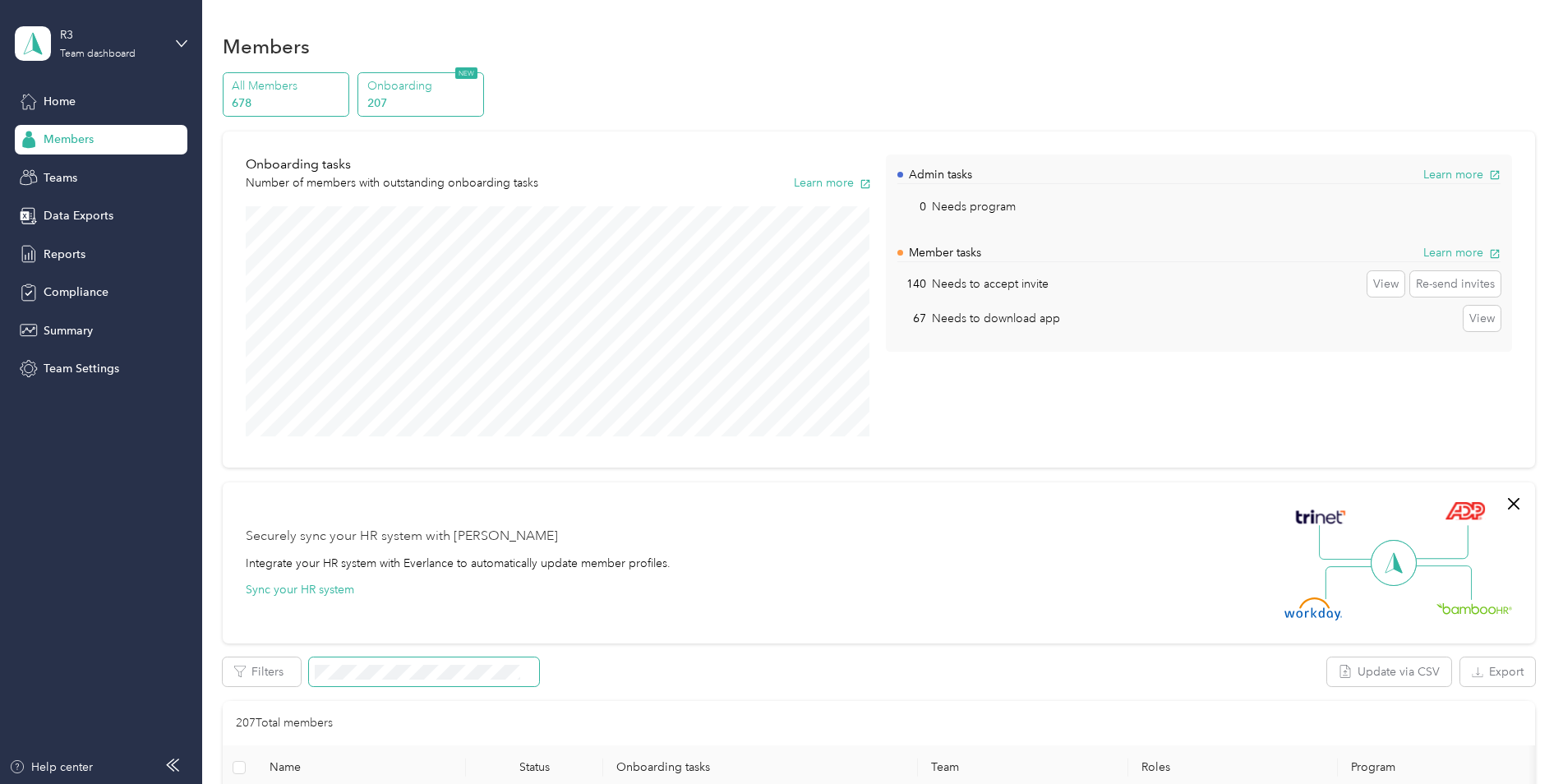
click at [308, 87] on p "All Members" at bounding box center [287, 86] width 111 height 17
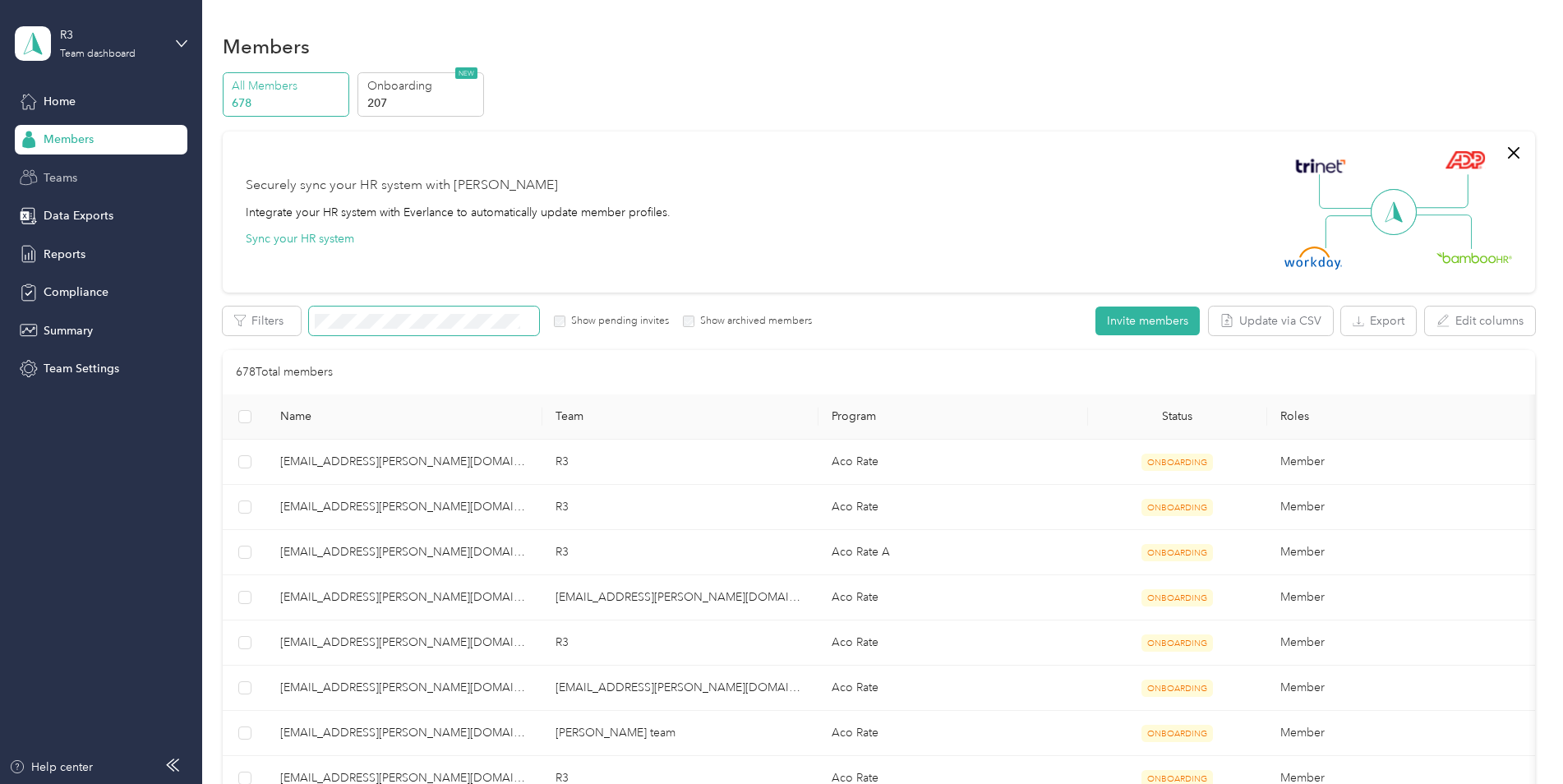
click at [72, 184] on span "Teams" at bounding box center [60, 178] width 34 height 17
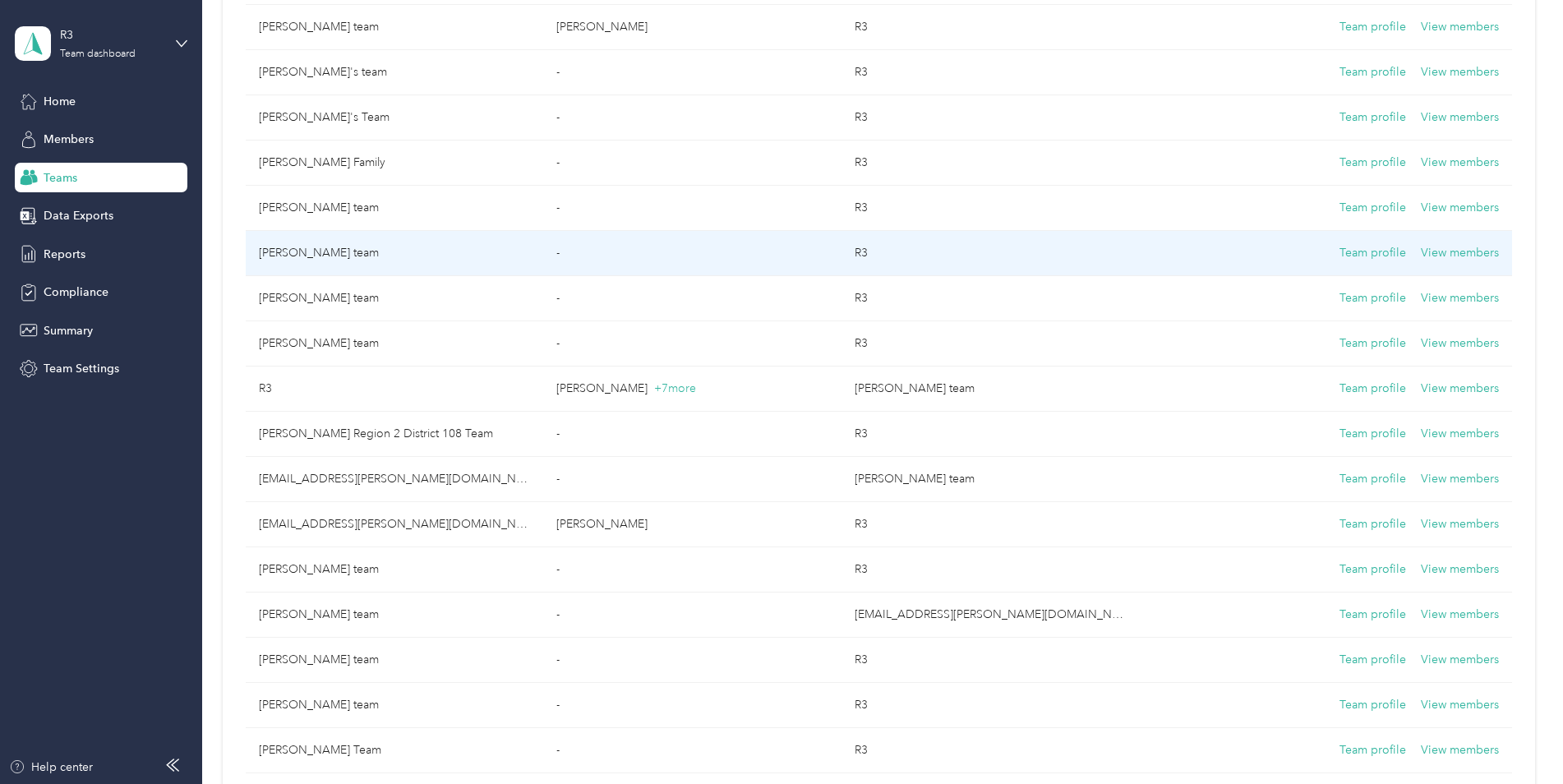
scroll to position [328, 0]
